Goal: Task Accomplishment & Management: Complete application form

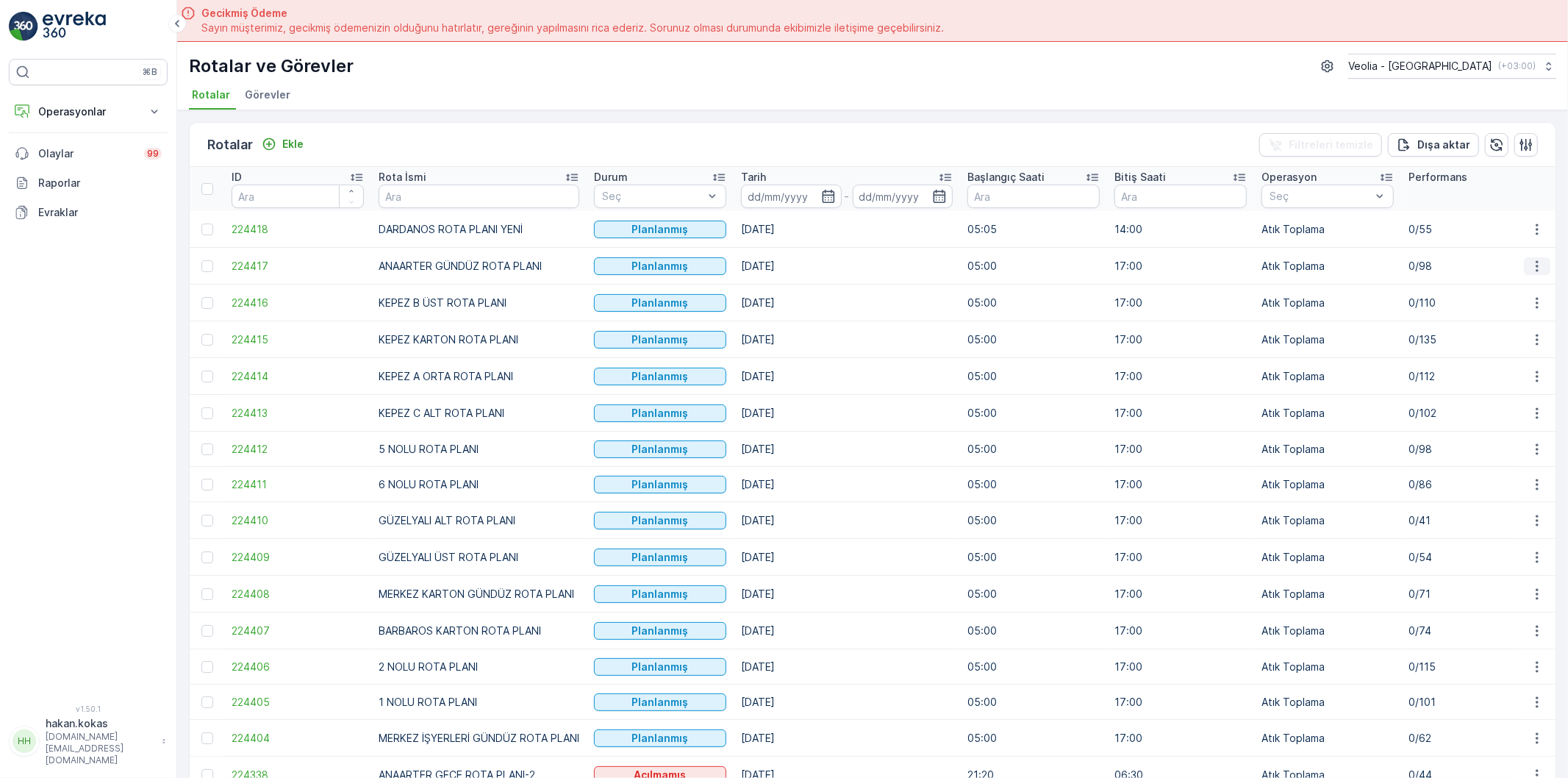
click at [1540, 260] on icon "button" at bounding box center [1538, 266] width 15 height 15
click at [1520, 344] on span "Atanan Kişiyi Değiştir" at bounding box center [1495, 349] width 103 height 15
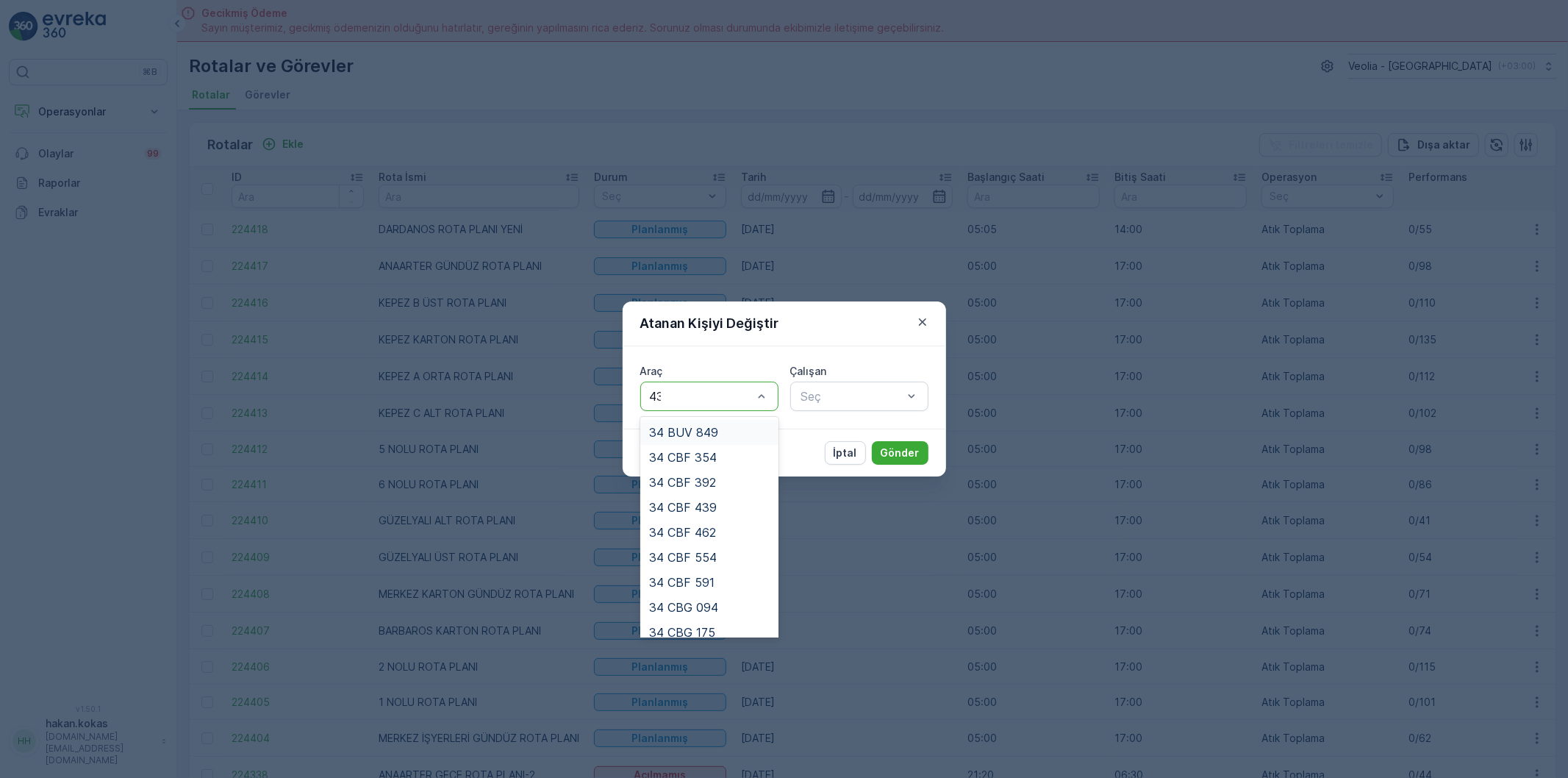
type input "439"
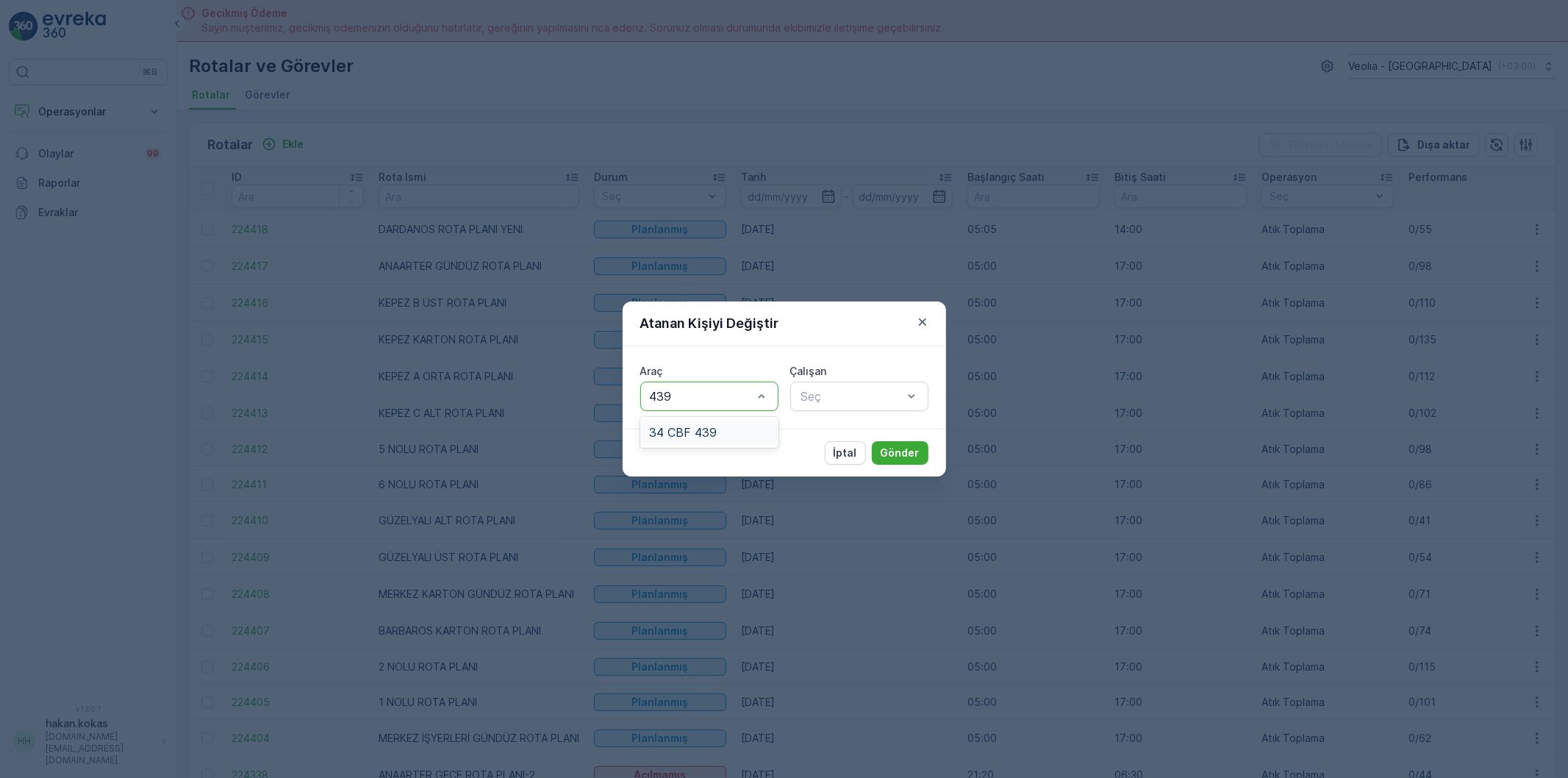
drag, startPoint x: 730, startPoint y: 437, endPoint x: 835, endPoint y: 427, distance: 105.5
click at [730, 437] on div "34 CBF 439" at bounding box center [709, 432] width 121 height 13
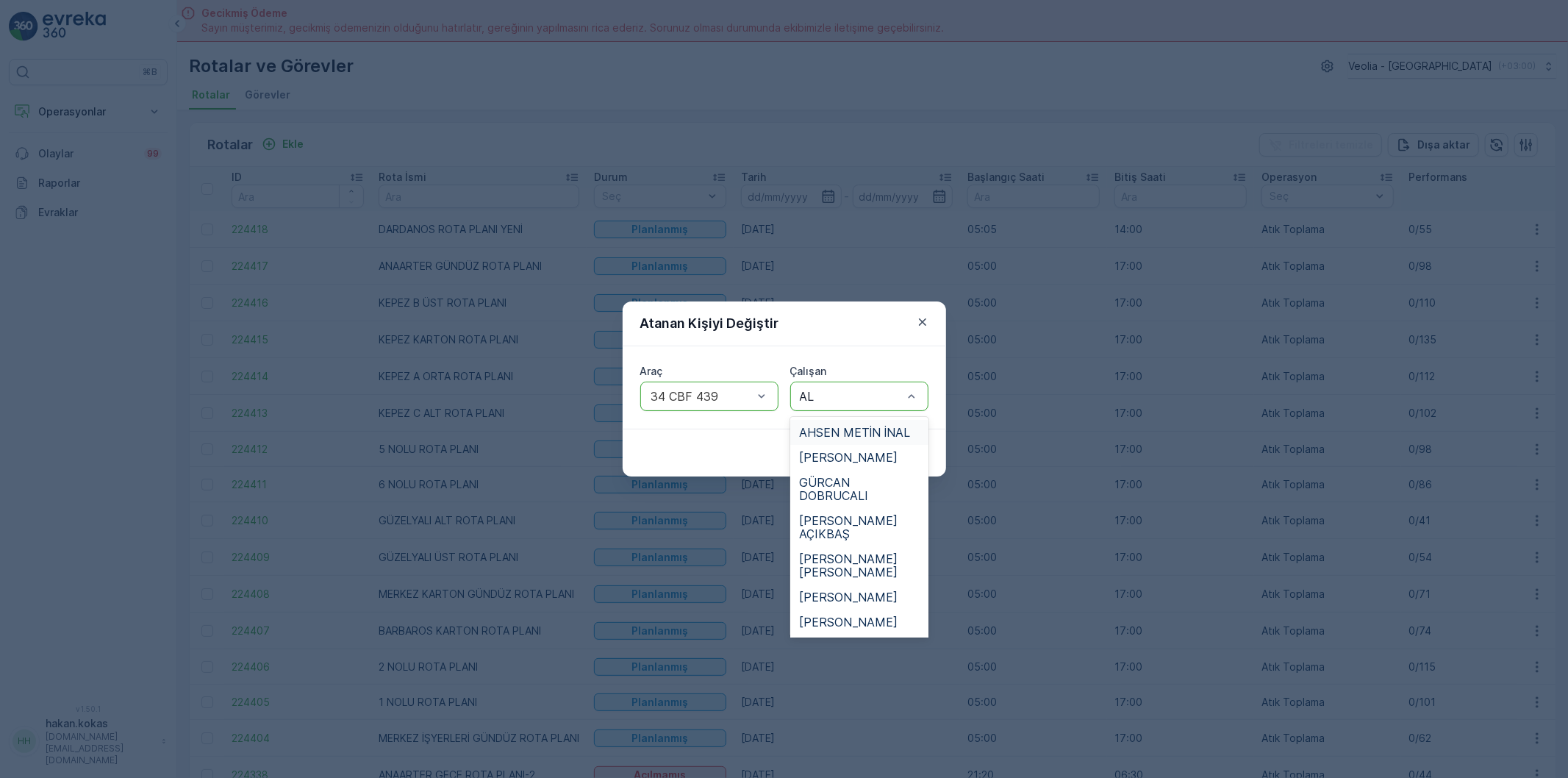
type input "ALİ"
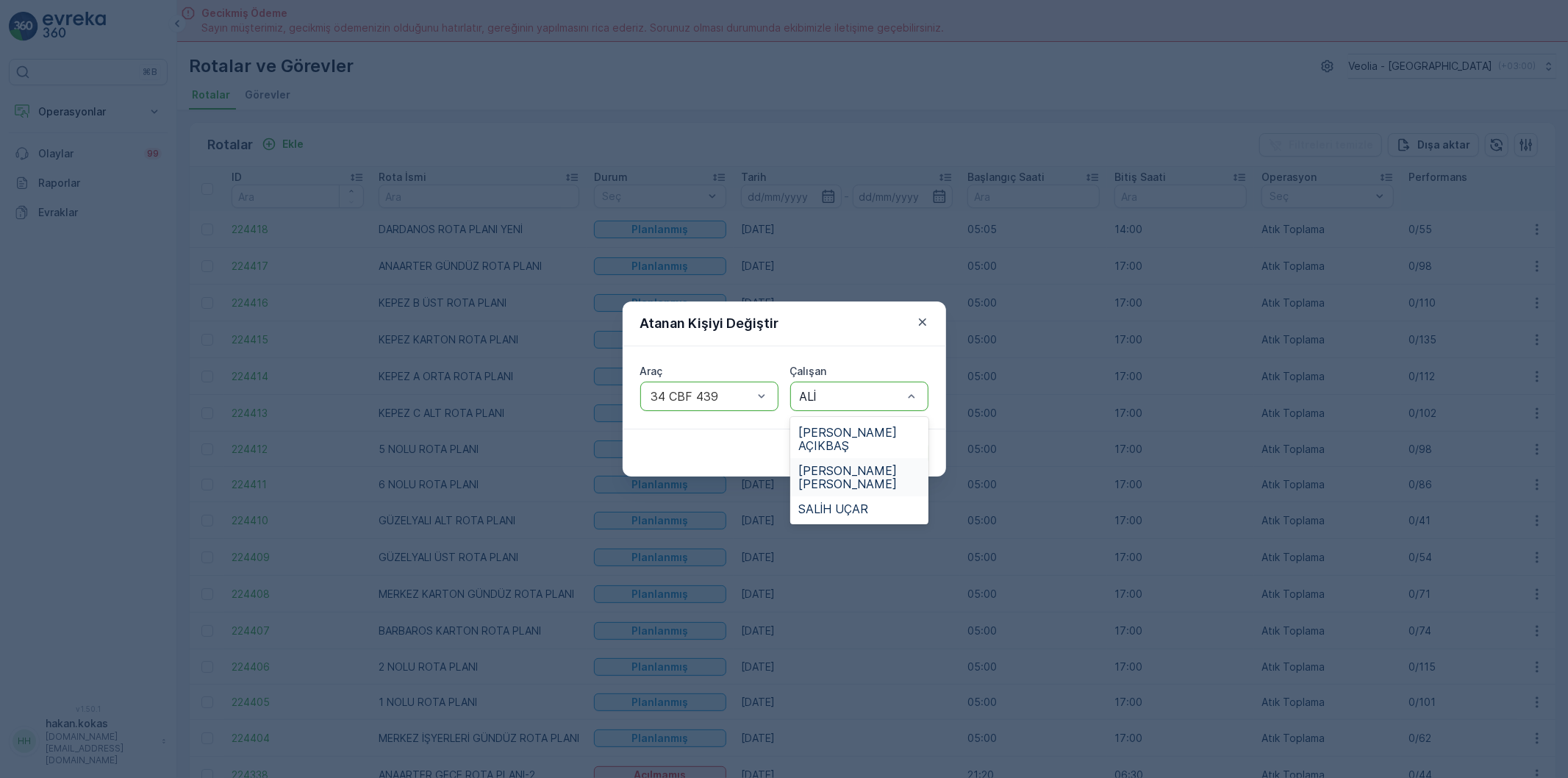
click at [903, 462] on div "[PERSON_NAME] [PERSON_NAME]" at bounding box center [860, 477] width 138 height 38
click at [904, 454] on p "Gönder" at bounding box center [900, 453] width 39 height 15
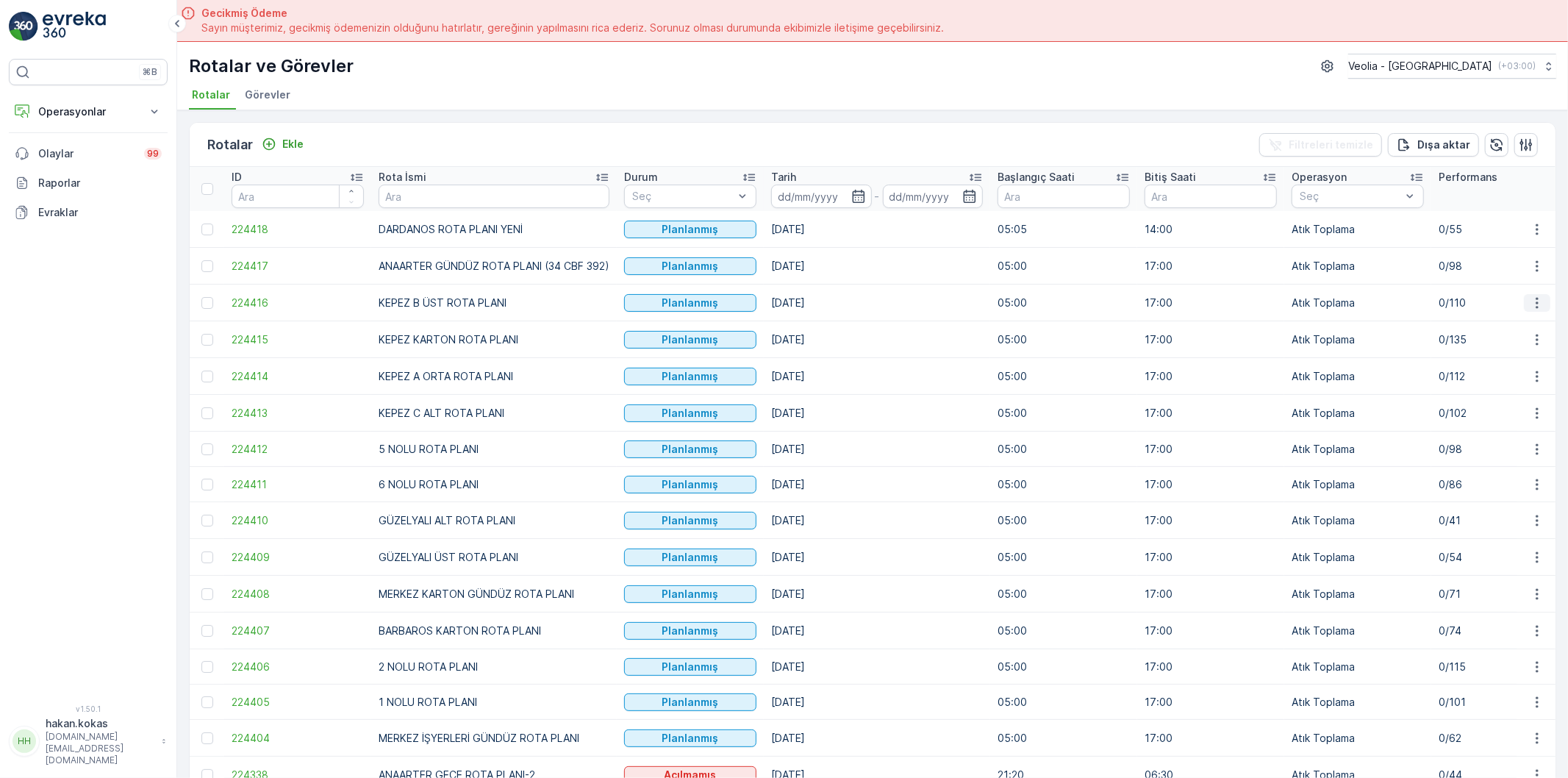
click at [1535, 308] on icon "button" at bounding box center [1538, 303] width 15 height 15
click at [1525, 379] on span "Atanan Kişiyi Değiştir" at bounding box center [1495, 387] width 103 height 15
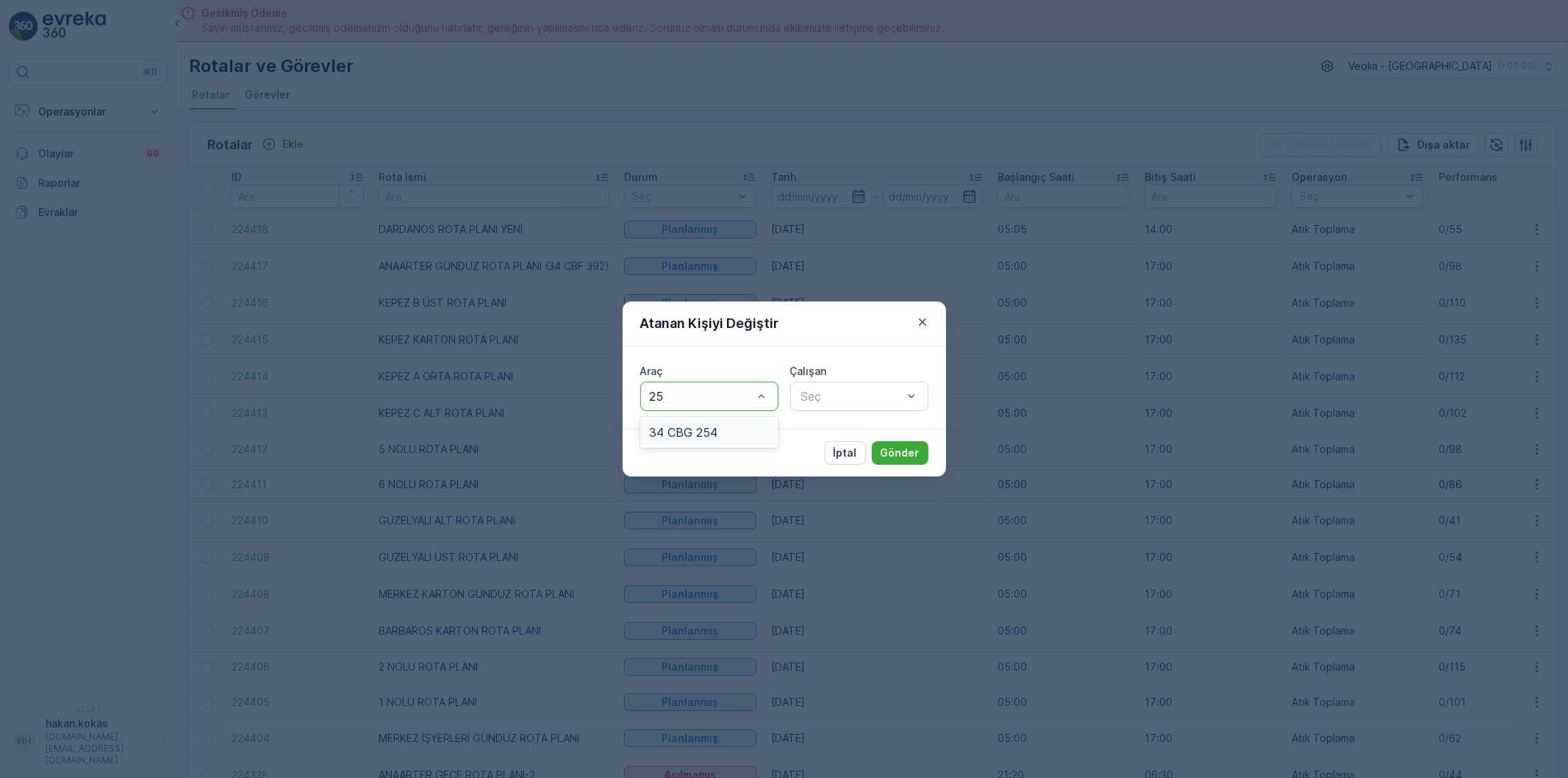
type input "254"
drag, startPoint x: 766, startPoint y: 435, endPoint x: 842, endPoint y: 410, distance: 80.0
click at [767, 435] on div "34 CBG 254" at bounding box center [709, 432] width 121 height 13
click at [842, 410] on div "Seç" at bounding box center [860, 396] width 138 height 29
type input "FER"
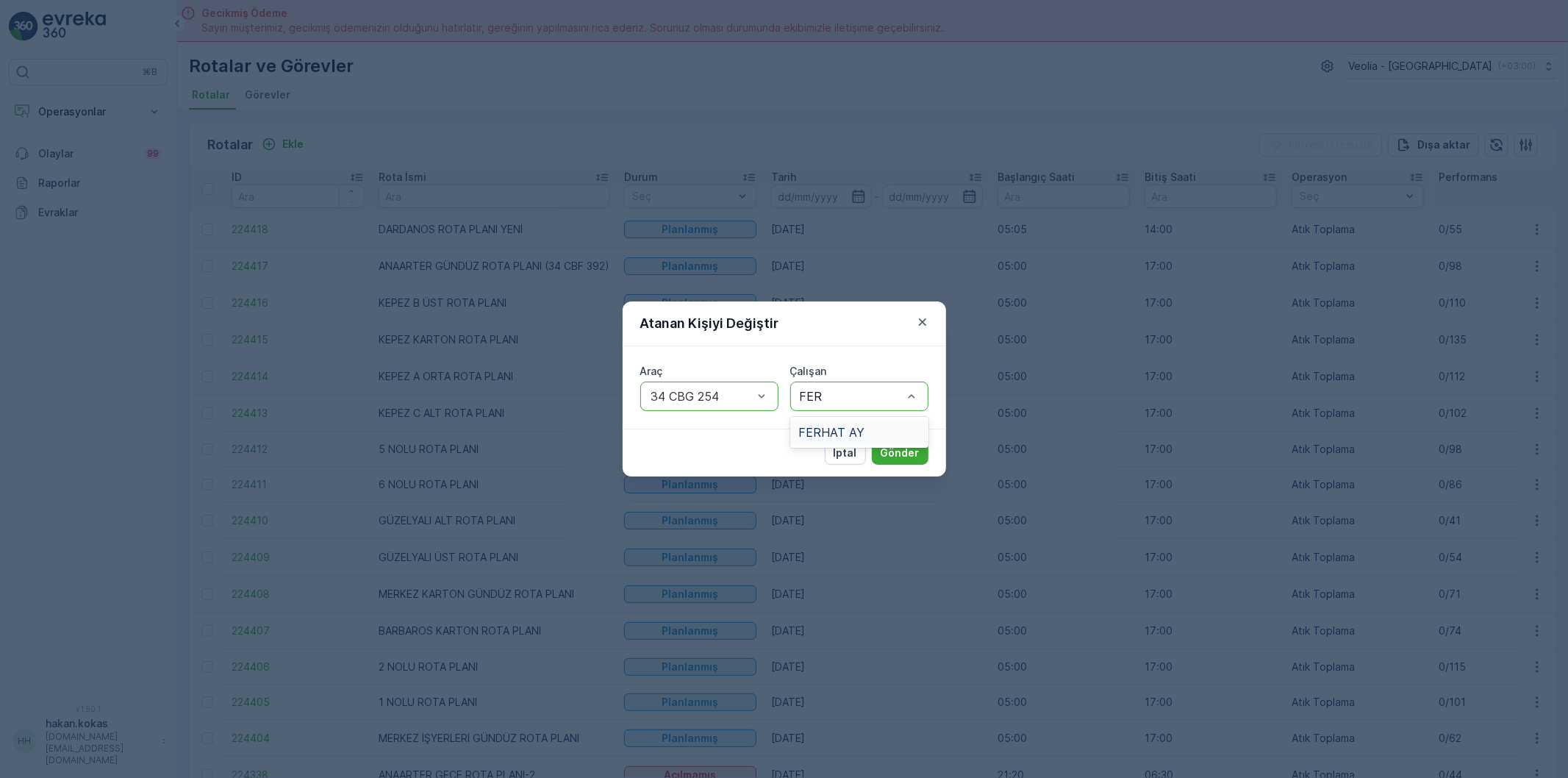
click at [842, 417] on div "FERHAT AY" at bounding box center [860, 432] width 138 height 31
drag, startPoint x: 843, startPoint y: 425, endPoint x: 915, endPoint y: 438, distance: 73.2
click at [850, 428] on span "FERHAT AY" at bounding box center [832, 432] width 66 height 13
click at [916, 438] on div "İptal Gönder" at bounding box center [785, 452] width 324 height 48
click at [915, 444] on button "Gönder" at bounding box center [901, 453] width 57 height 23
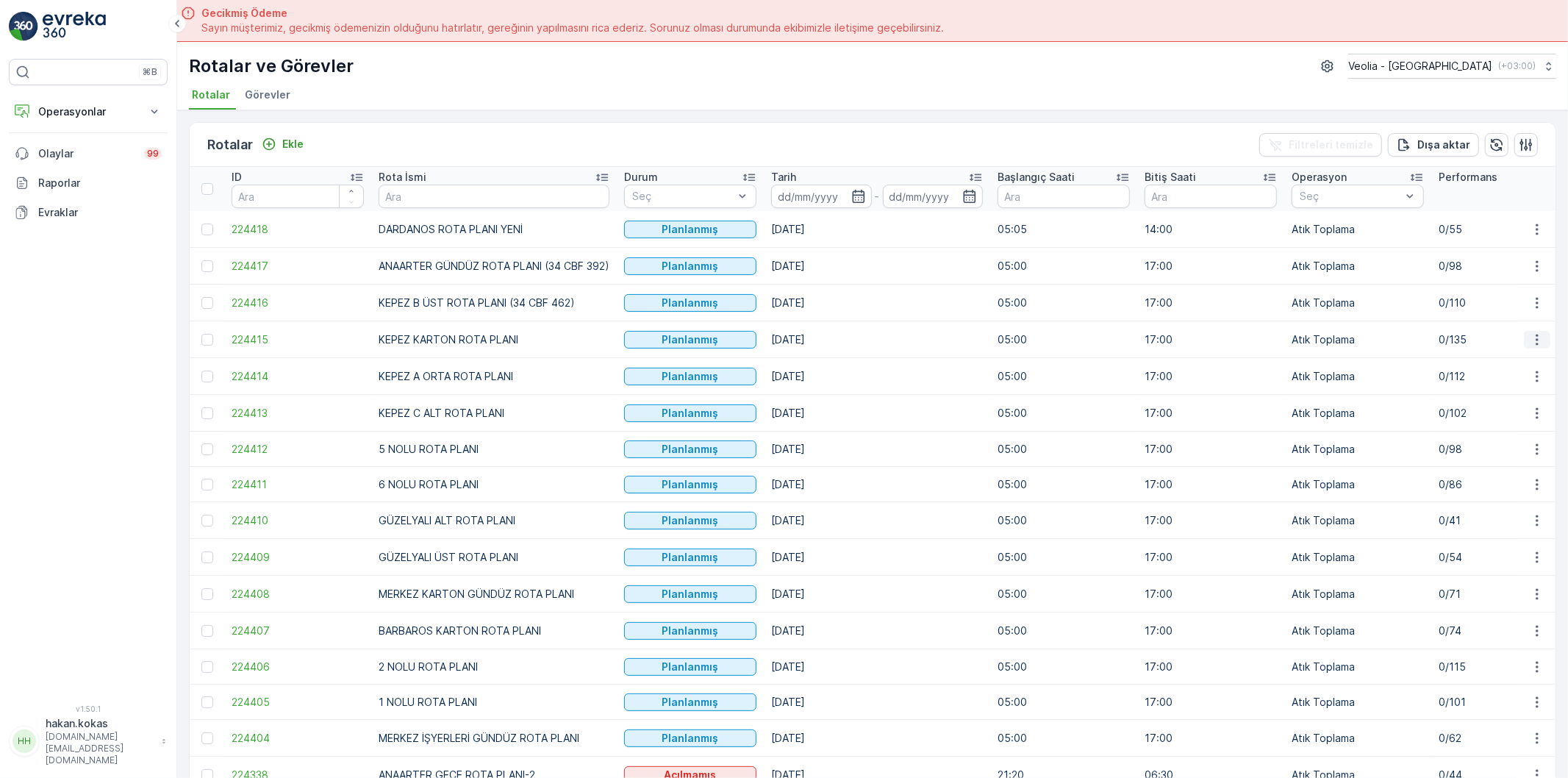
click at [1538, 341] on icon "button" at bounding box center [1538, 339] width 15 height 15
click at [1530, 425] on span "Atanan Kişiyi Değiştir" at bounding box center [1495, 424] width 103 height 15
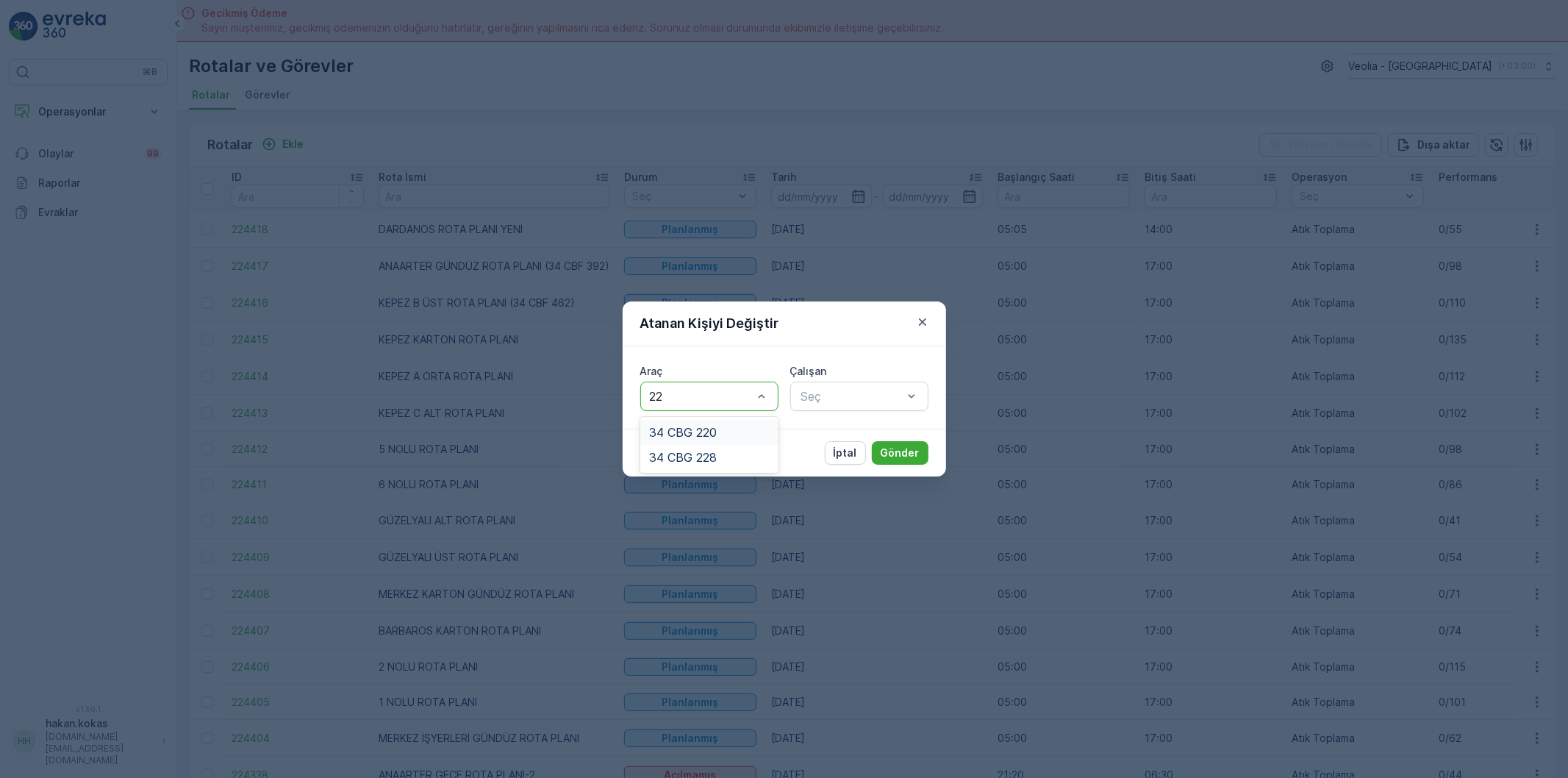
type input "220"
click at [741, 444] on div "34 CBG 220" at bounding box center [710, 432] width 138 height 25
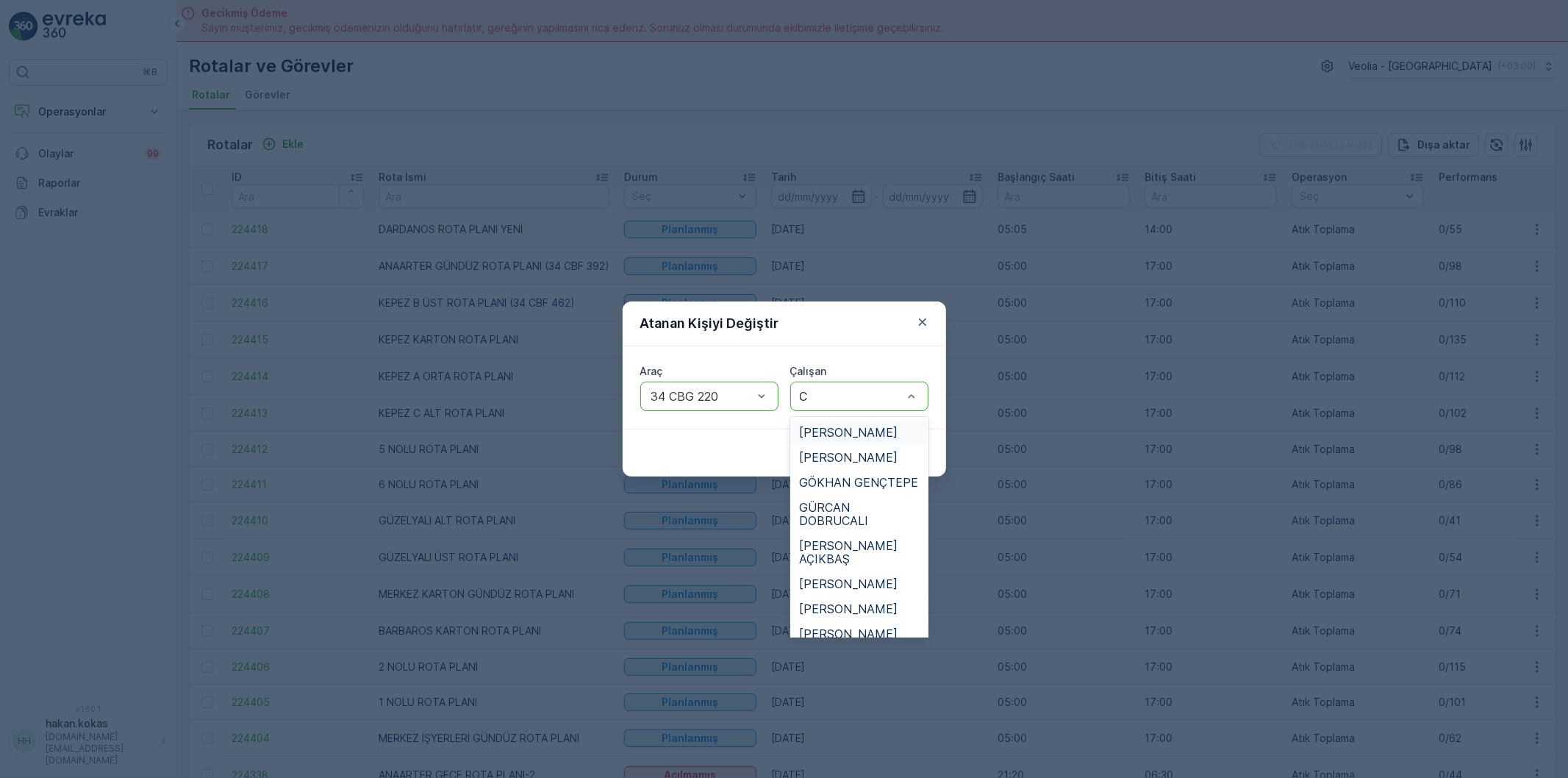
type input "CE"
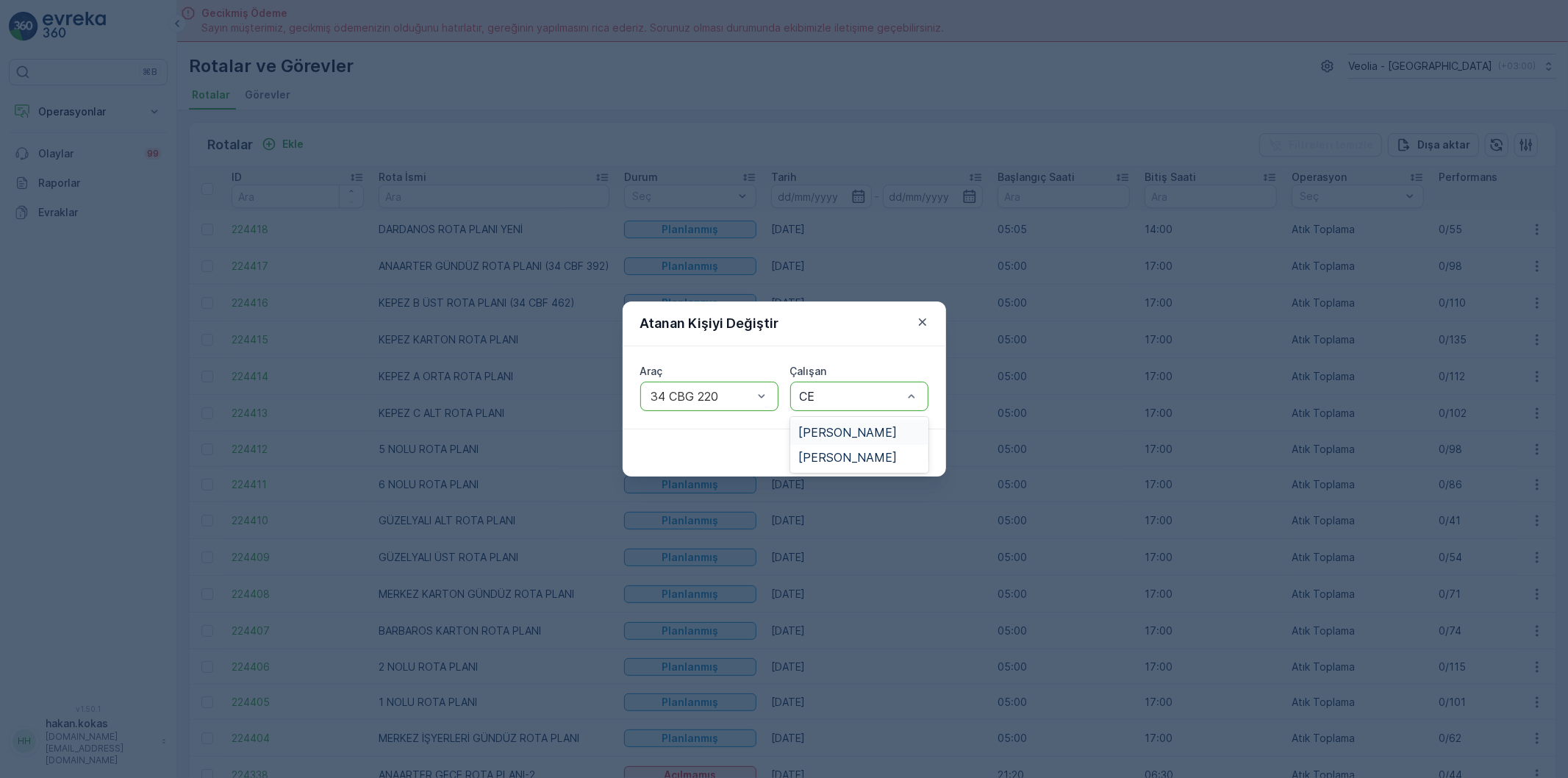
click at [853, 430] on span "[PERSON_NAME]" at bounding box center [848, 432] width 98 height 13
click at [906, 450] on p "Gönder" at bounding box center [900, 453] width 39 height 15
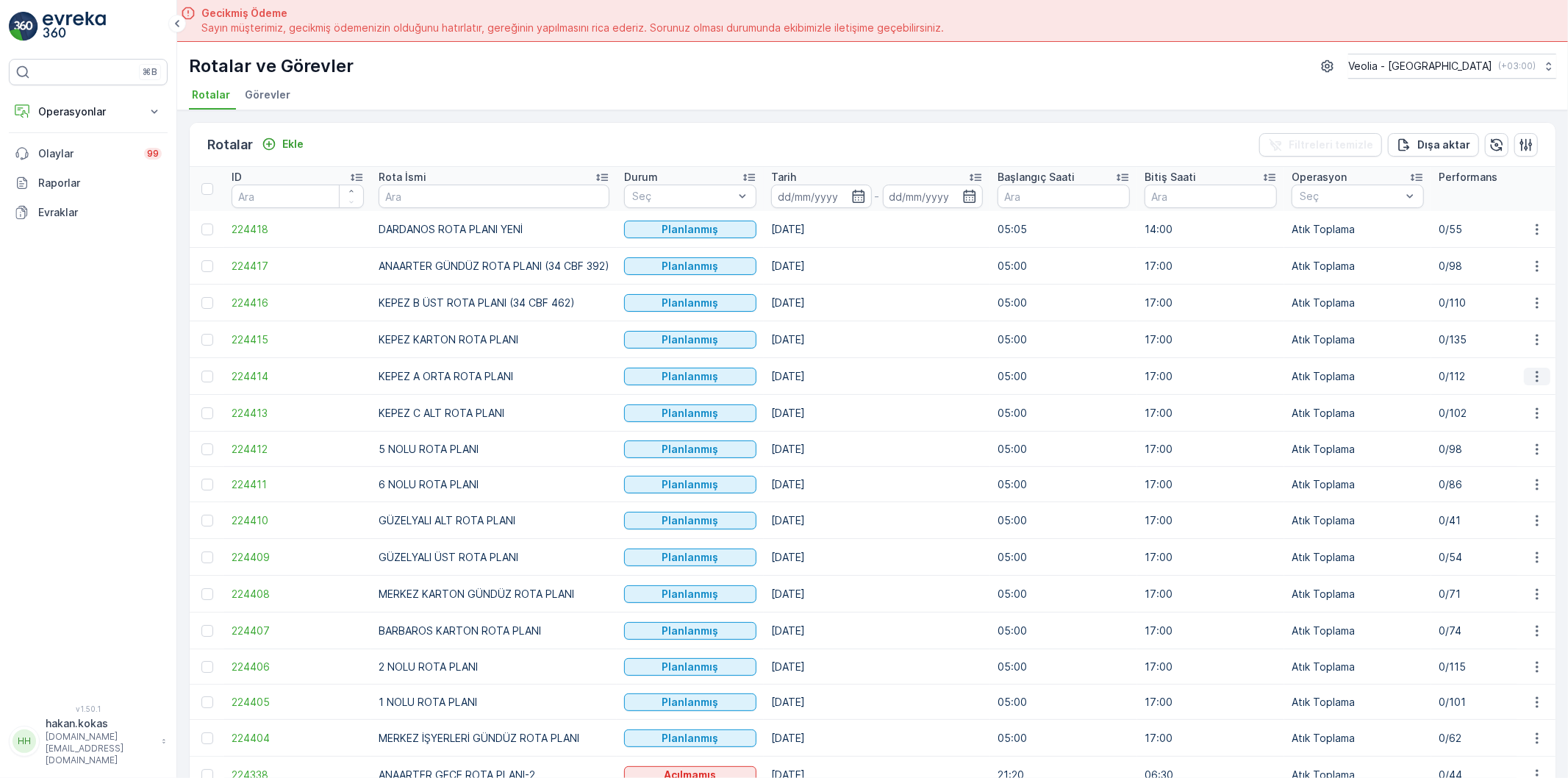
click at [1539, 376] on icon "button" at bounding box center [1538, 377] width 15 height 15
click at [1515, 452] on div "Atanan Kişiyi Değiştir" at bounding box center [1503, 460] width 128 height 21
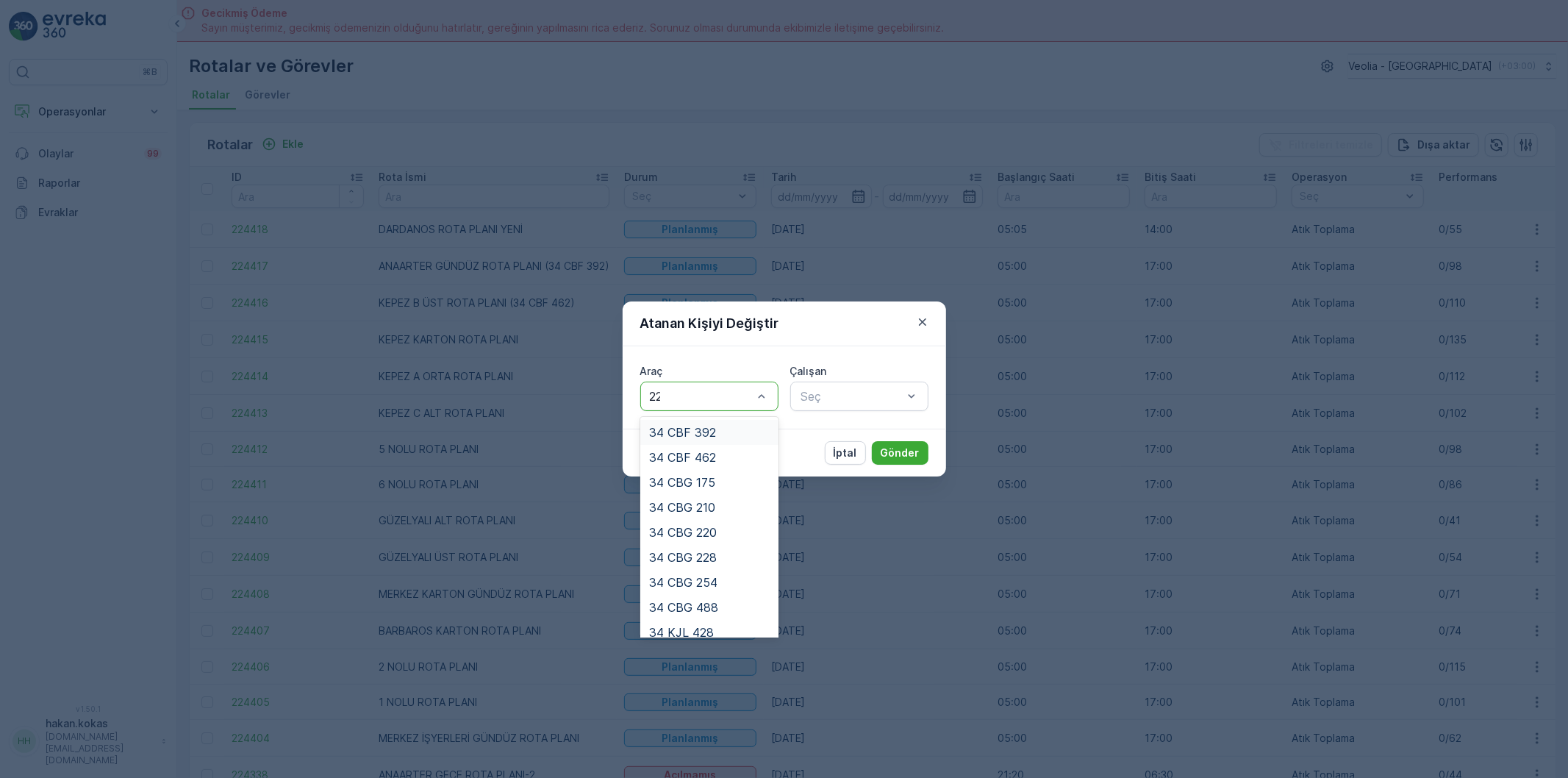
type input "228"
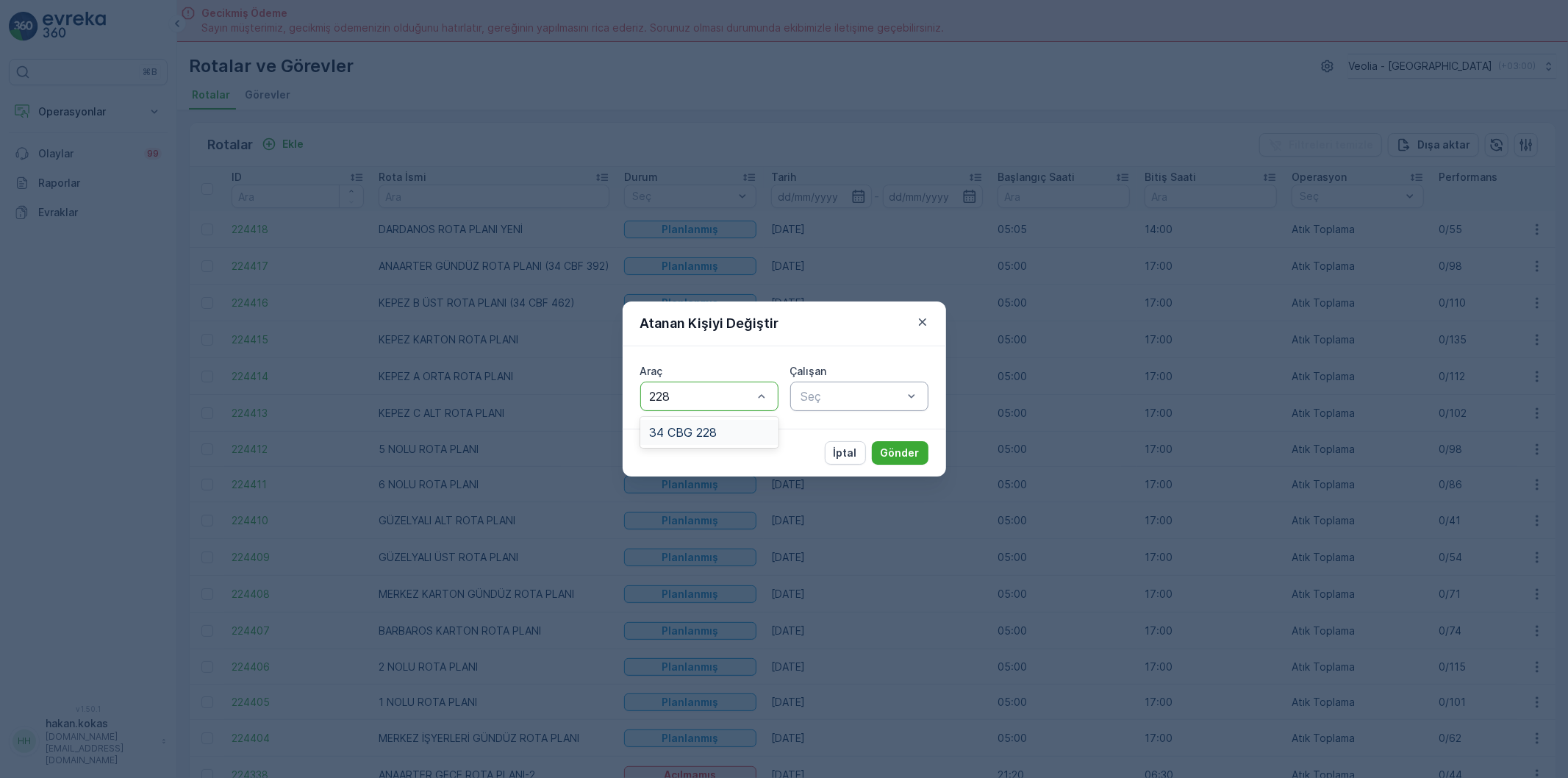
drag, startPoint x: 687, startPoint y: 432, endPoint x: 857, endPoint y: 405, distance: 172.1
click at [707, 432] on span "34 CBG 228" at bounding box center [682, 432] width 68 height 13
type input "MÜS"
drag, startPoint x: 865, startPoint y: 456, endPoint x: 899, endPoint y: 449, distance: 34.7
click at [871, 456] on span "[DEMOGRAPHIC_DATA][PERSON_NAME]" at bounding box center [866, 464] width 133 height 27
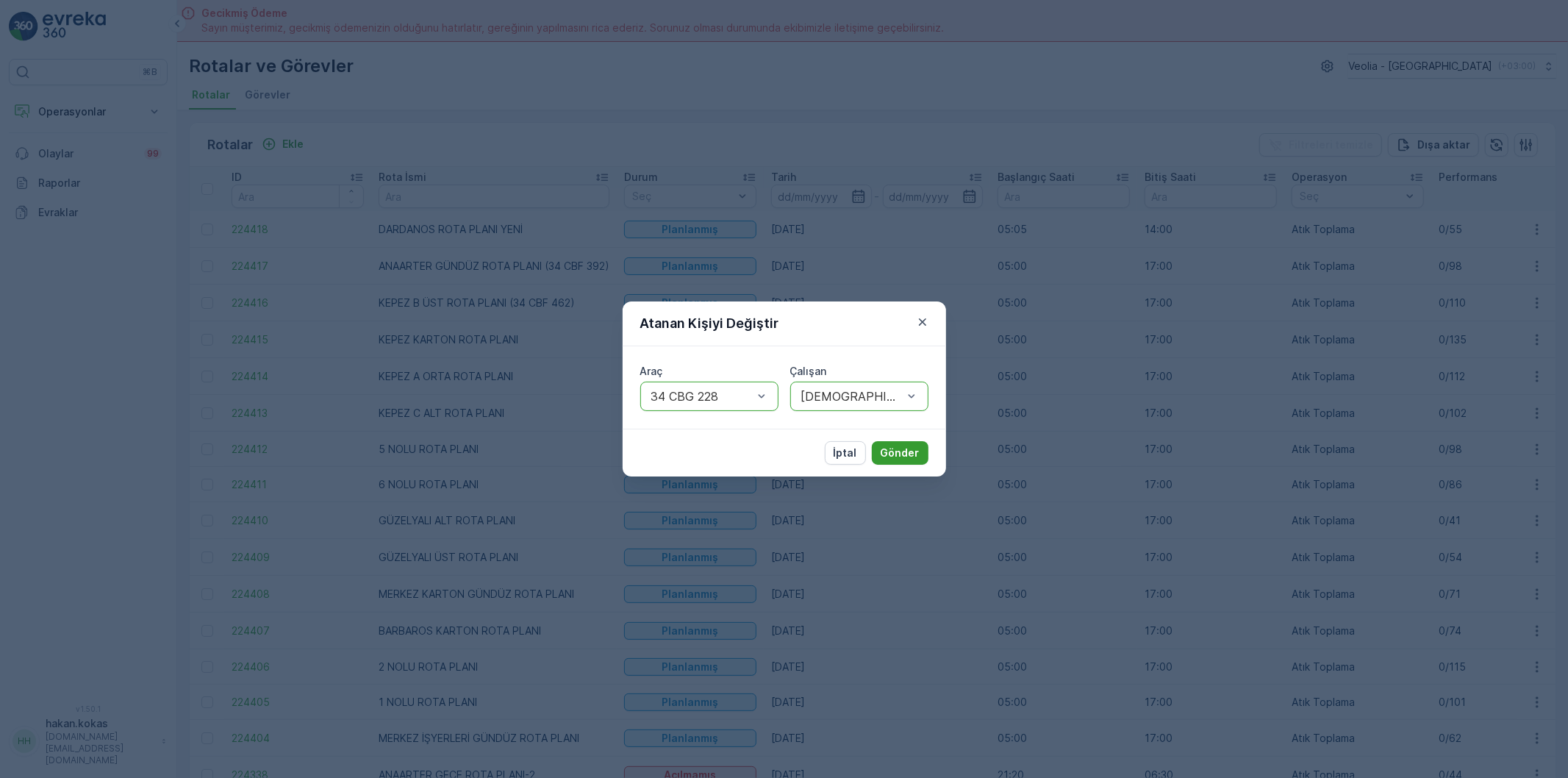
click at [899, 446] on p "Gönder" at bounding box center [900, 453] width 39 height 15
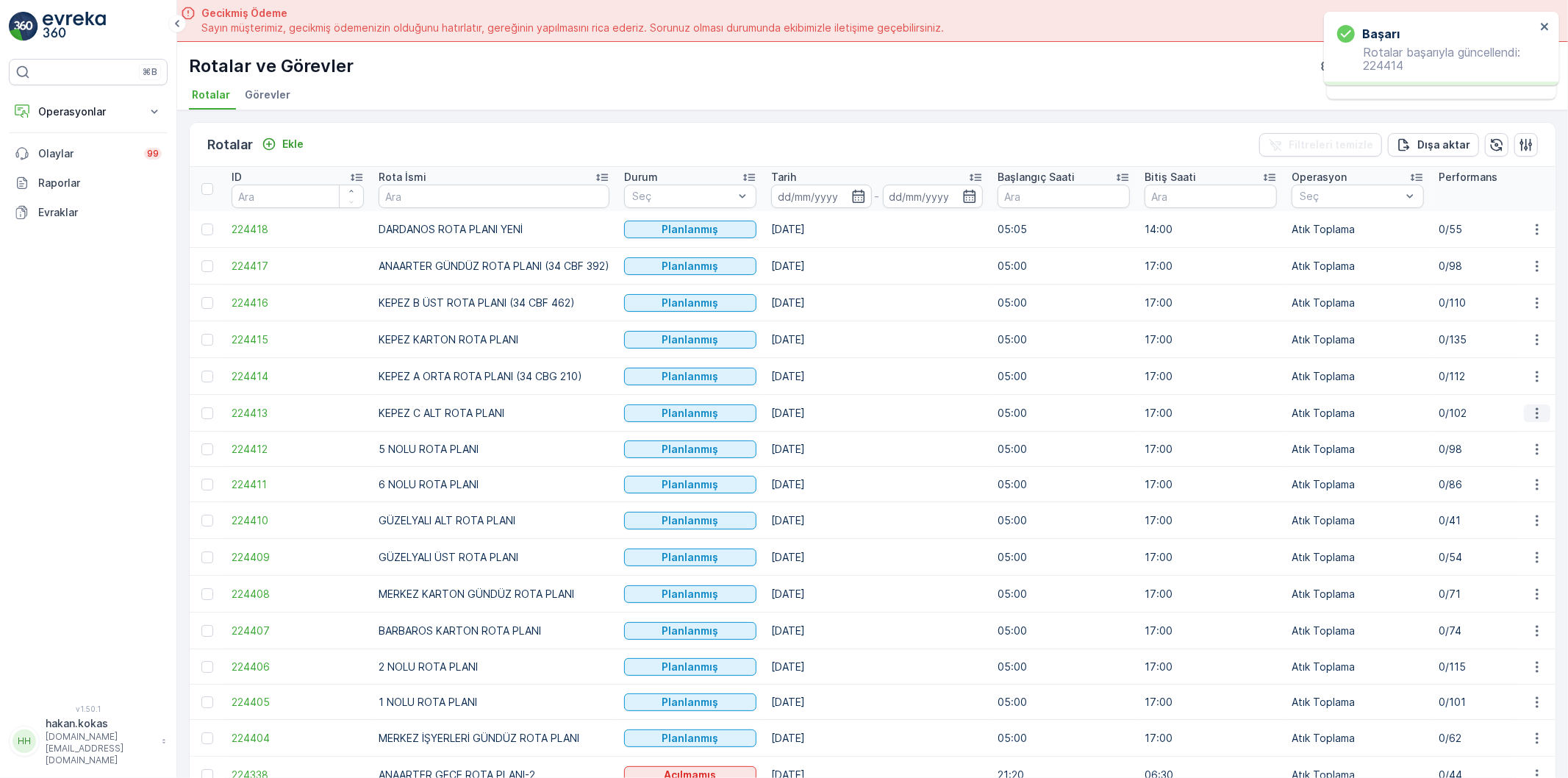
click at [1532, 412] on icon "button" at bounding box center [1538, 414] width 15 height 15
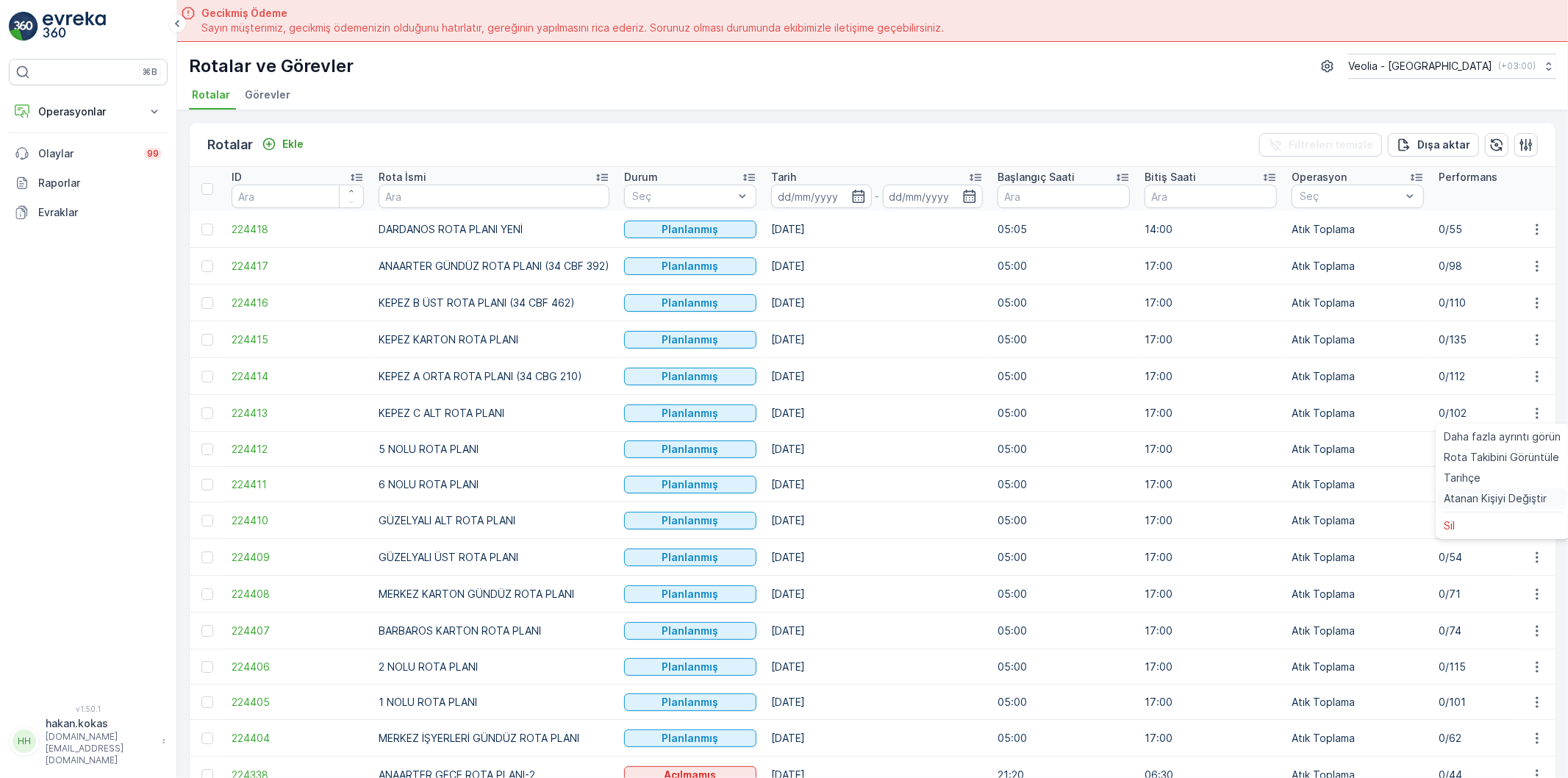
click at [1522, 494] on span "Atanan Kişiyi Değiştir" at bounding box center [1495, 499] width 103 height 15
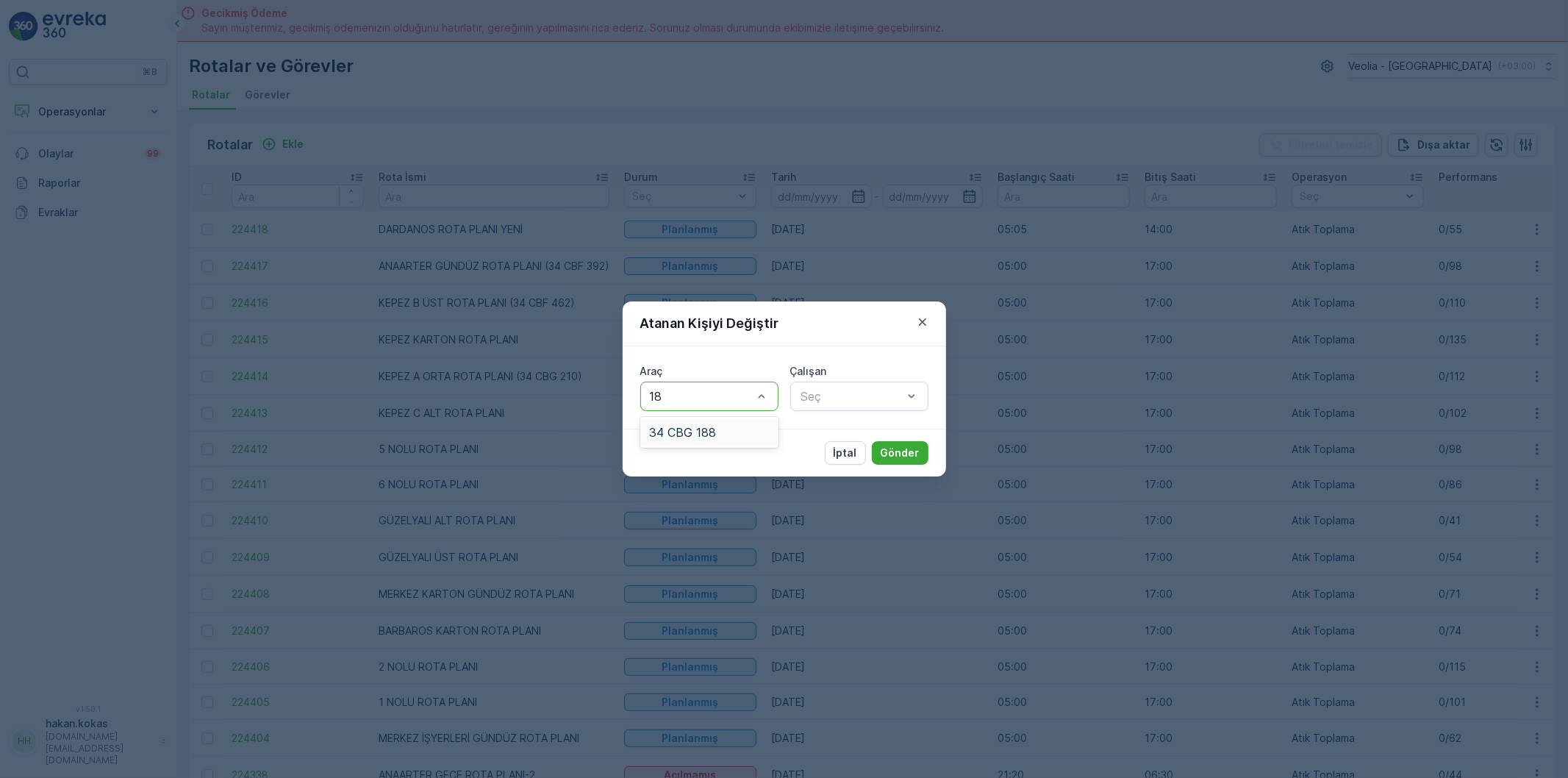
type input "188"
click at [709, 434] on span "34 CBG 188" at bounding box center [682, 432] width 67 height 13
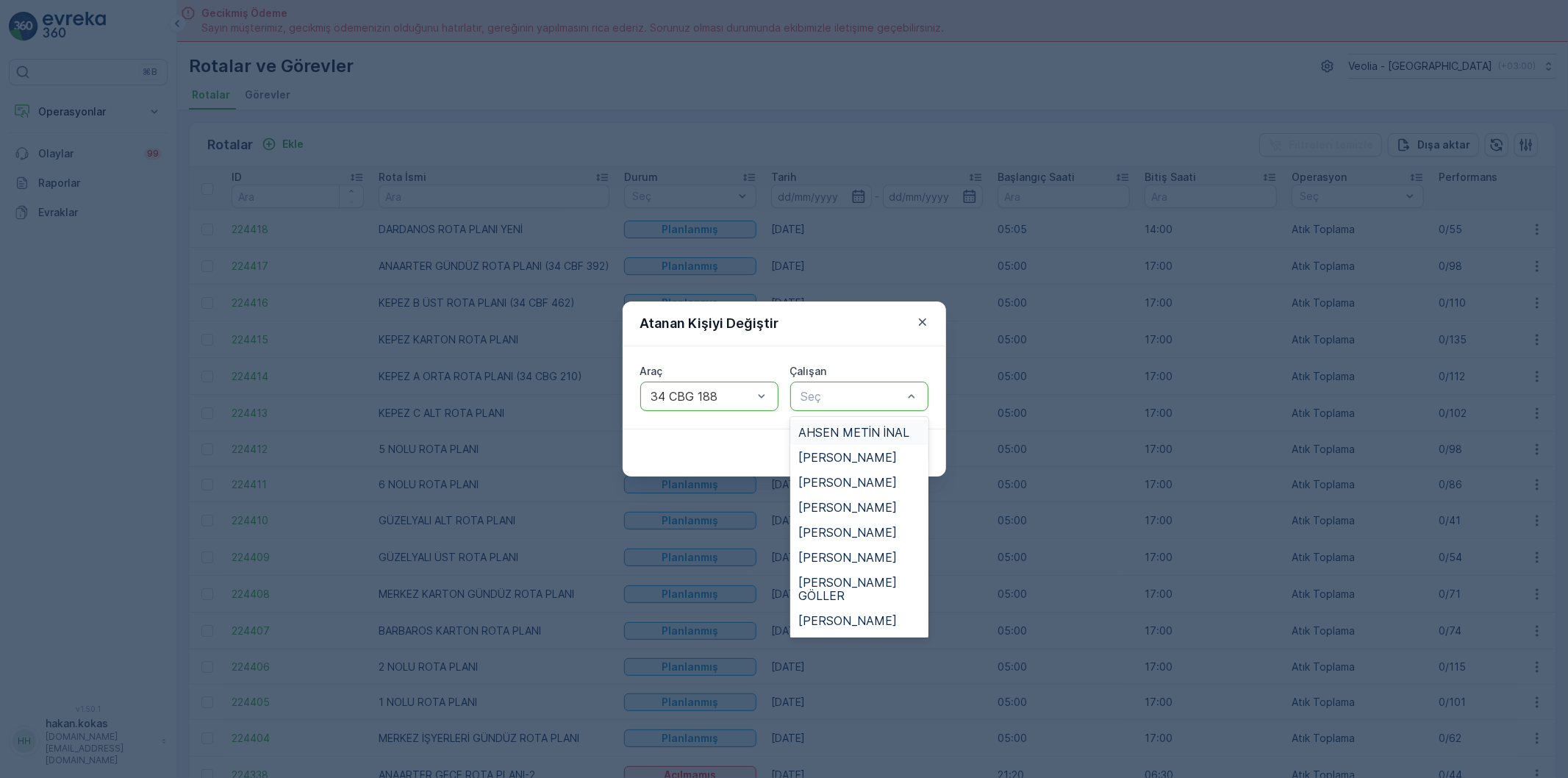
click at [828, 382] on div "Seç" at bounding box center [860, 396] width 138 height 29
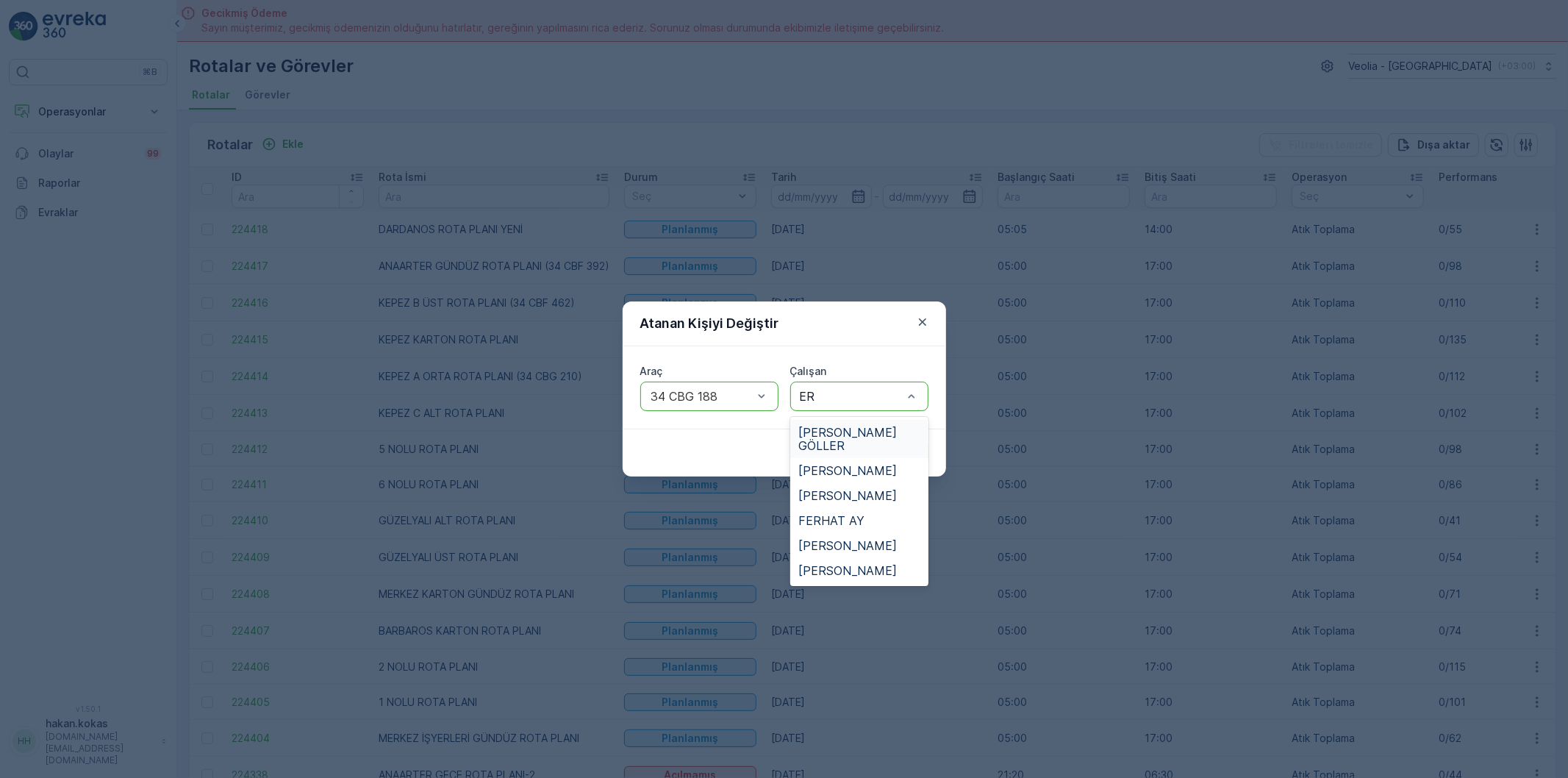
type input "ERB"
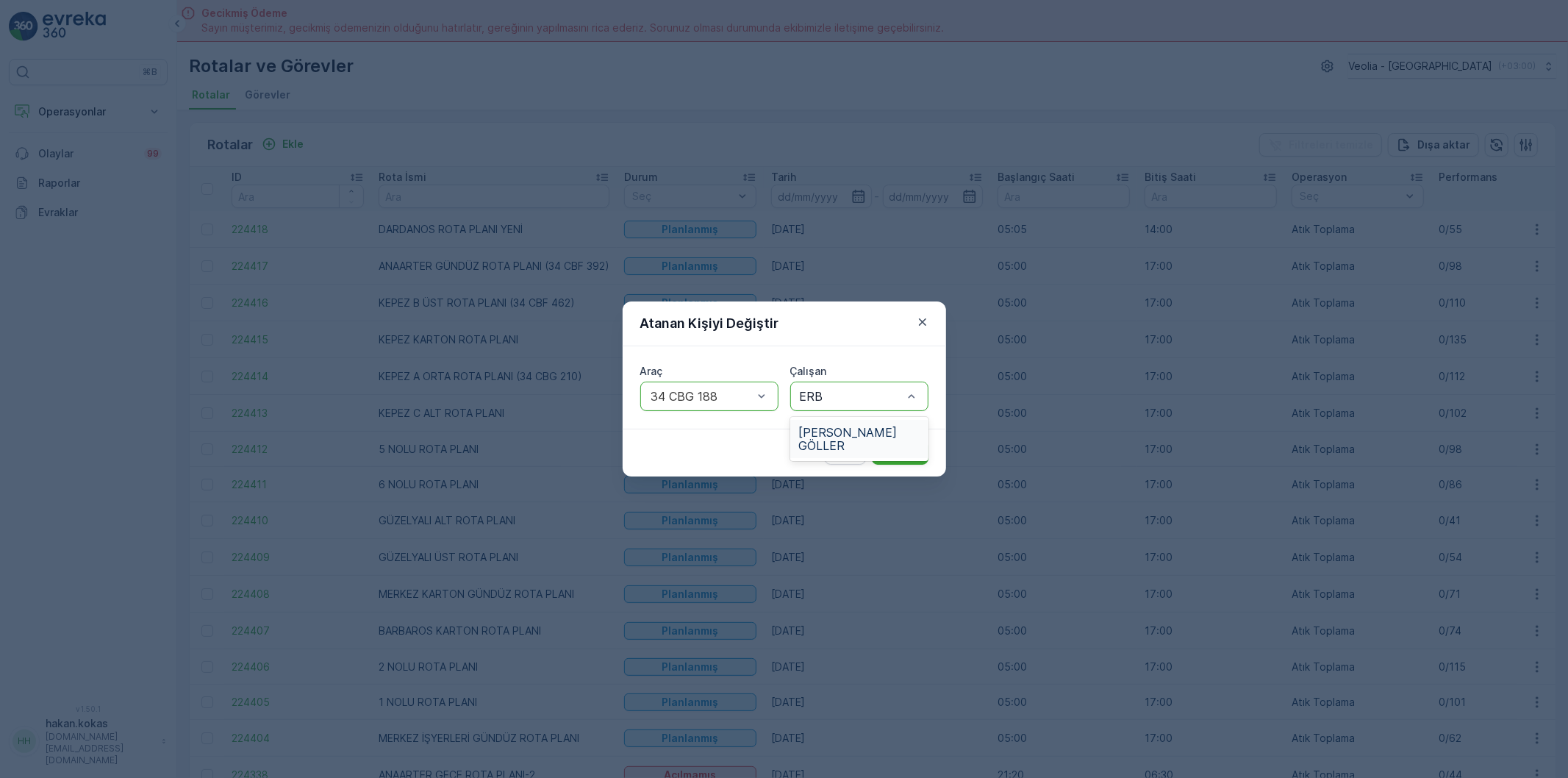
click at [848, 429] on span "[PERSON_NAME] GÖLLER" at bounding box center [859, 439] width 121 height 27
click at [910, 450] on p "Gönder" at bounding box center [900, 453] width 39 height 15
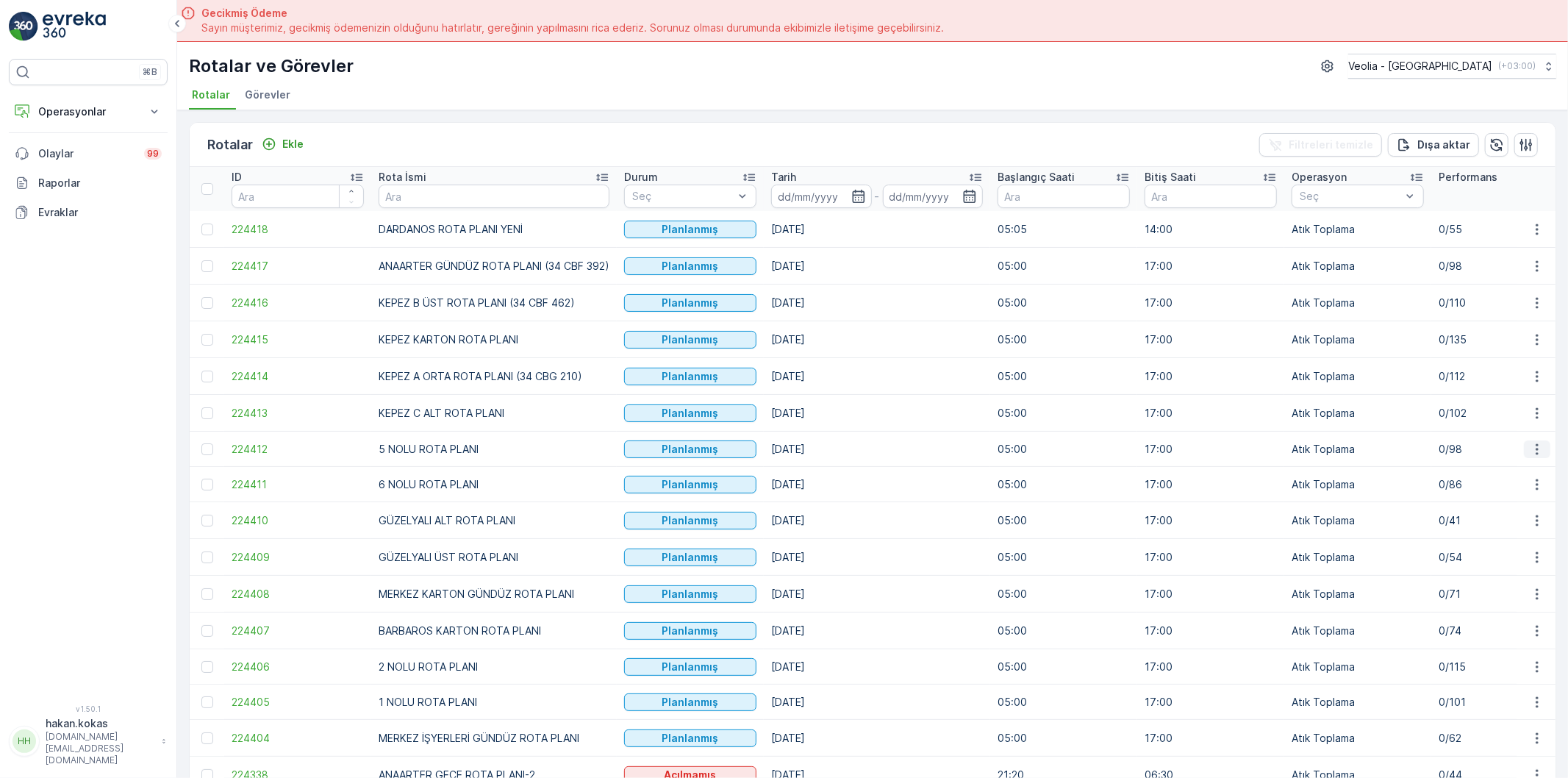
click at [1540, 454] on icon "button" at bounding box center [1538, 449] width 15 height 15
click at [1526, 539] on span "Atanan Kişiyi Değiştir" at bounding box center [1495, 535] width 103 height 15
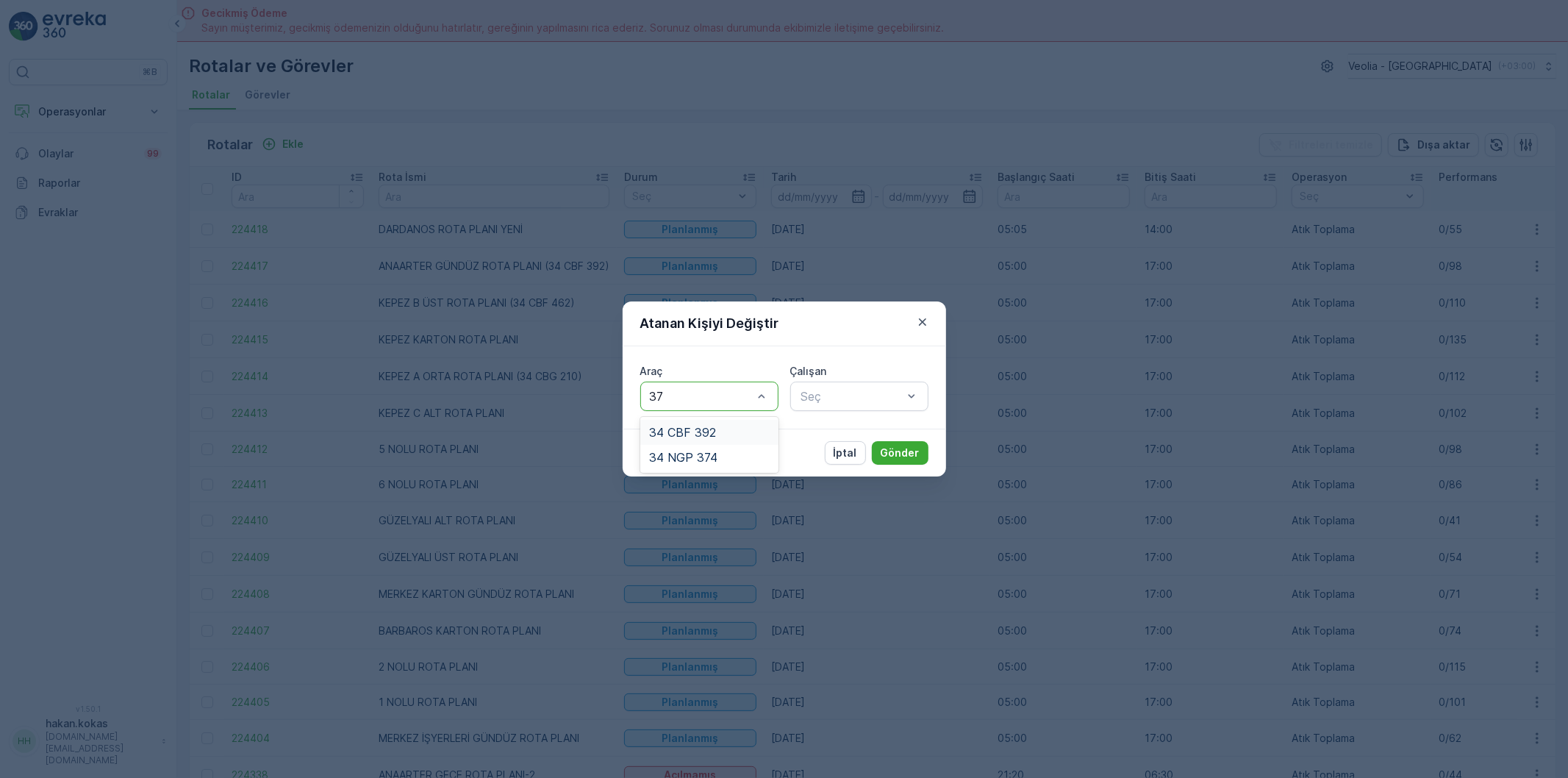
type input "374"
click at [723, 427] on div "34 NGP 374" at bounding box center [709, 432] width 121 height 13
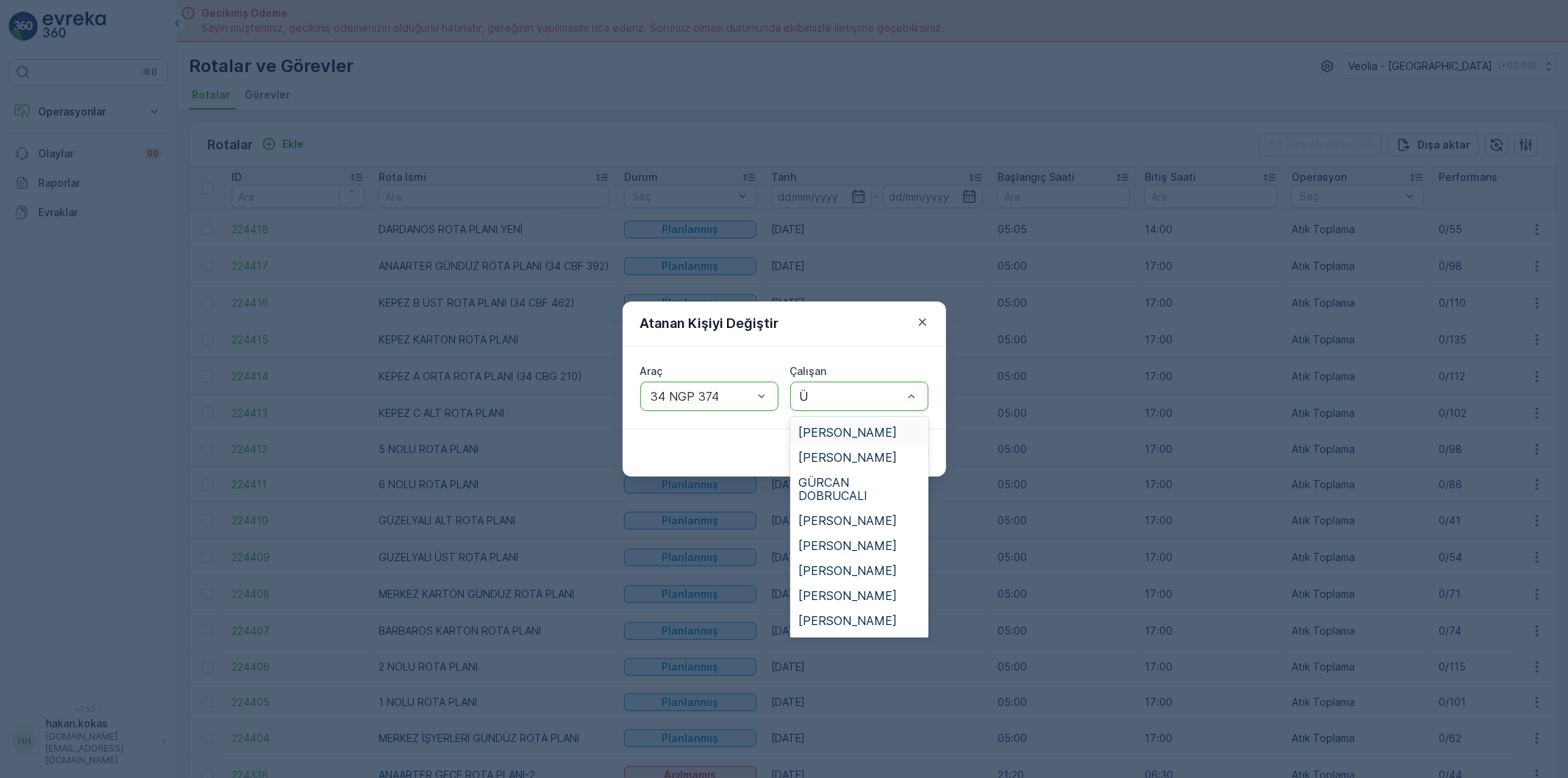
type input "ÜN"
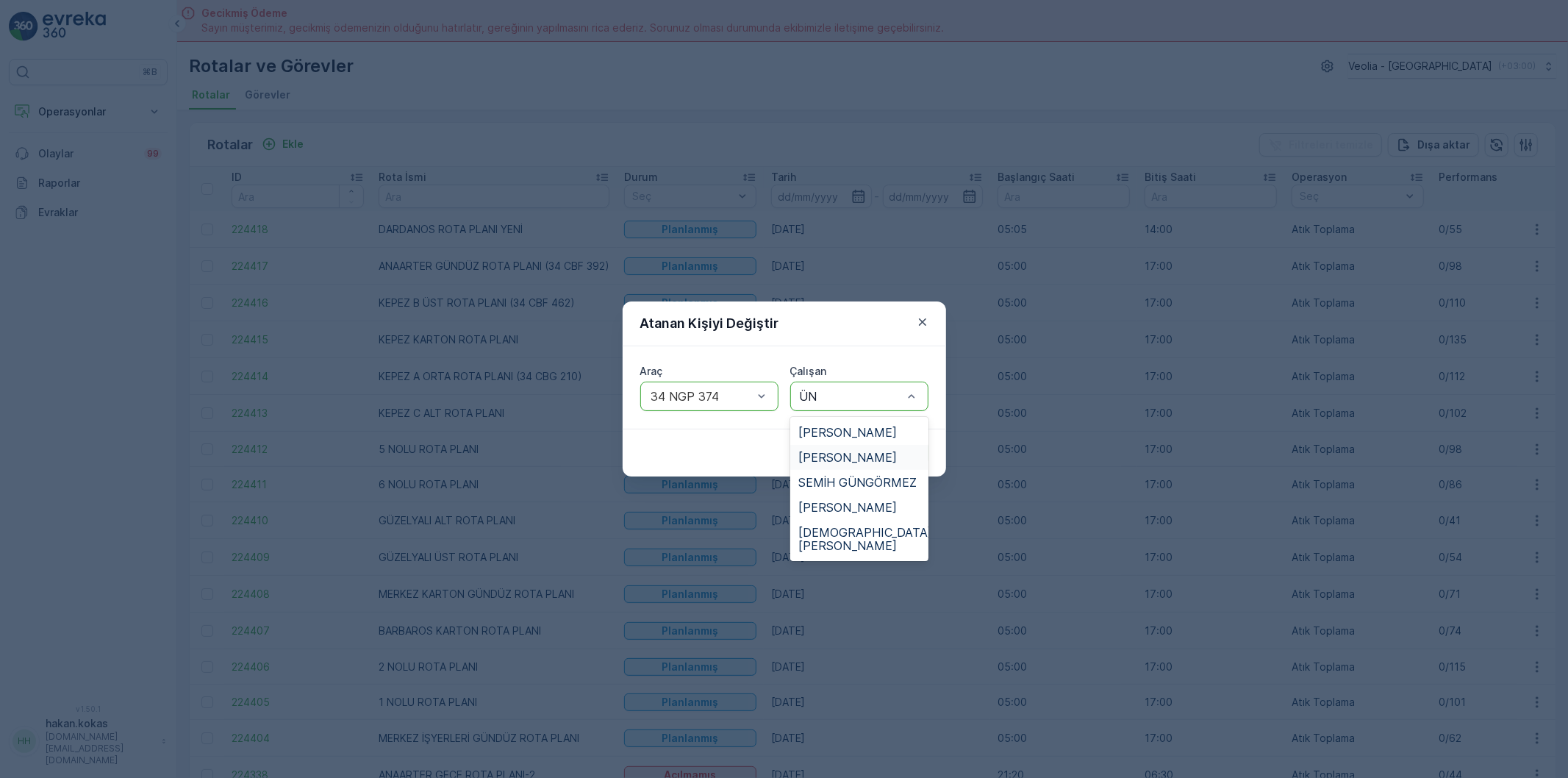
click at [876, 453] on span "[PERSON_NAME]" at bounding box center [848, 457] width 98 height 13
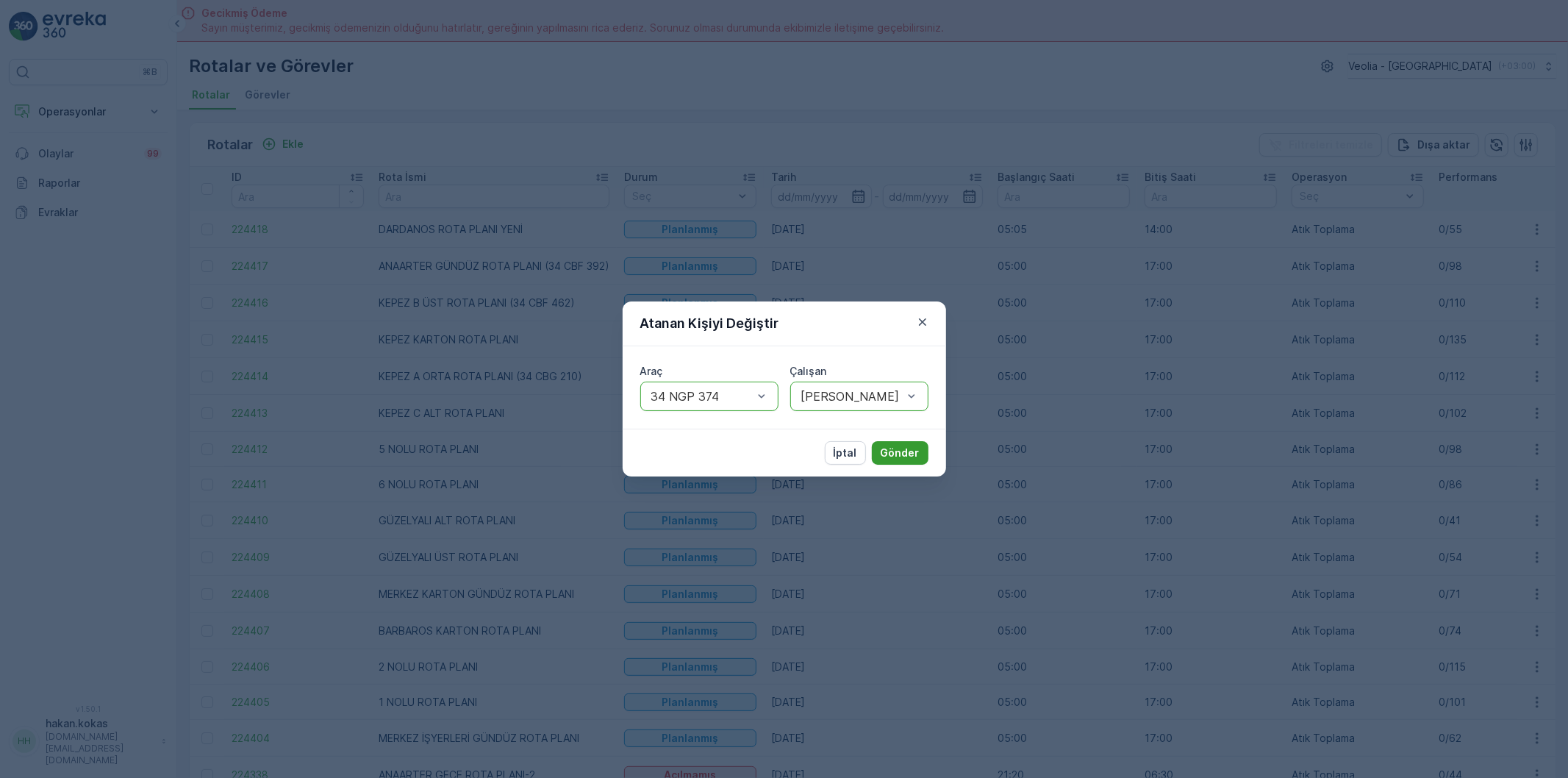
click at [895, 449] on p "Gönder" at bounding box center [900, 453] width 39 height 15
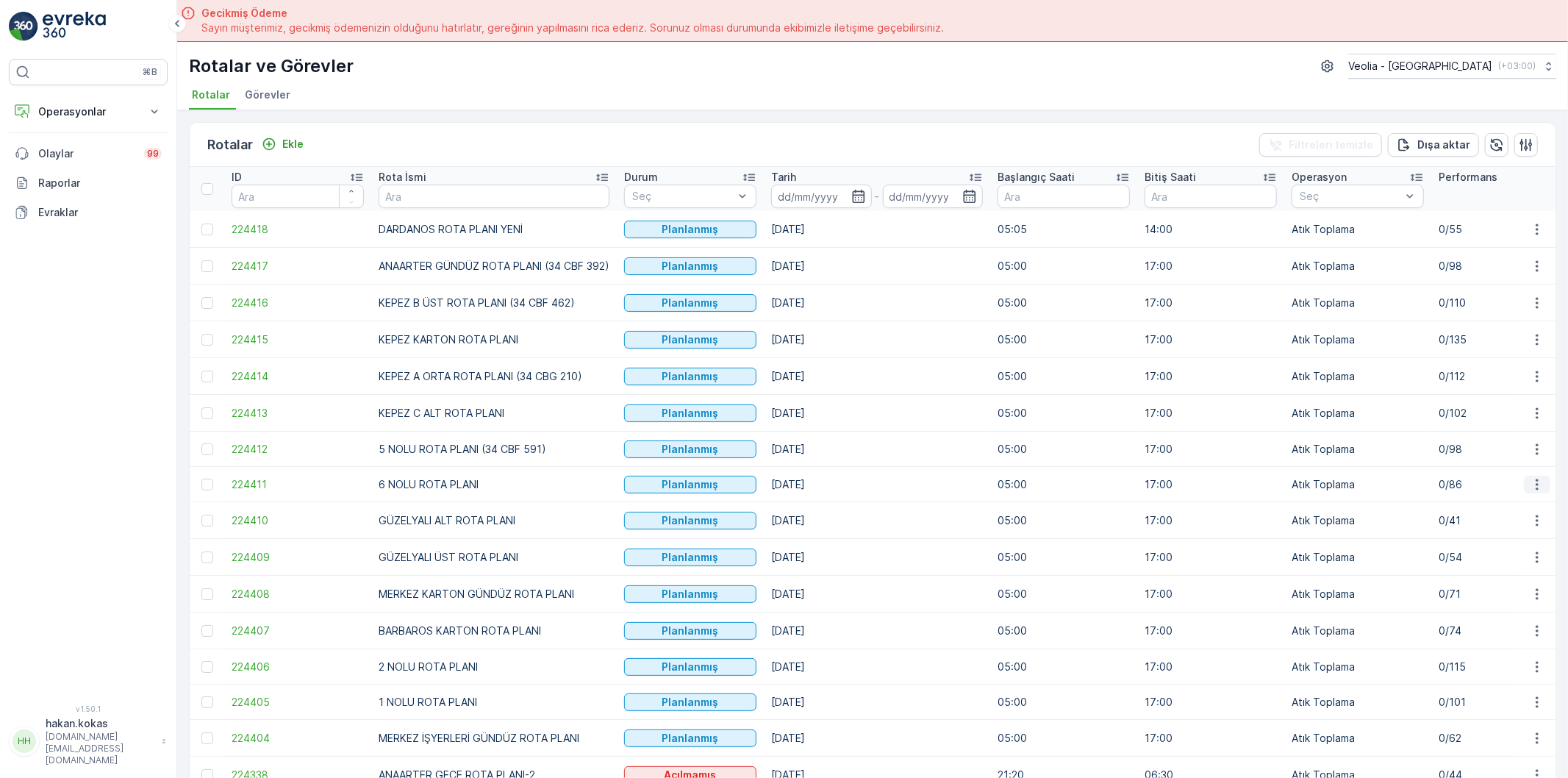
click at [1536, 489] on icon "button" at bounding box center [1537, 484] width 3 height 11
click at [1528, 570] on span "Atanan Kişiyi Değiştir" at bounding box center [1495, 570] width 103 height 15
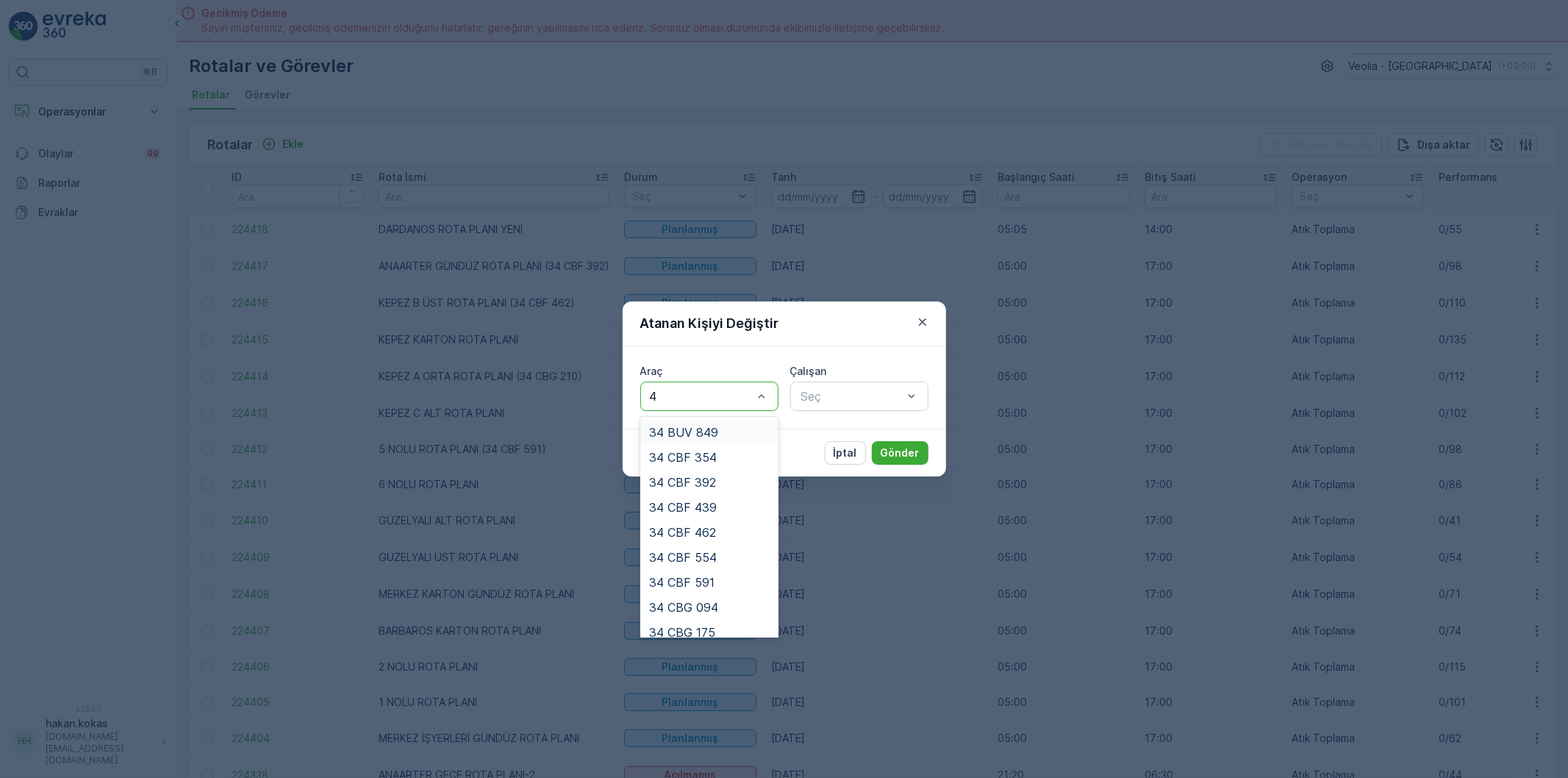
type input "40"
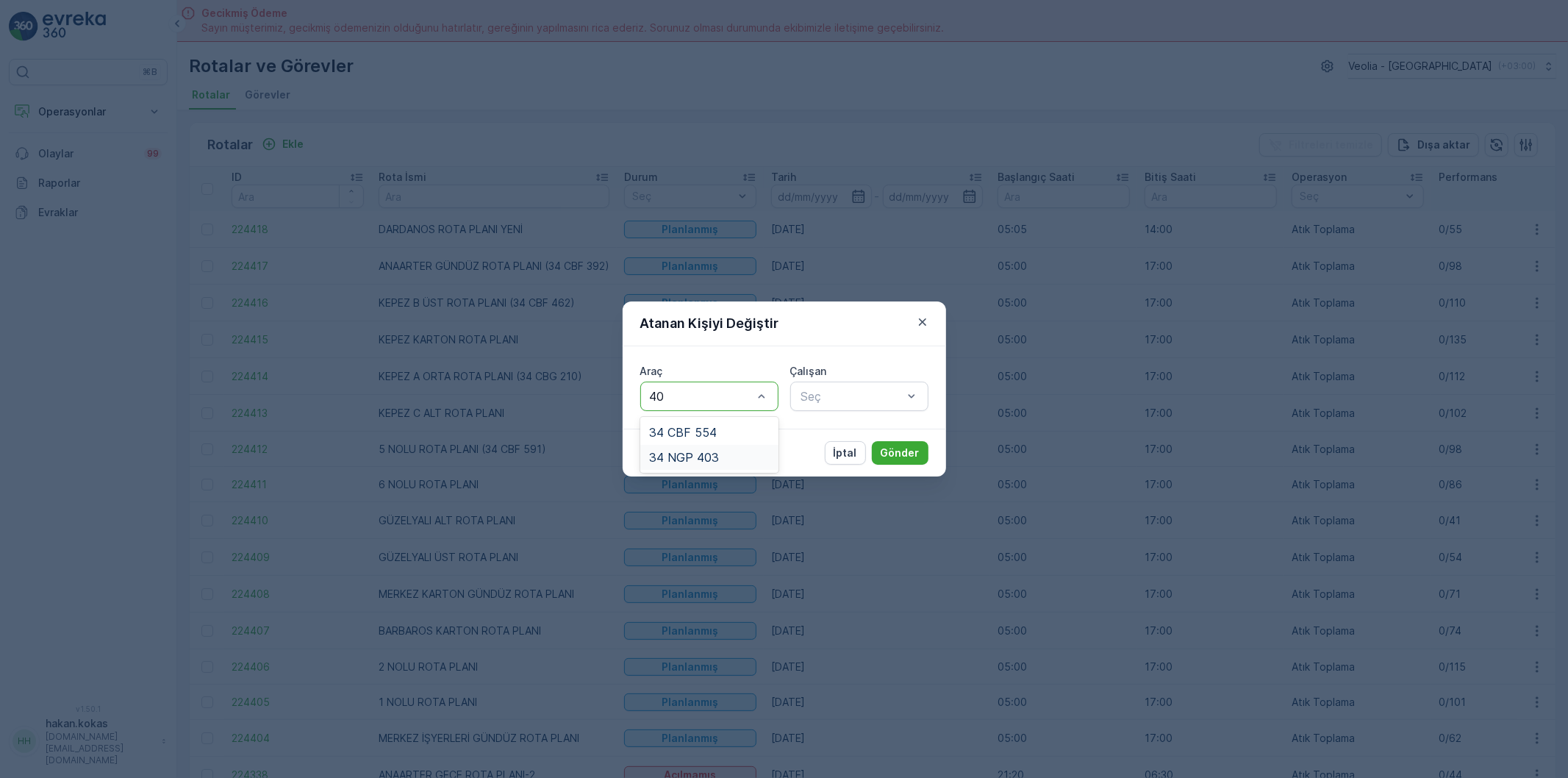
click at [724, 447] on div "34 NGP 403" at bounding box center [710, 457] width 138 height 25
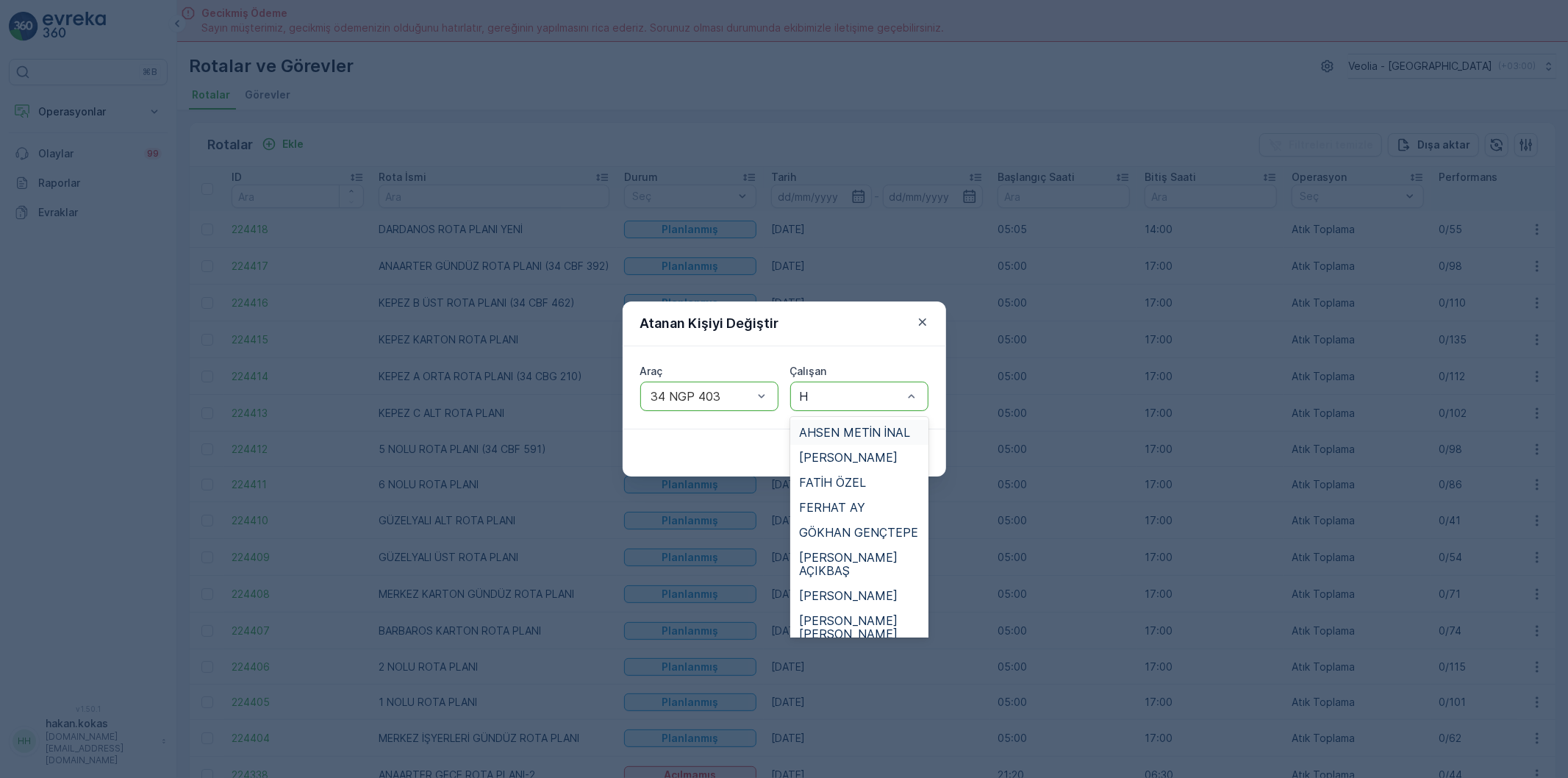
type input "HA"
click at [833, 501] on span "[PERSON_NAME] AÇIKBAŞ" at bounding box center [859, 514] width 121 height 27
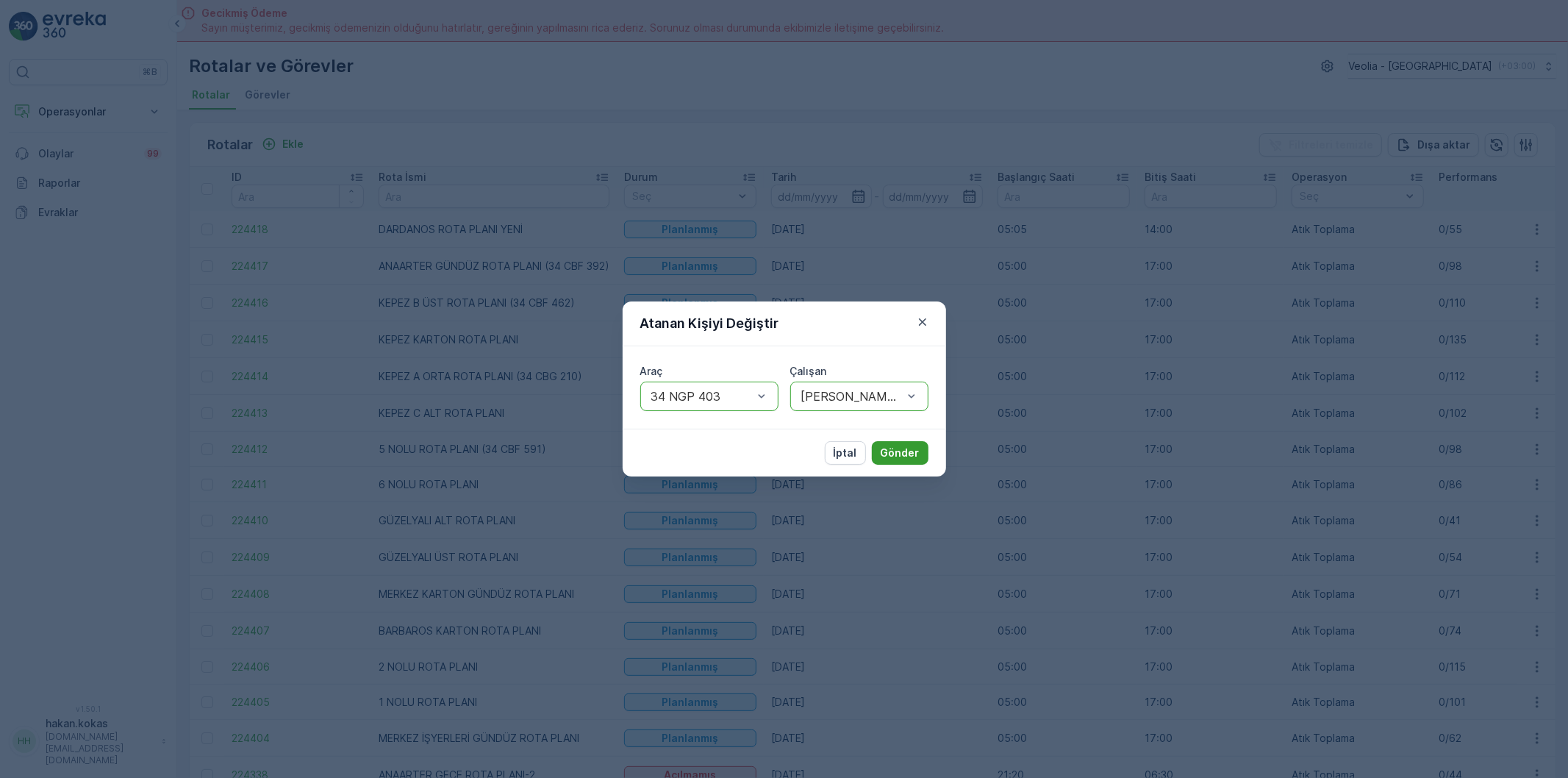
click at [897, 449] on p "Gönder" at bounding box center [900, 453] width 39 height 15
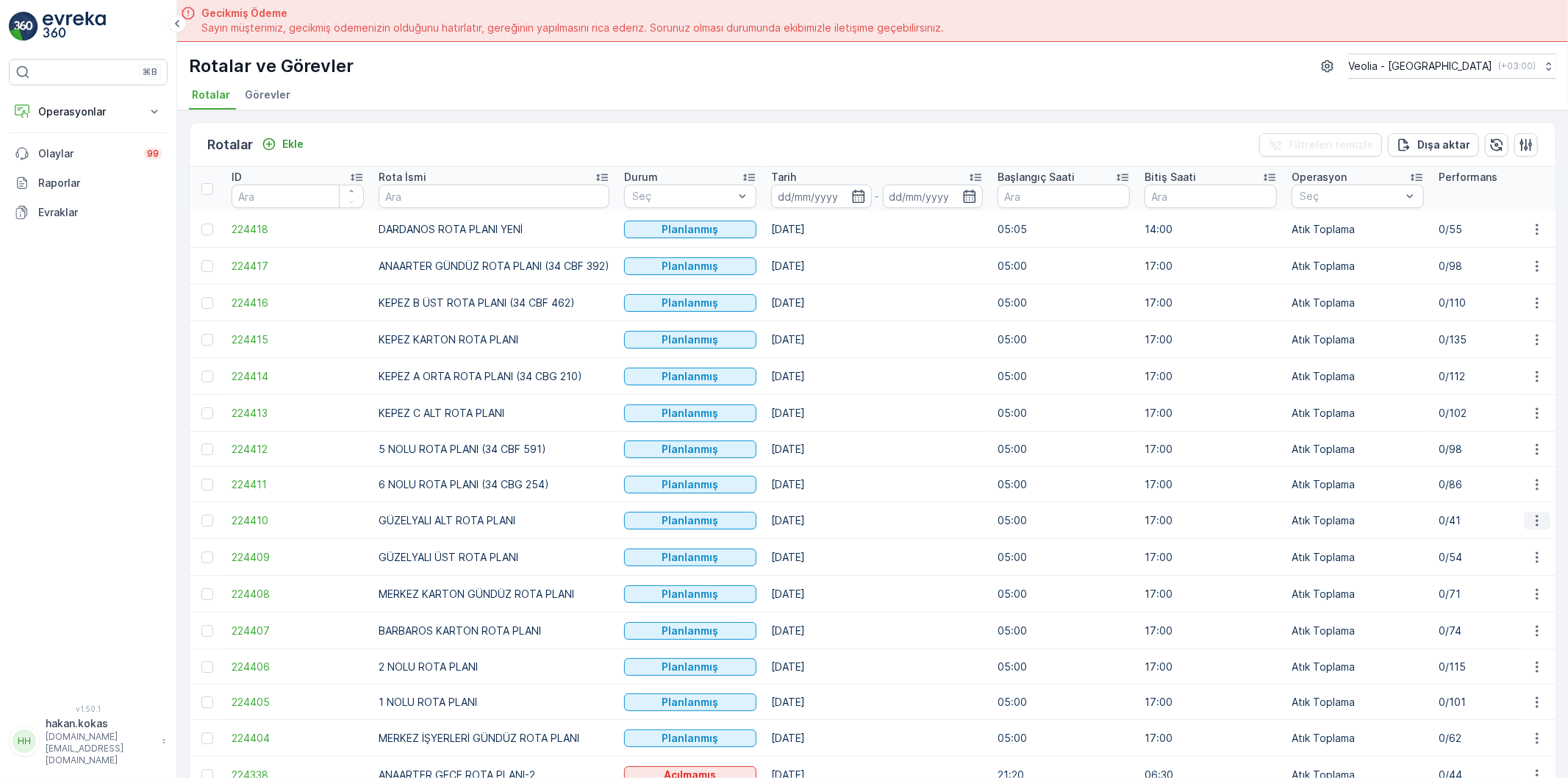
click at [1539, 519] on icon "button" at bounding box center [1538, 520] width 15 height 15
click at [1519, 603] on span "Atanan Kişiyi Değiştir" at bounding box center [1495, 606] width 103 height 15
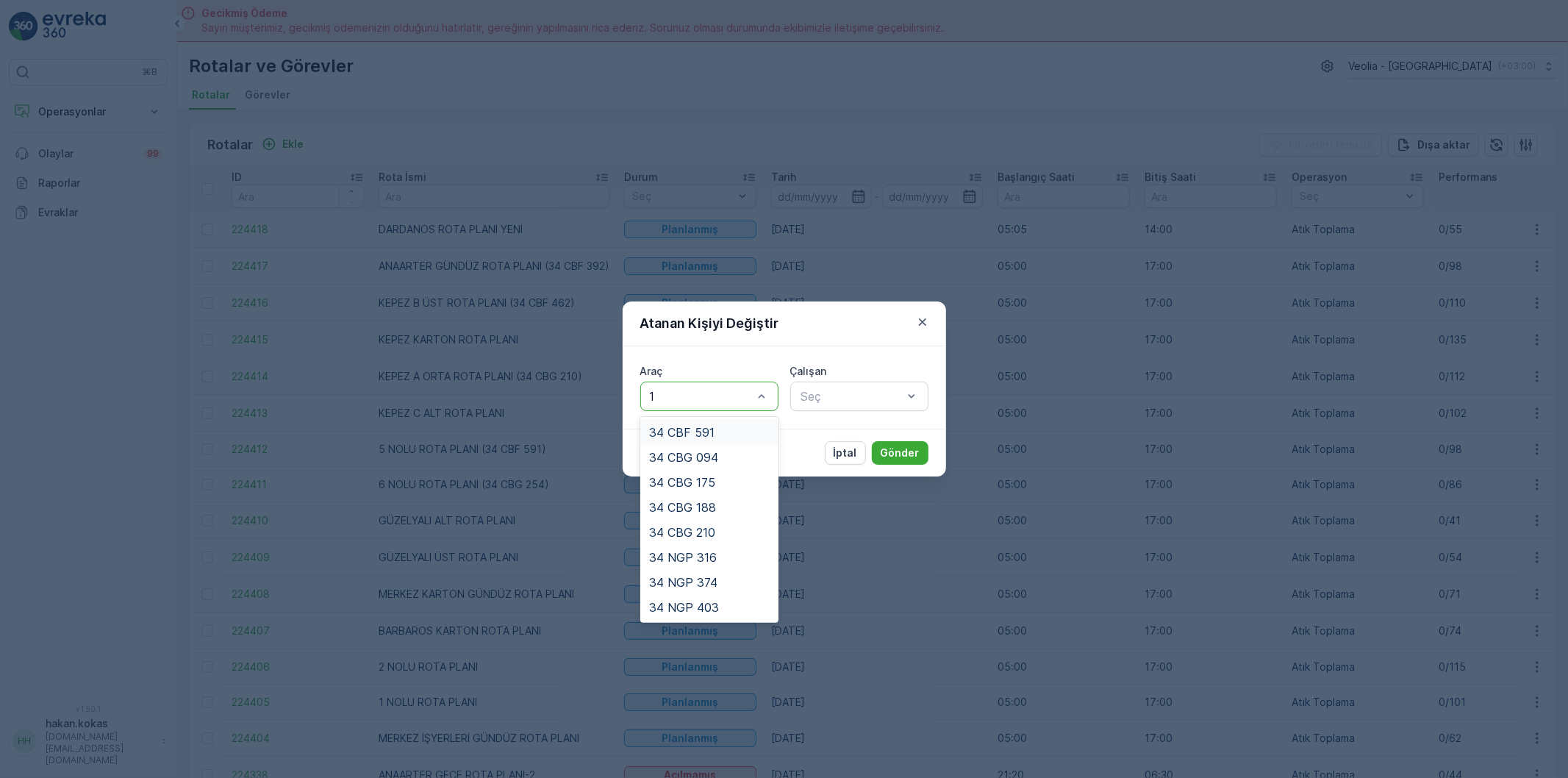
type input "17"
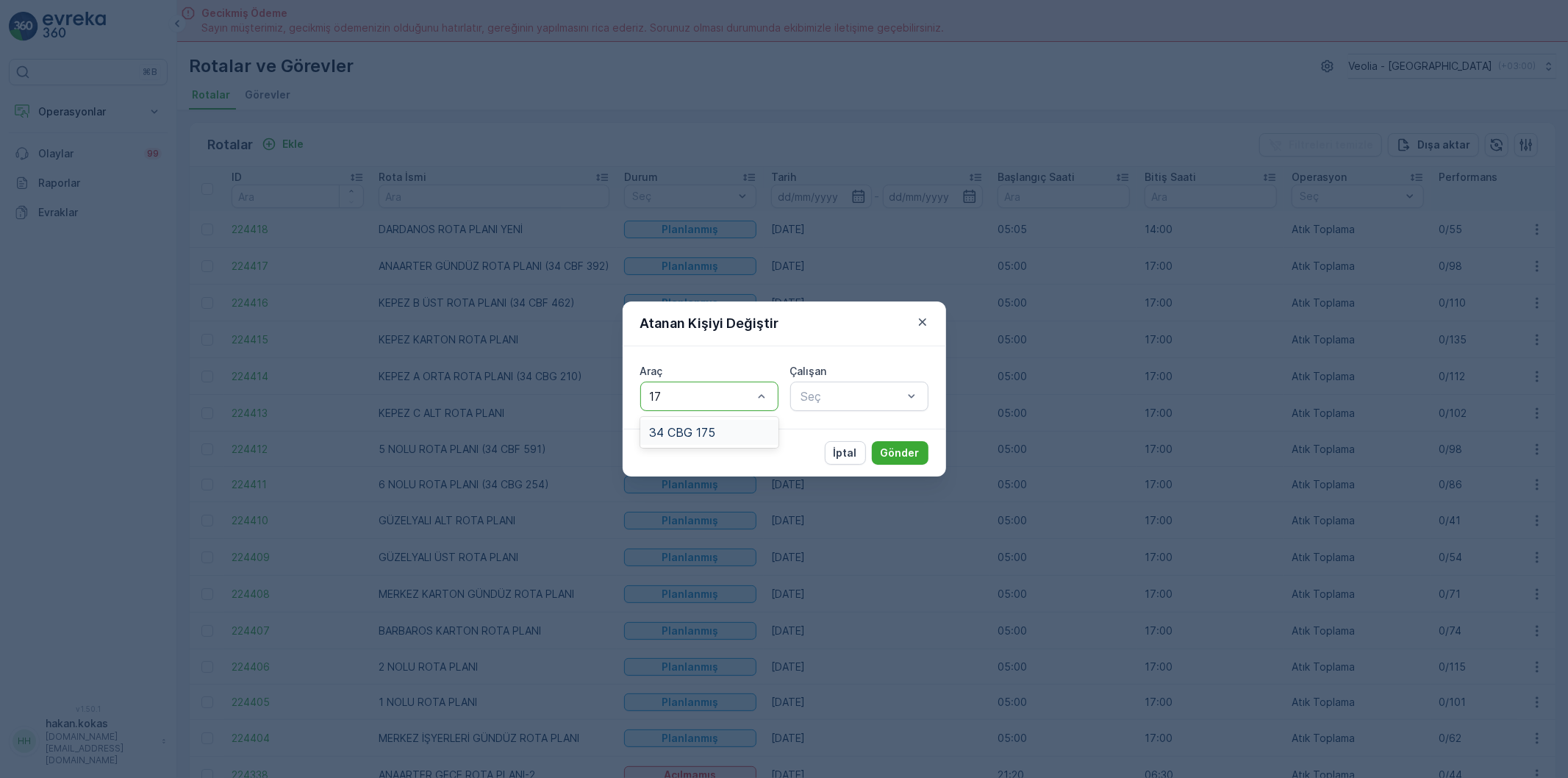
click at [741, 439] on div "34 CBG 175" at bounding box center [710, 432] width 138 height 25
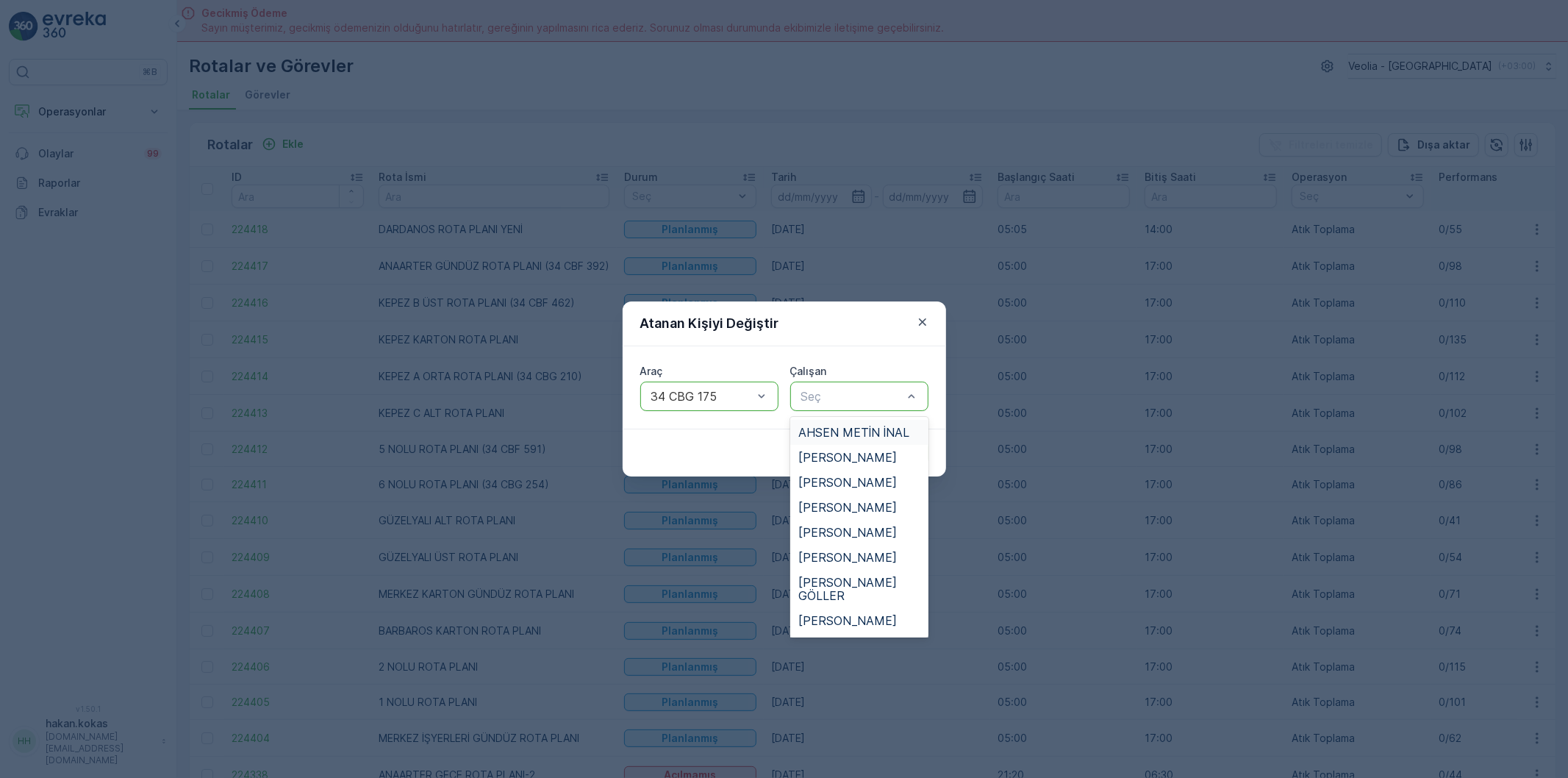
click at [868, 406] on div "Seç" at bounding box center [860, 396] width 138 height 29
type input "MU"
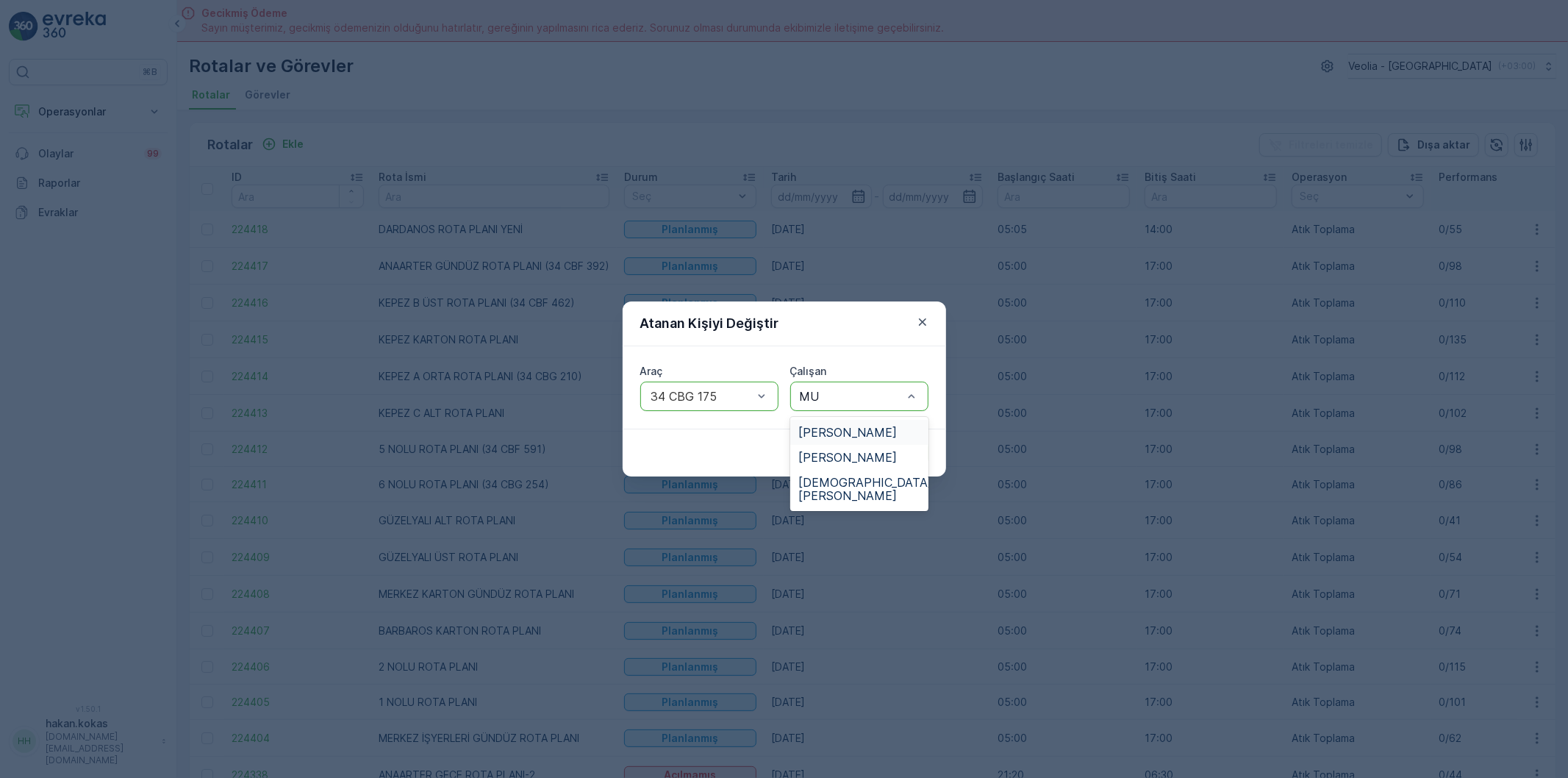
click at [871, 437] on span "[PERSON_NAME]" at bounding box center [848, 432] width 98 height 13
click at [902, 450] on p "Gönder" at bounding box center [900, 453] width 39 height 15
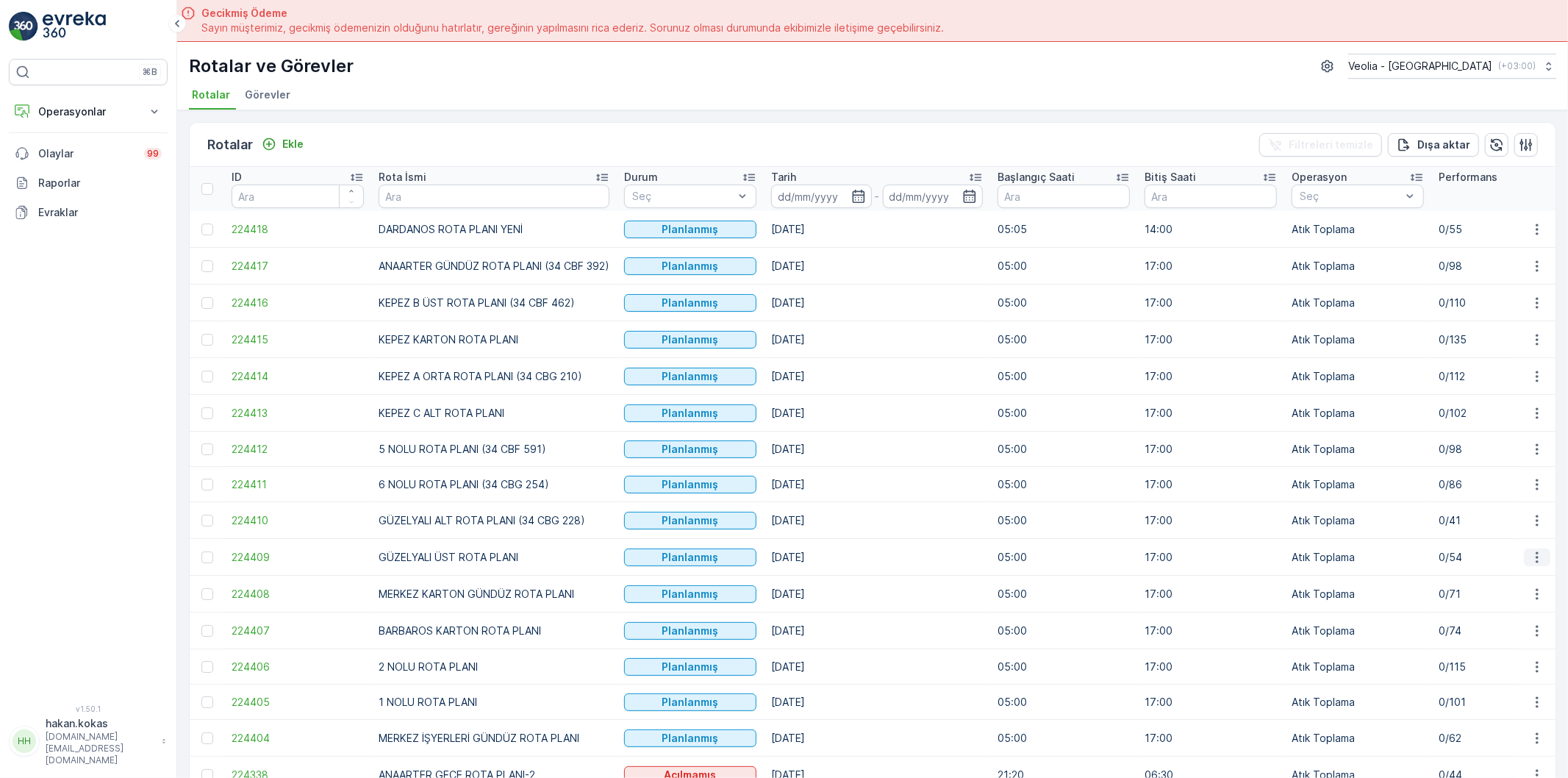
click at [1530, 560] on icon "button" at bounding box center [1538, 557] width 15 height 15
click at [1495, 644] on span "Atanan Kişiyi Değiştir" at bounding box center [1495, 644] width 103 height 15
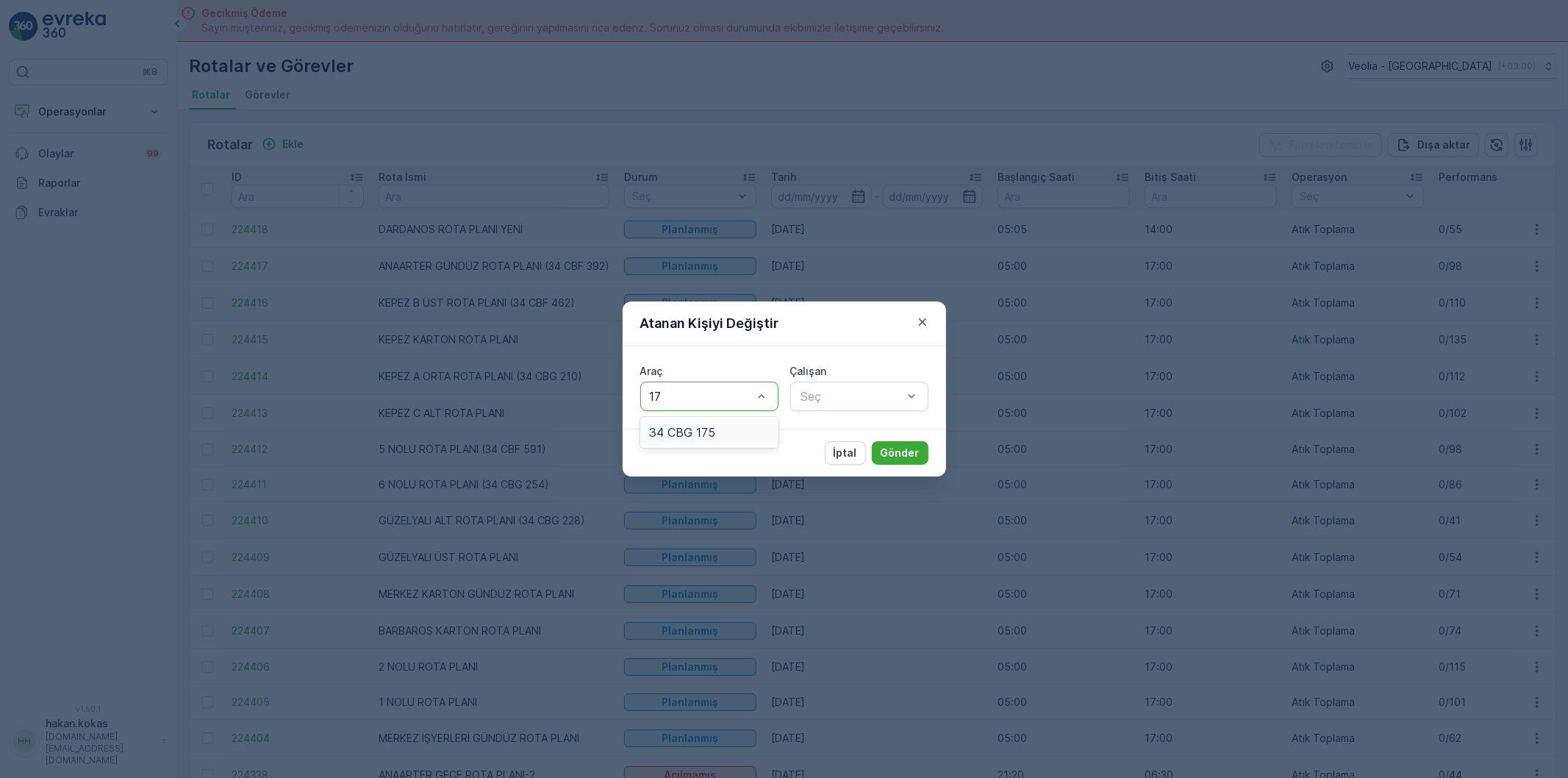
type input "175"
drag, startPoint x: 746, startPoint y: 422, endPoint x: 875, endPoint y: 407, distance: 129.9
click at [747, 422] on div "34 CBG 175" at bounding box center [710, 432] width 138 height 25
click at [875, 407] on div "Seç" at bounding box center [860, 396] width 138 height 29
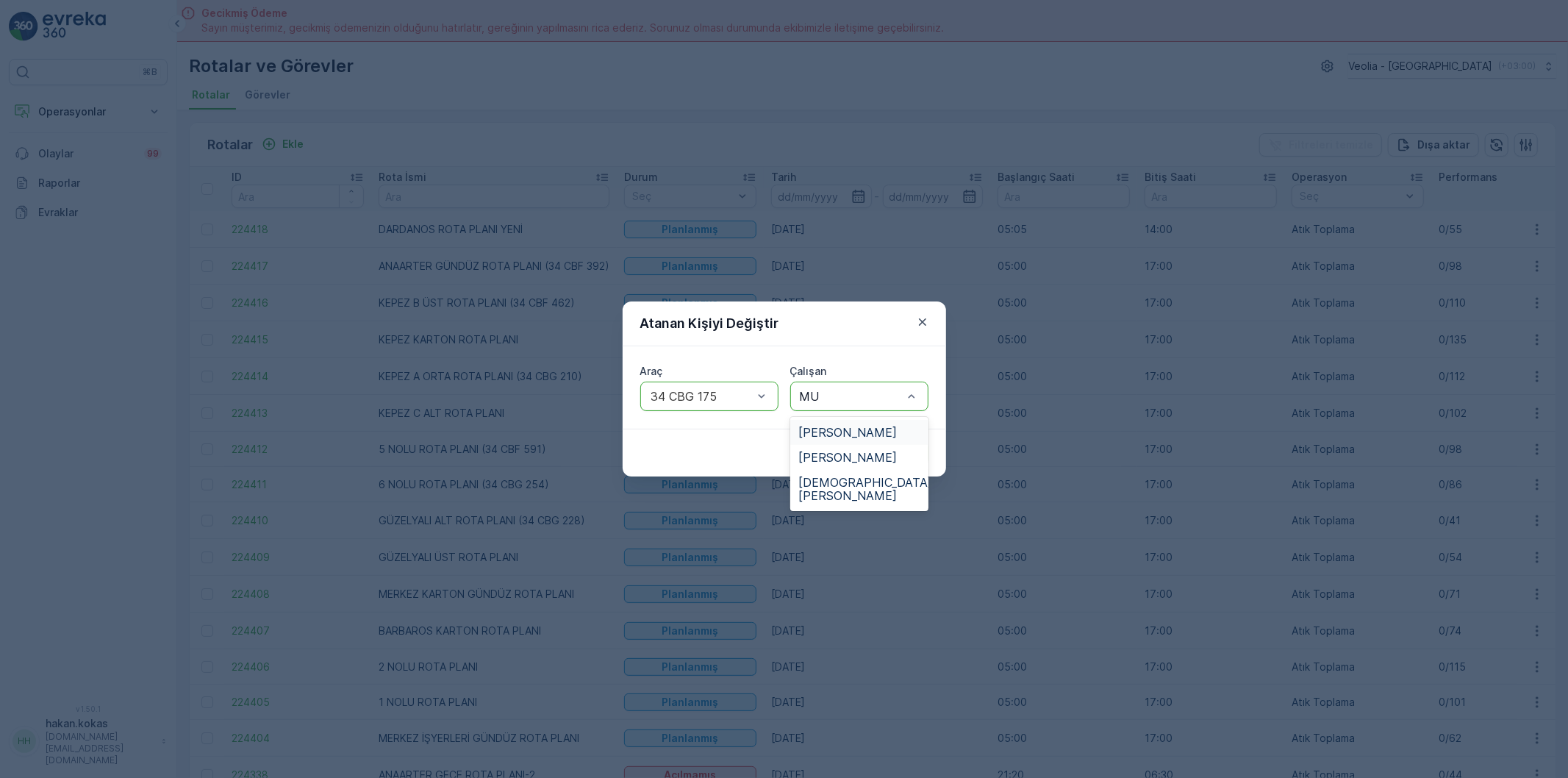
type input "MUR"
click at [867, 431] on span "[PERSON_NAME]" at bounding box center [848, 432] width 98 height 13
click at [903, 460] on button "Gönder" at bounding box center [901, 453] width 57 height 23
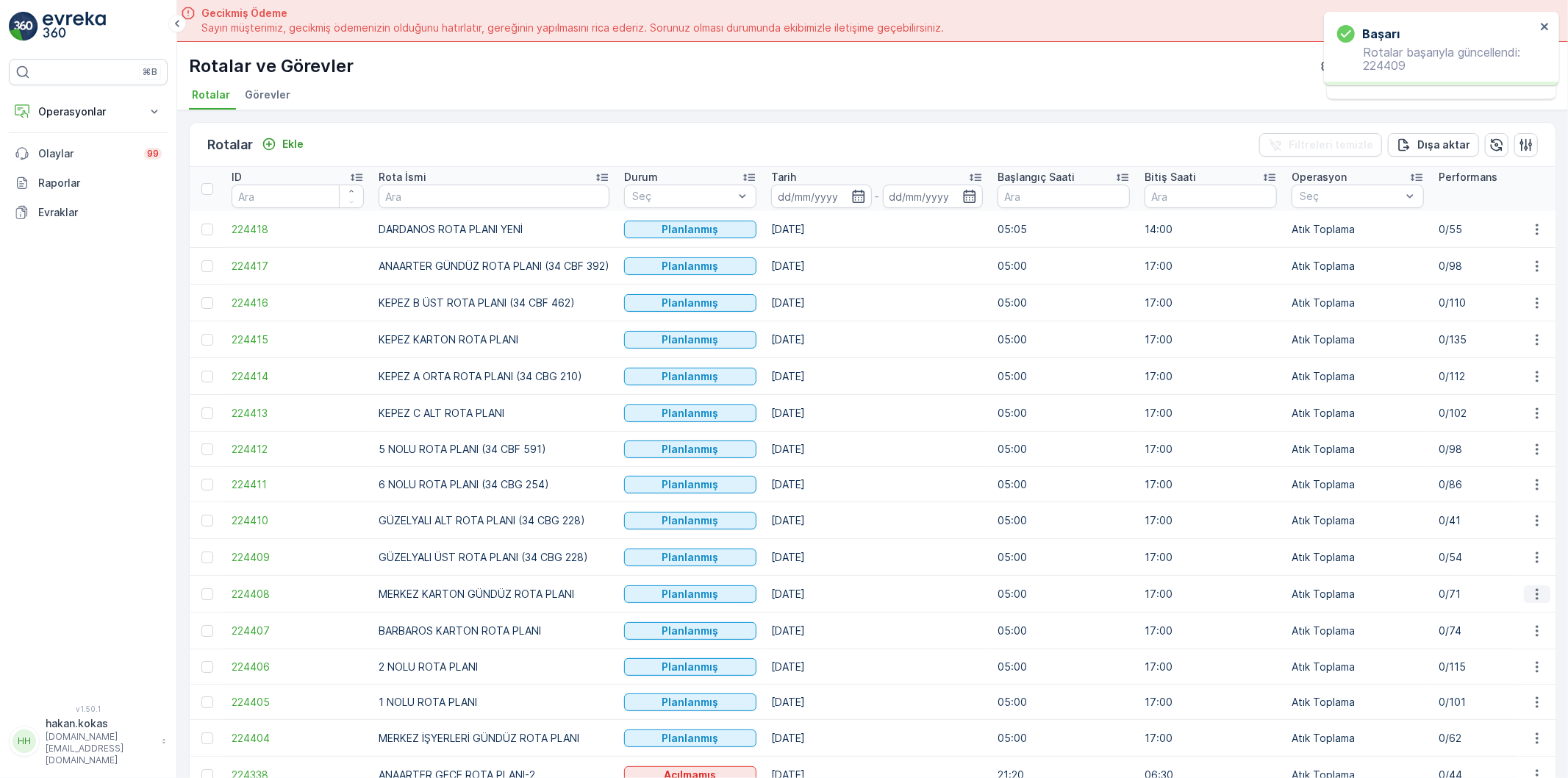
click at [1536, 593] on icon "button" at bounding box center [1537, 593] width 3 height 11
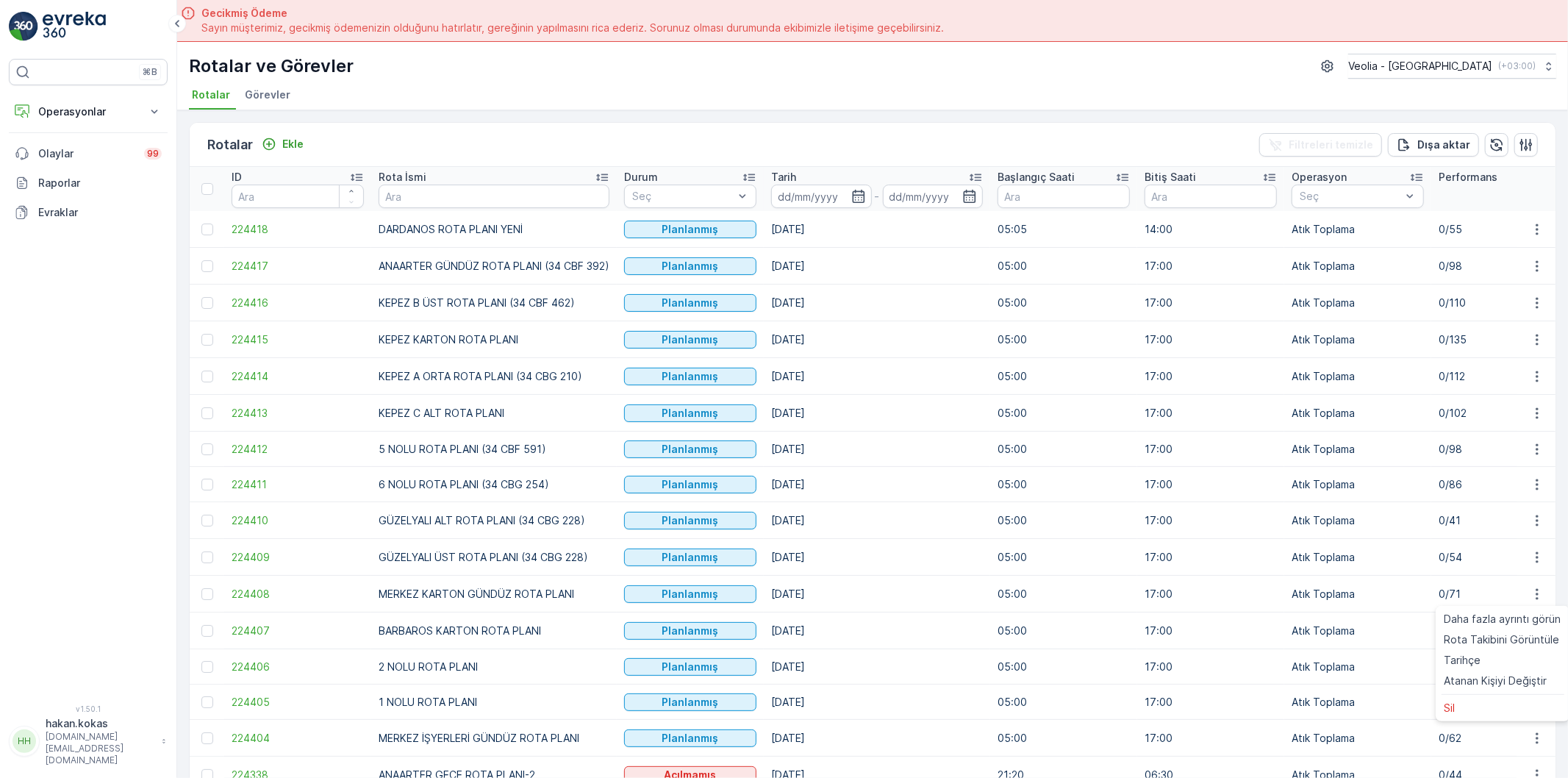
click at [860, 680] on td "[DATE]" at bounding box center [877, 666] width 227 height 35
click at [1532, 638] on icon "button" at bounding box center [1538, 631] width 15 height 15
click at [1475, 709] on div "Atanan Kişiyi Değiştir" at bounding box center [1503, 717] width 128 height 21
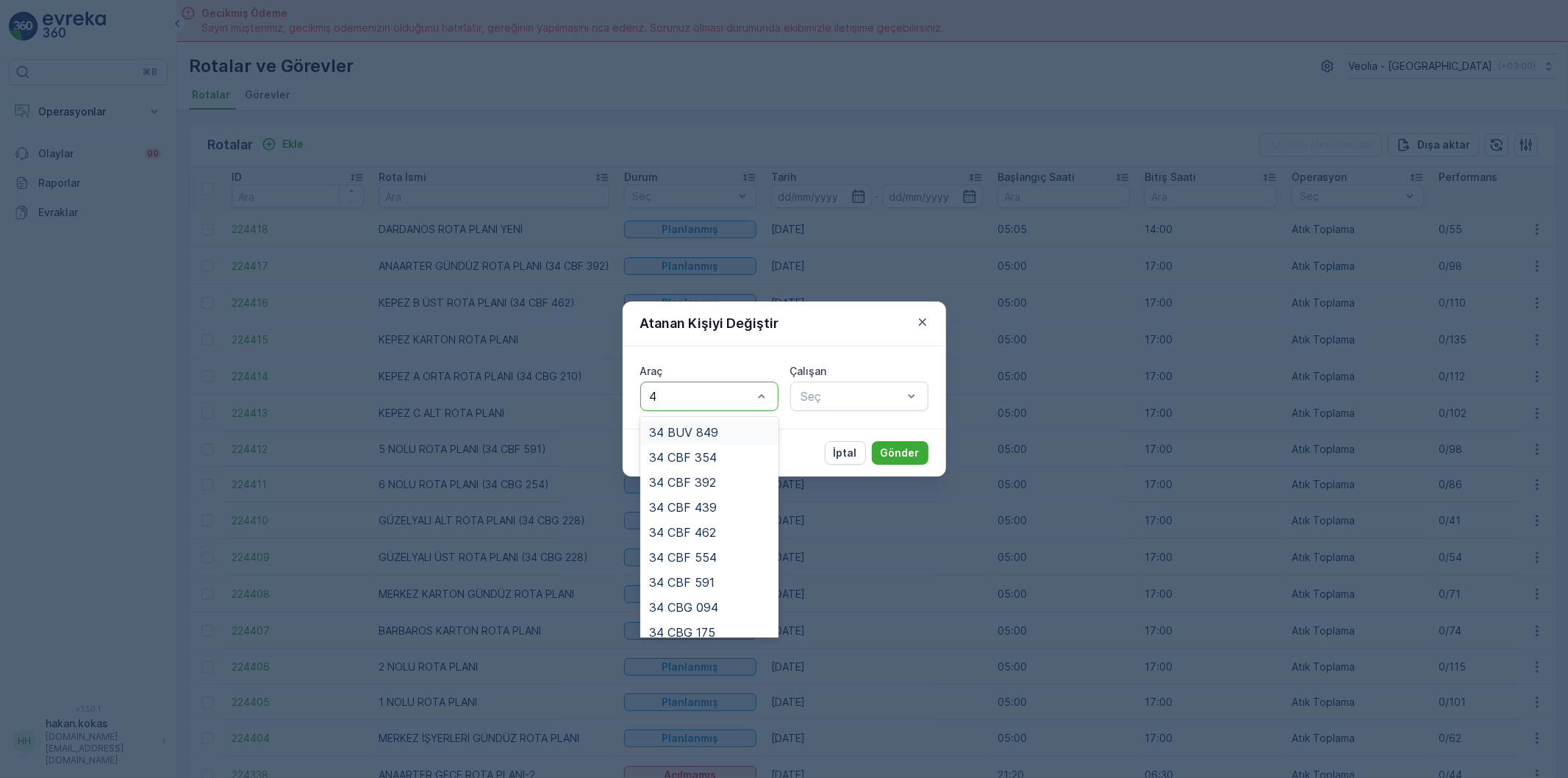
type input "46"
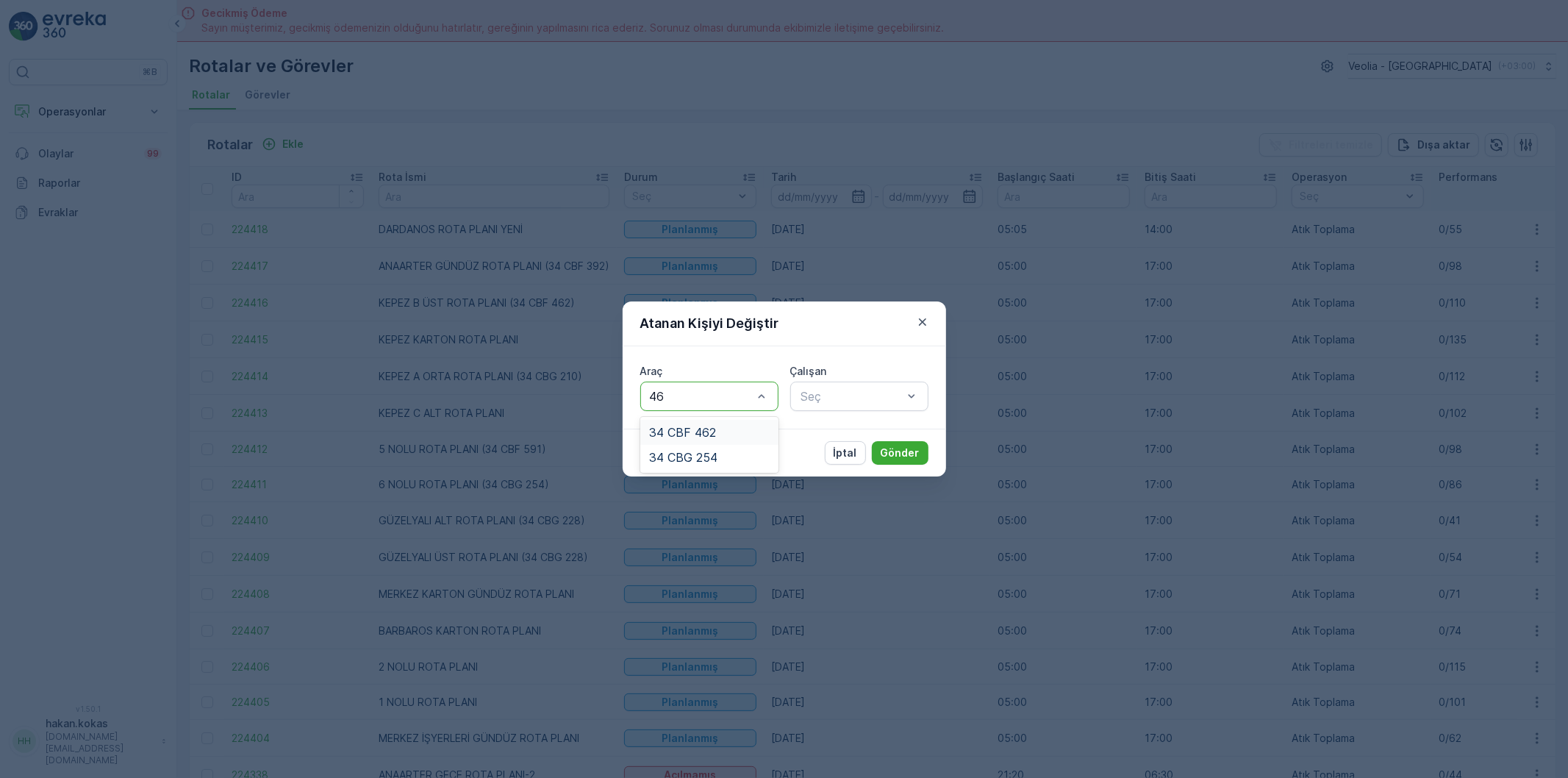
click at [709, 431] on span "34 CBF 462" at bounding box center [682, 432] width 67 height 13
type input "CEY"
drag, startPoint x: 880, startPoint y: 427, endPoint x: 913, endPoint y: 444, distance: 37.1
click at [880, 428] on span "[PERSON_NAME]" at bounding box center [848, 432] width 98 height 13
click at [917, 447] on p "Gönder" at bounding box center [900, 453] width 39 height 15
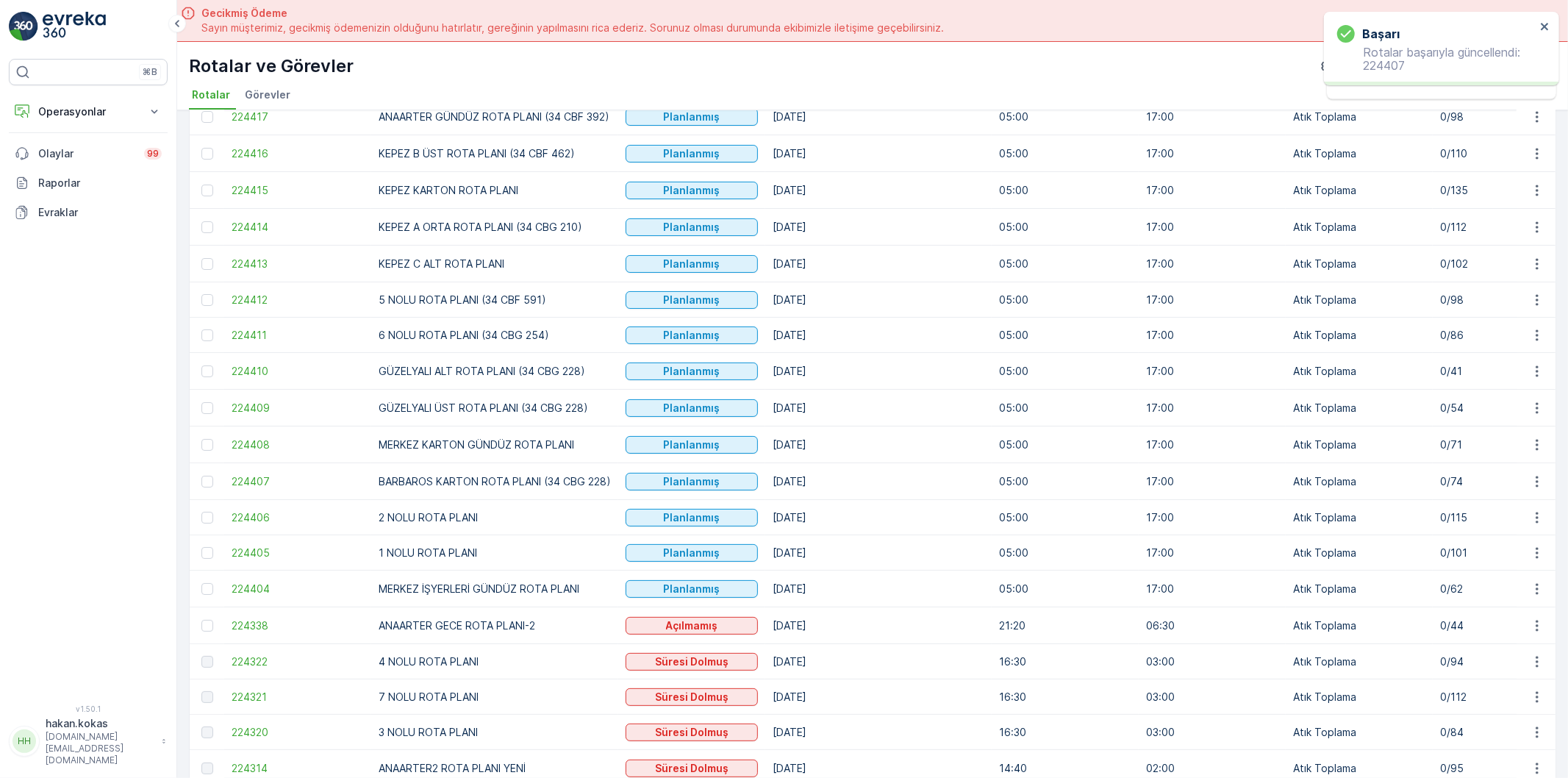
scroll to position [163, 0]
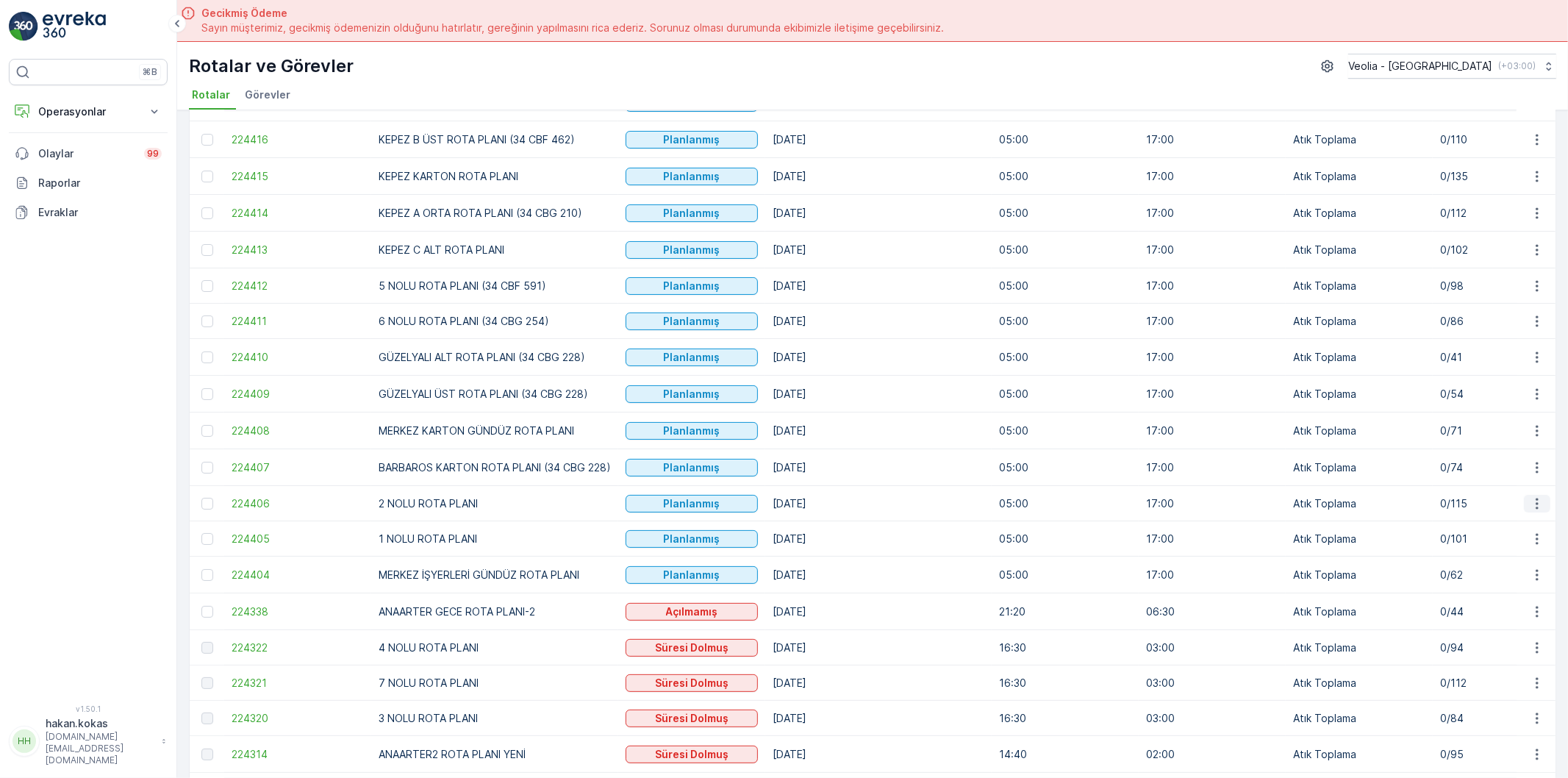
click at [1541, 502] on icon "button" at bounding box center [1538, 504] width 15 height 15
click at [1516, 592] on span "Atanan Kişiyi Değiştir" at bounding box center [1495, 590] width 103 height 15
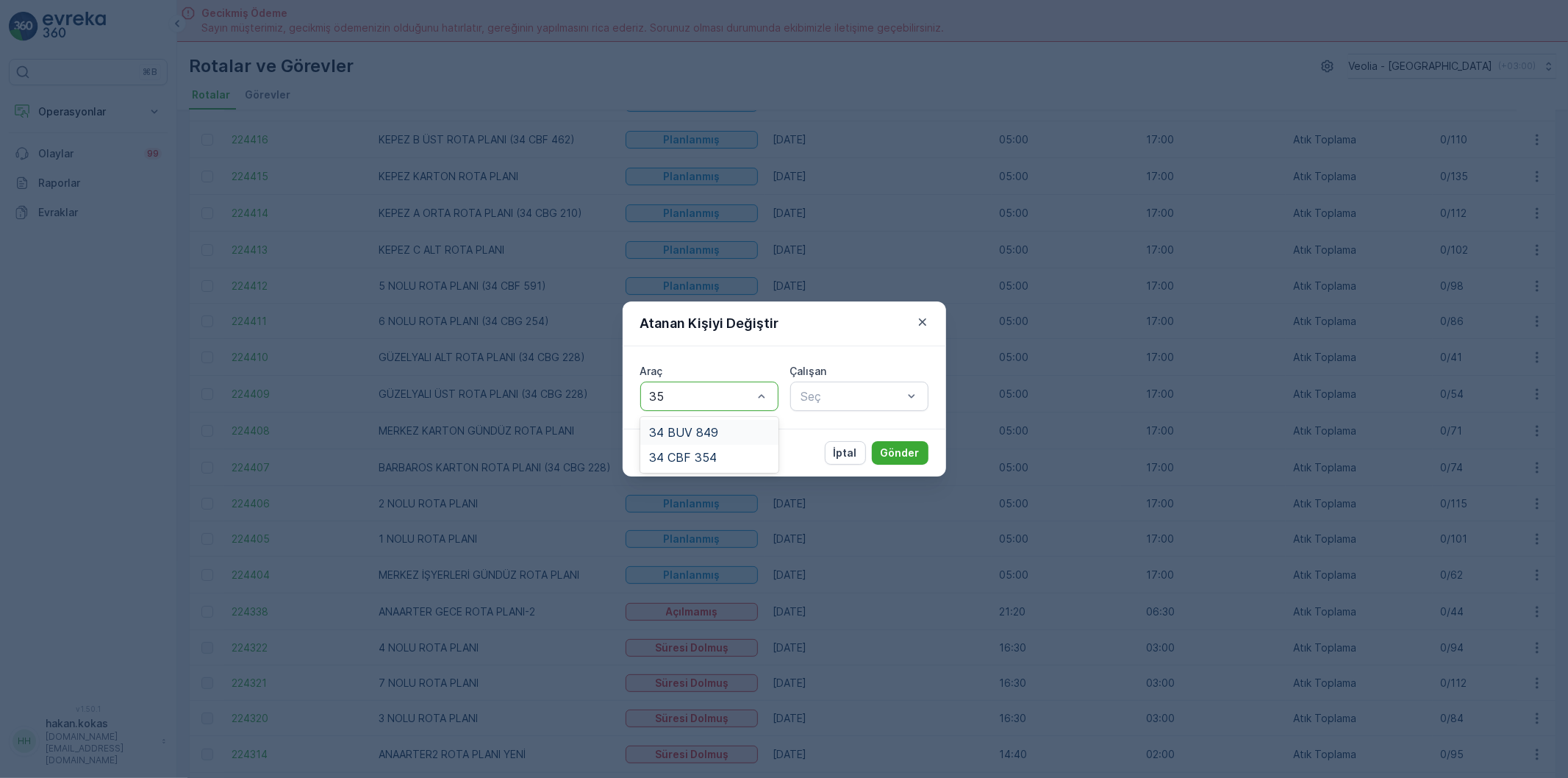
type input "354"
click at [734, 421] on div "34 CBF 354" at bounding box center [710, 432] width 138 height 25
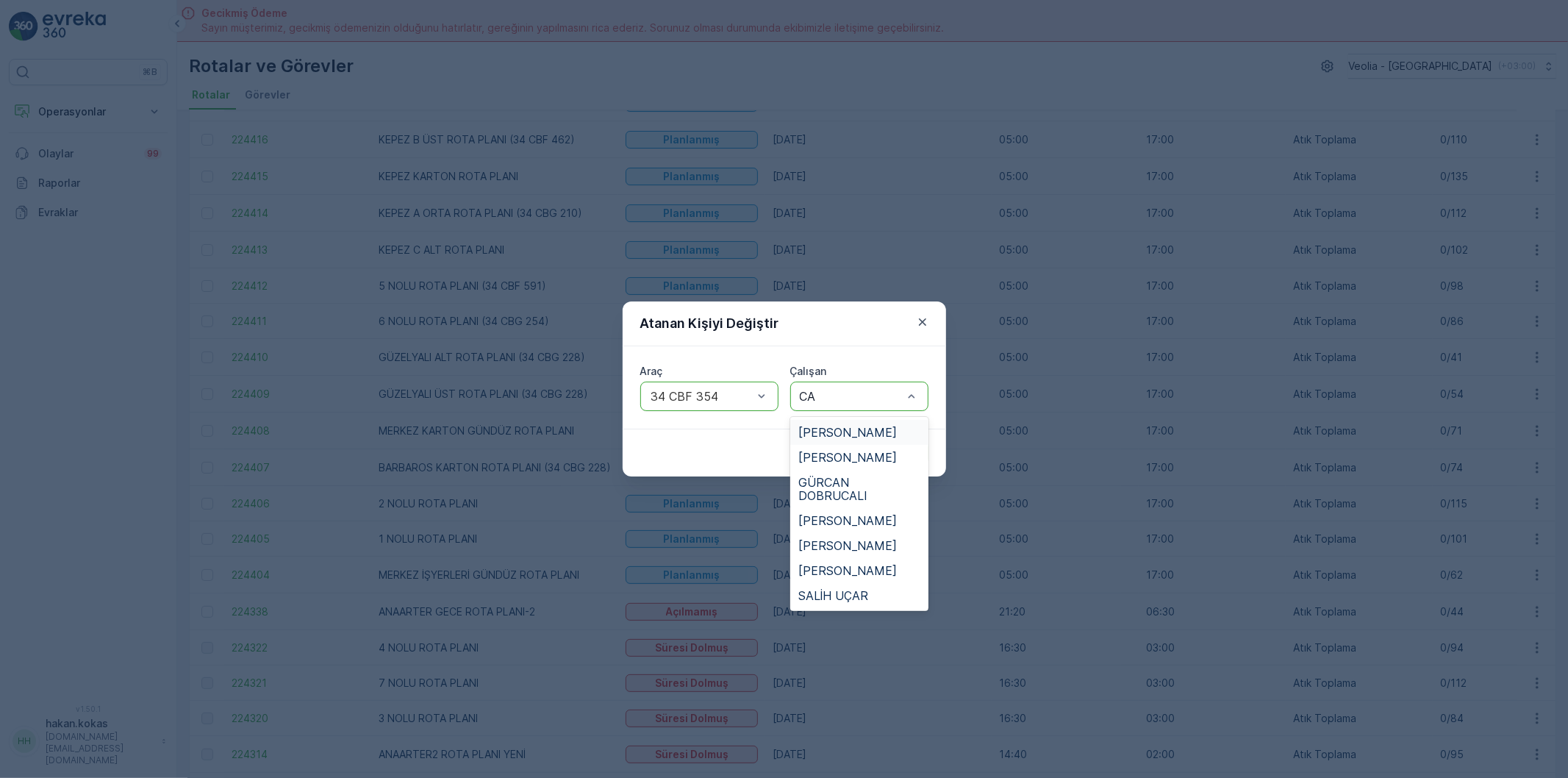
type input "CAP"
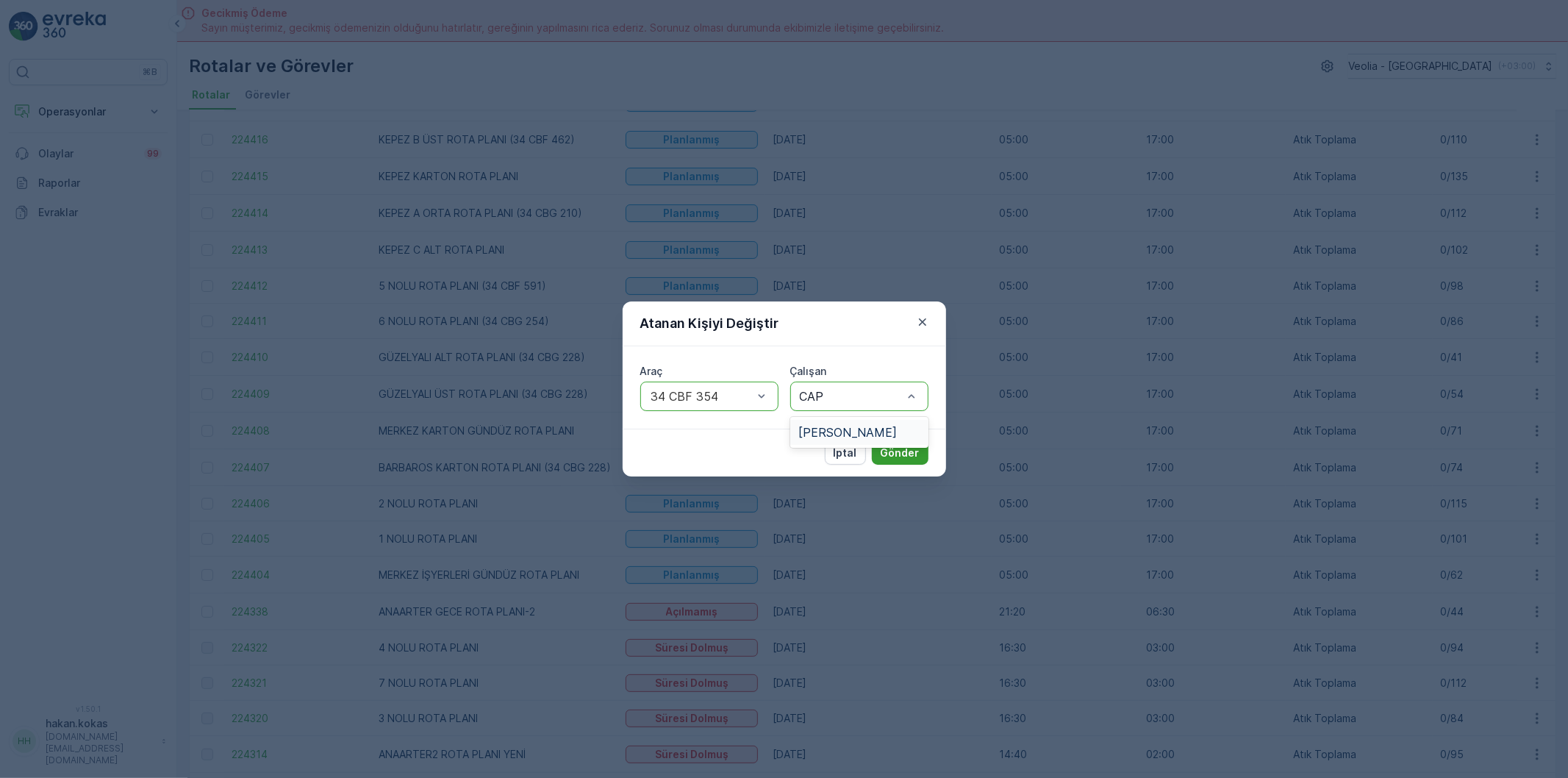
drag, startPoint x: 855, startPoint y: 431, endPoint x: 916, endPoint y: 441, distance: 61.8
click at [866, 432] on span "[PERSON_NAME]" at bounding box center [848, 432] width 98 height 13
click at [916, 441] on button "Gönder" at bounding box center [901, 453] width 57 height 23
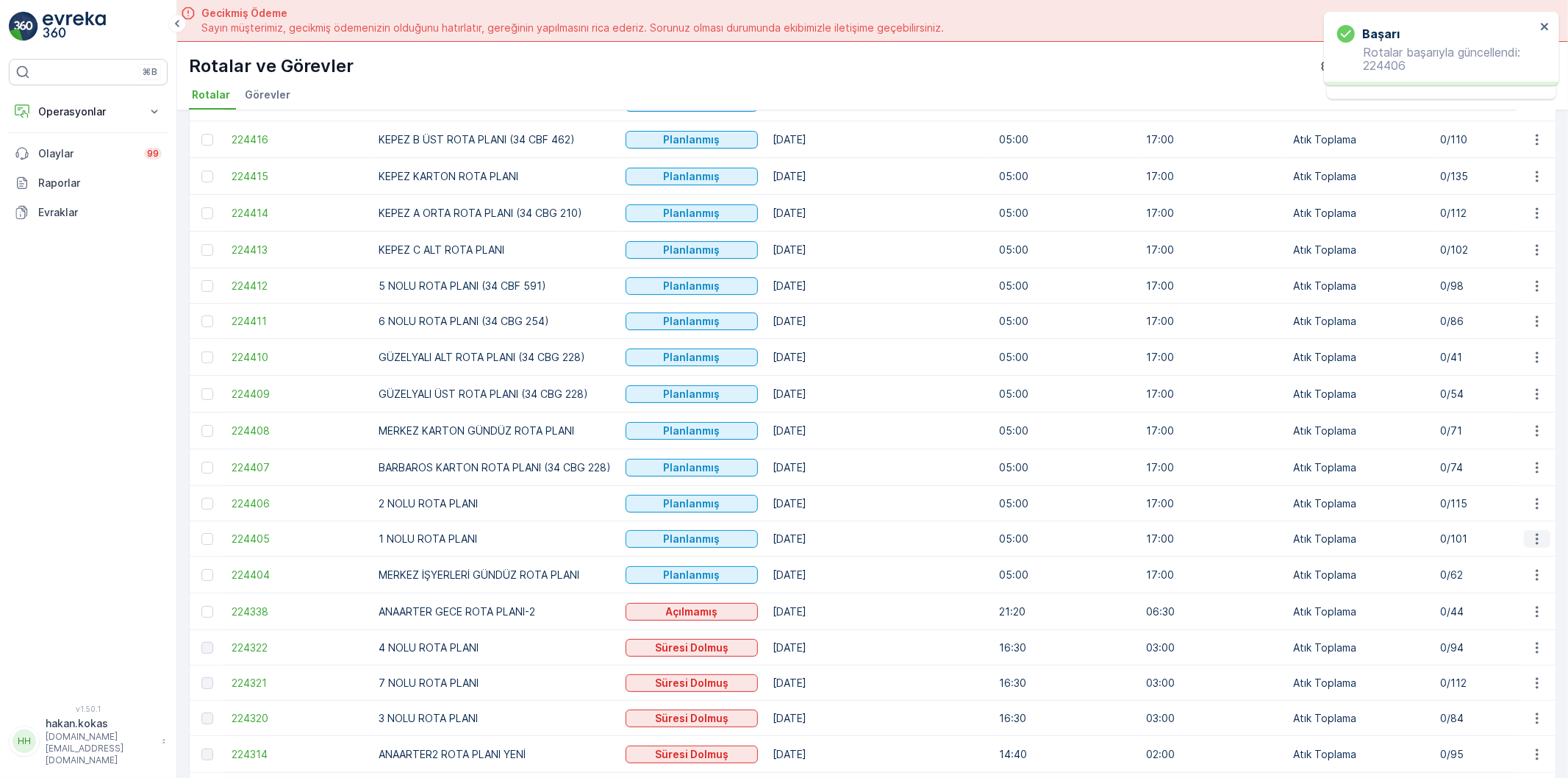
click at [1538, 539] on icon "button" at bounding box center [1538, 539] width 15 height 15
click at [1519, 623] on span "Atanan Kişiyi Değiştir" at bounding box center [1495, 625] width 103 height 15
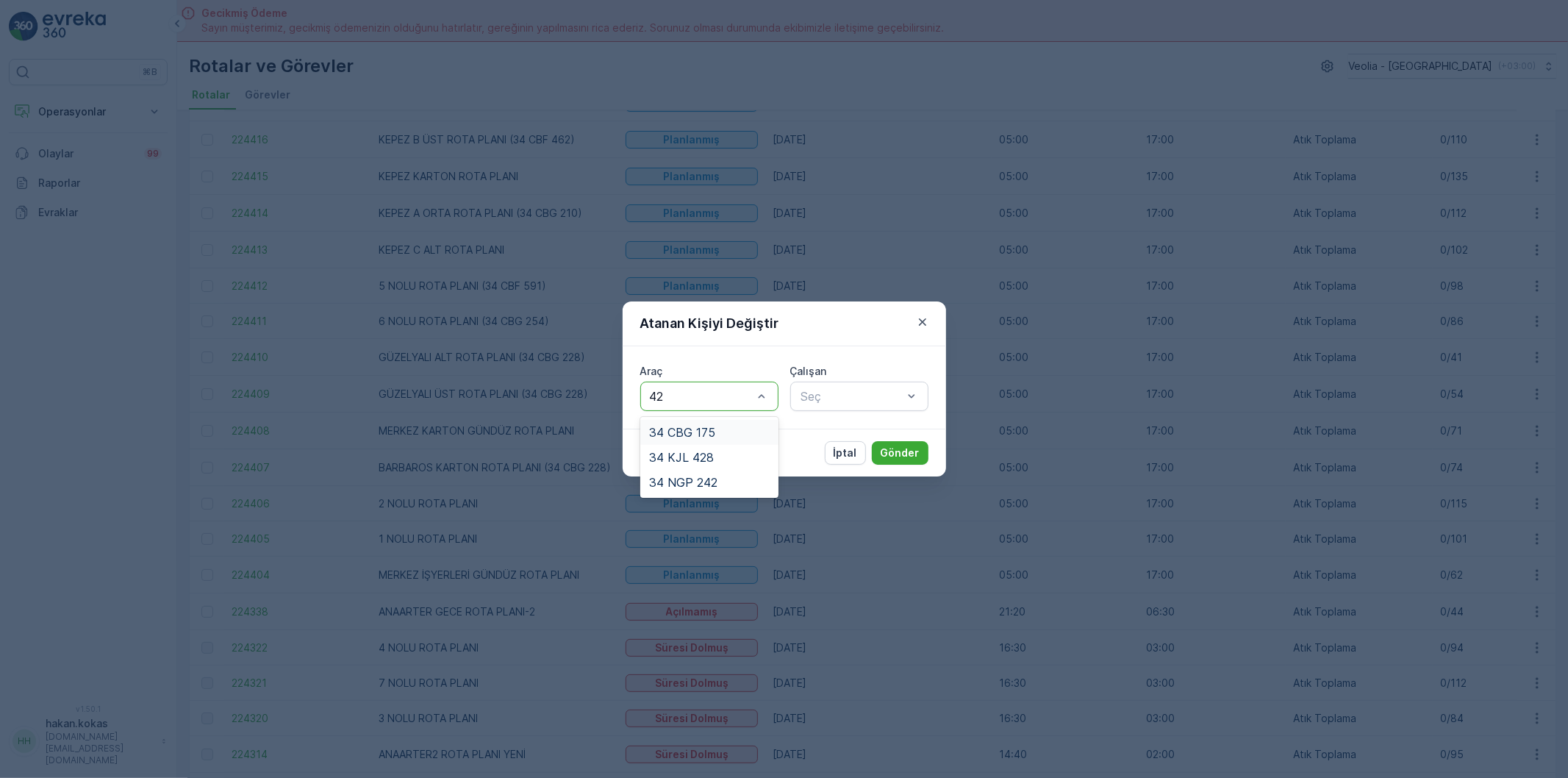
type input "428"
click at [731, 431] on div "34 KJL 428" at bounding box center [709, 432] width 121 height 13
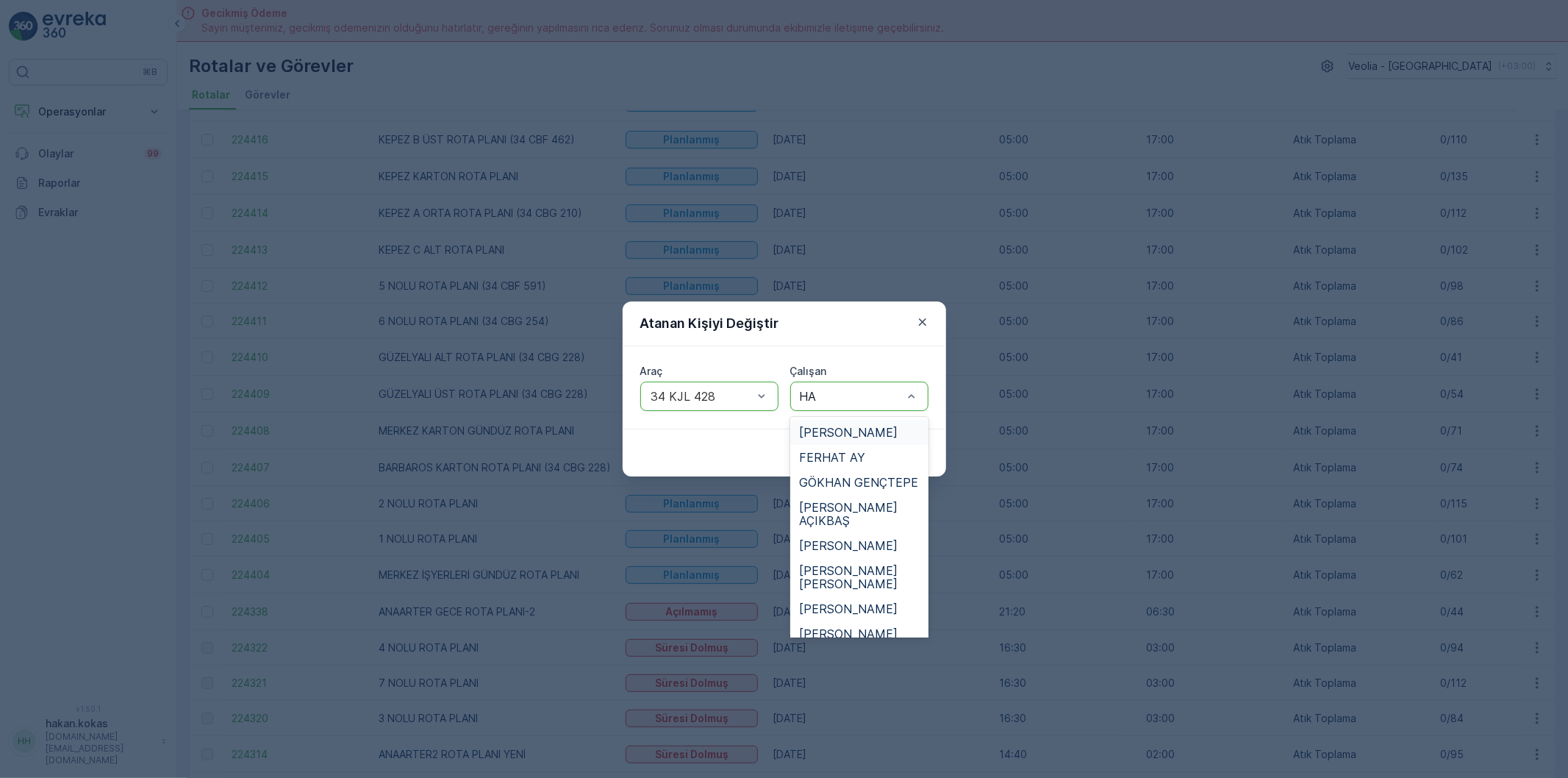
type input "HAM"
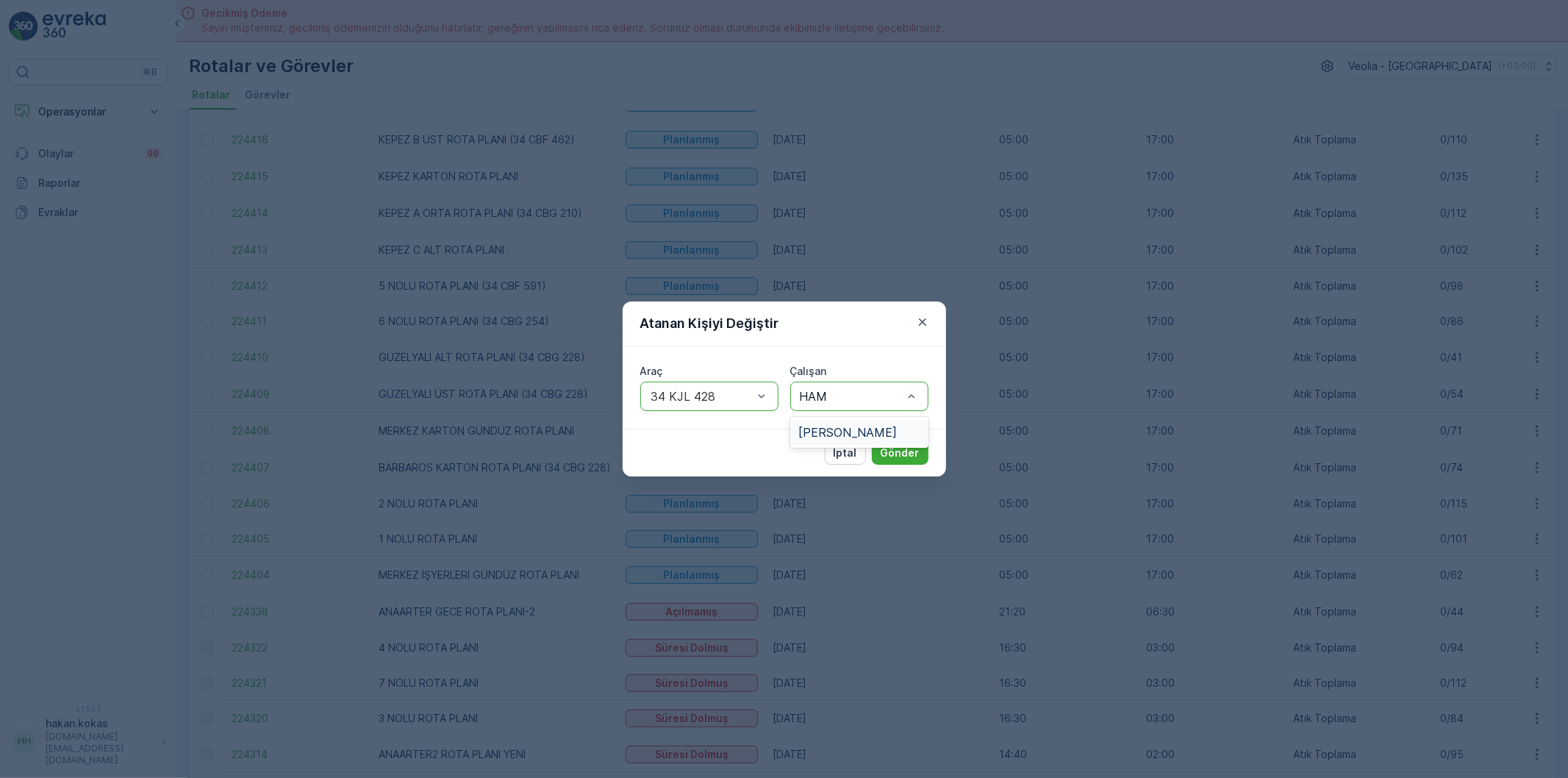
click at [893, 438] on div "[PERSON_NAME]" at bounding box center [859, 432] width 121 height 13
click at [899, 445] on p "Gönder" at bounding box center [900, 453] width 39 height 15
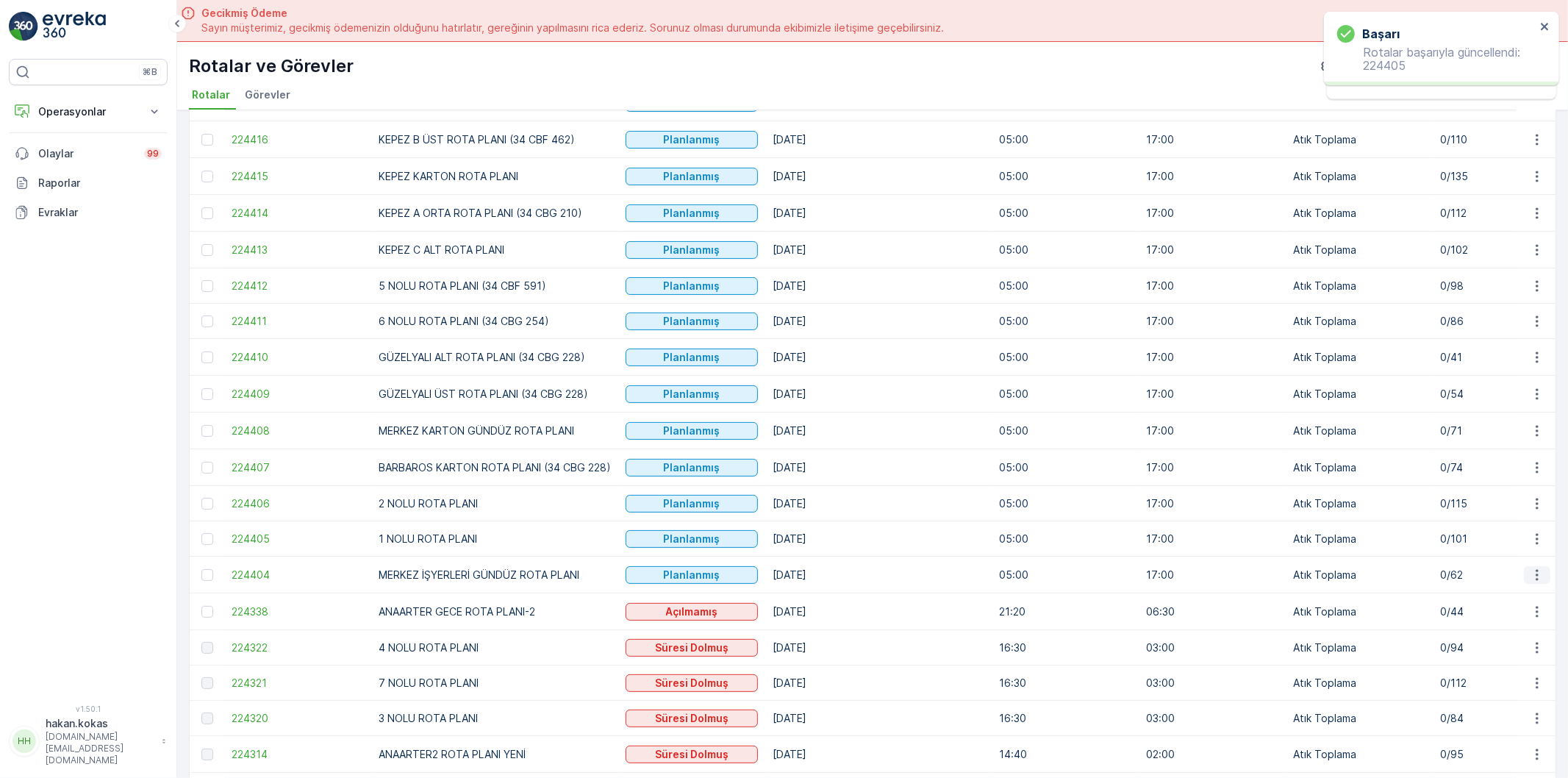
click at [1530, 579] on icon "button" at bounding box center [1538, 575] width 15 height 15
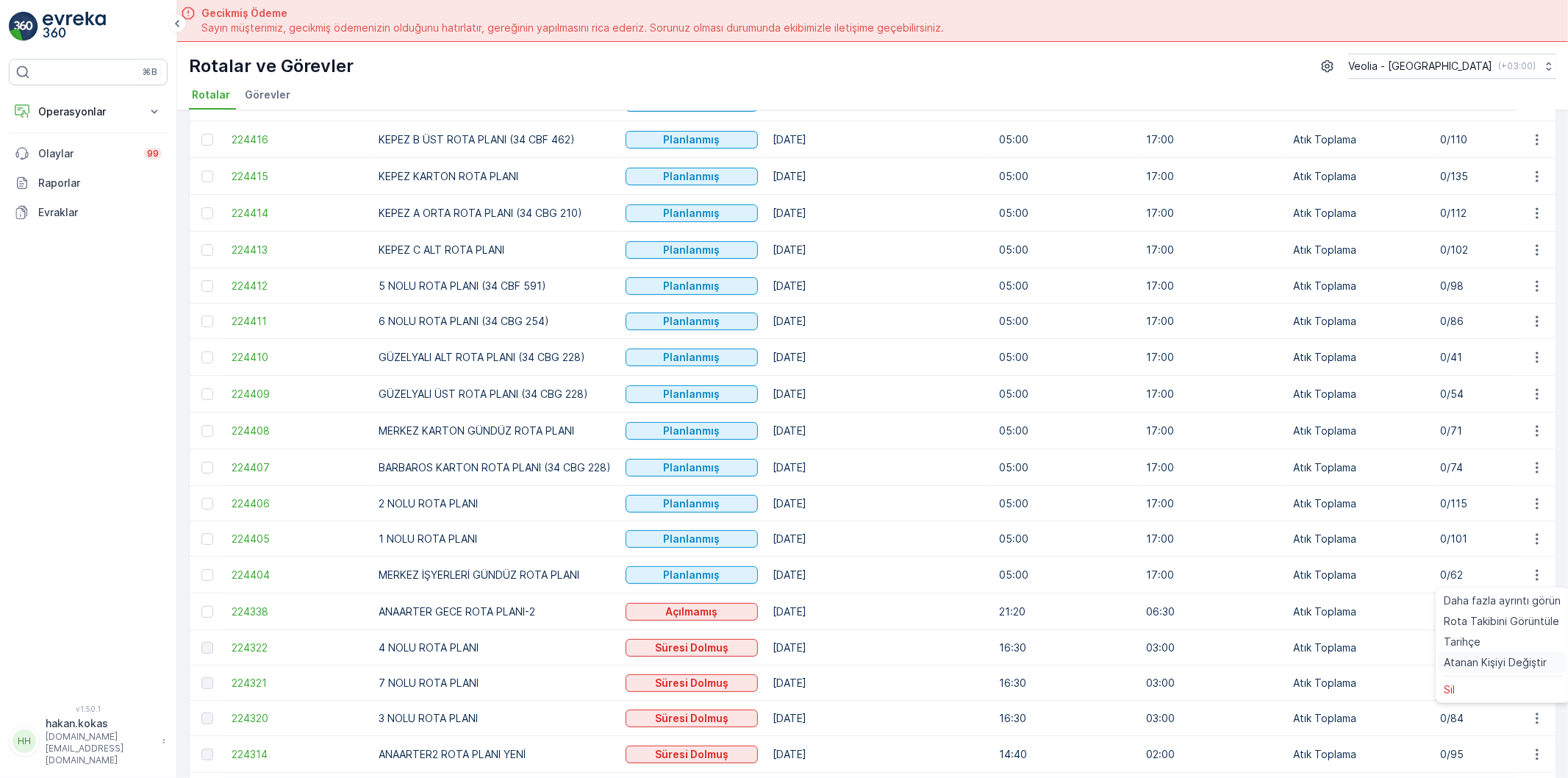
click at [1507, 665] on span "Atanan Kişiyi Değiştir" at bounding box center [1495, 663] width 103 height 15
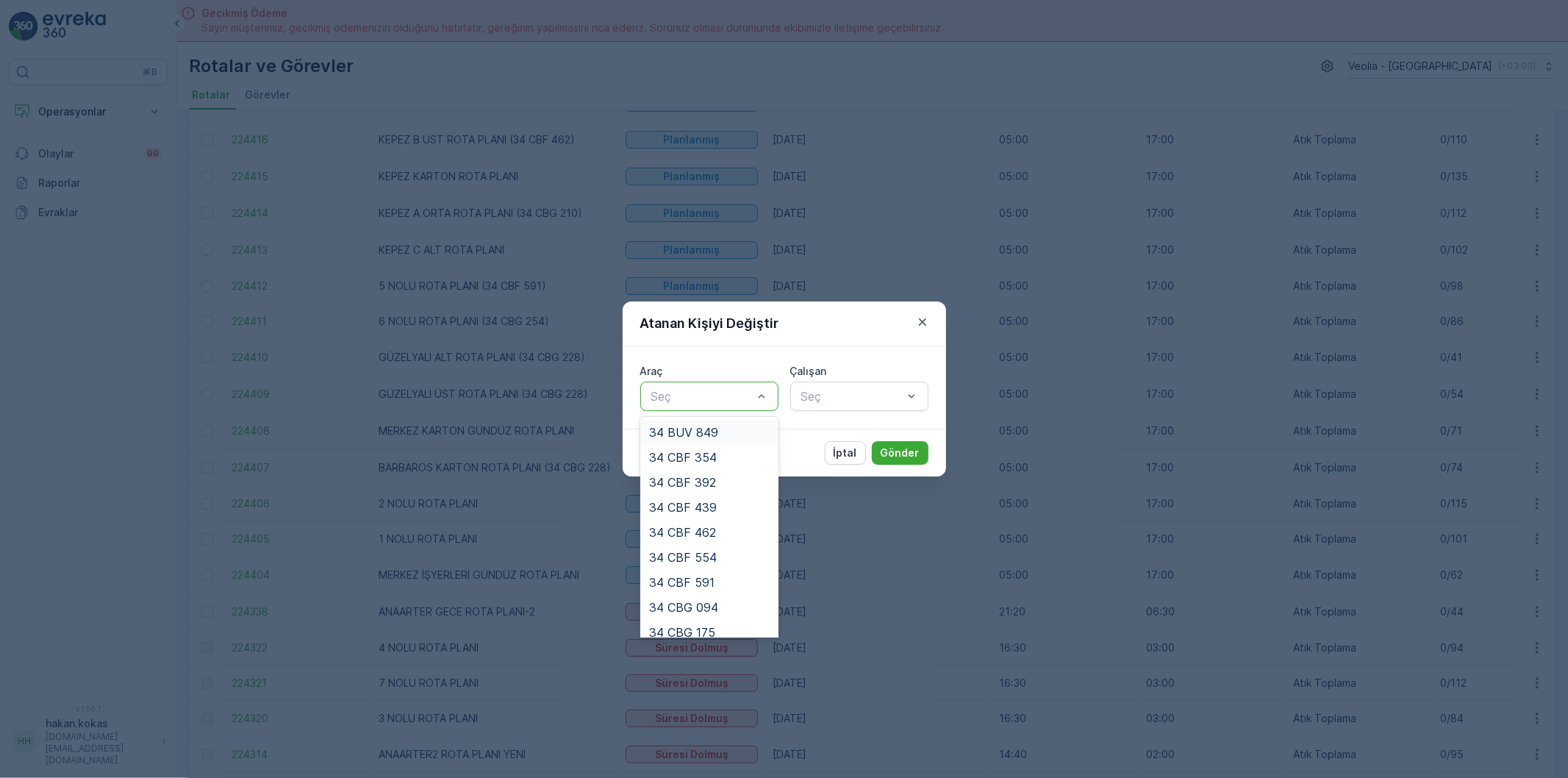
click at [755, 385] on div at bounding box center [762, 396] width 15 height 28
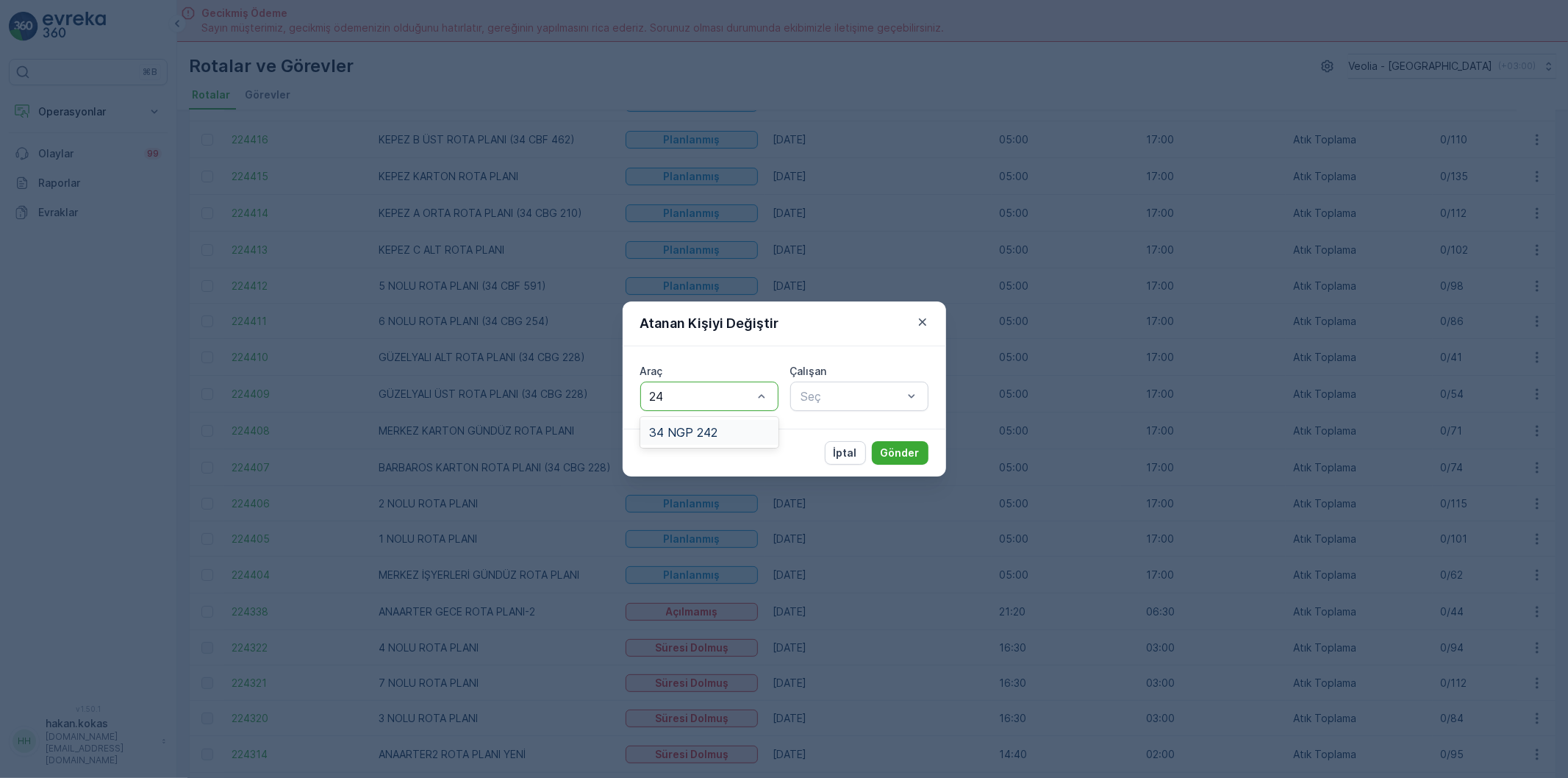
type input "242"
click at [761, 439] on div "34 NGP 242" at bounding box center [710, 432] width 138 height 25
click at [839, 407] on div "Seç" at bounding box center [860, 396] width 138 height 29
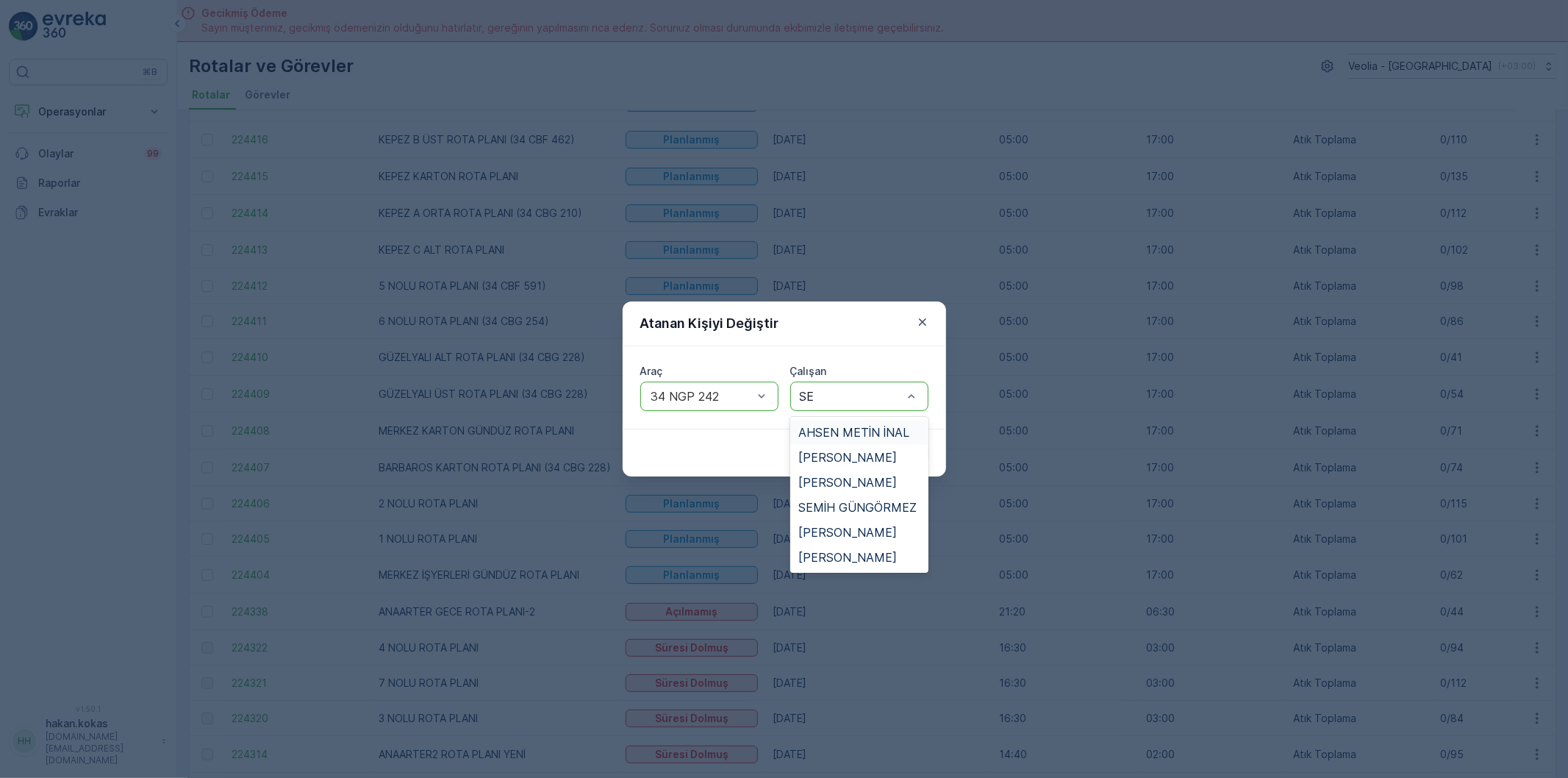
type input "SER"
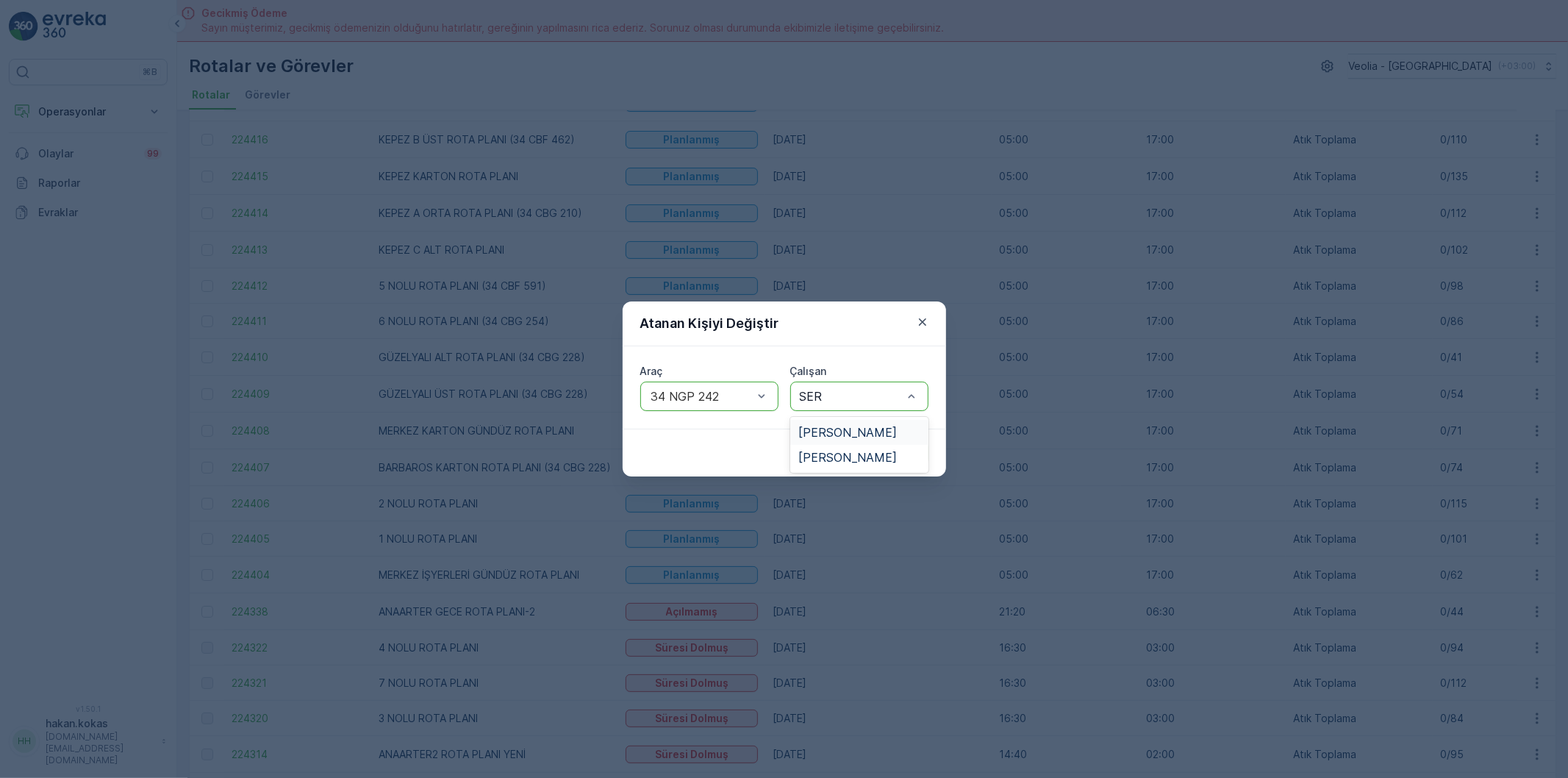
drag, startPoint x: 858, startPoint y: 432, endPoint x: 901, endPoint y: 432, distance: 43.0
click at [872, 432] on span "[PERSON_NAME]" at bounding box center [848, 432] width 98 height 13
click at [905, 447] on p "Gönder" at bounding box center [900, 453] width 39 height 15
